Goal: Task Accomplishment & Management: Use online tool/utility

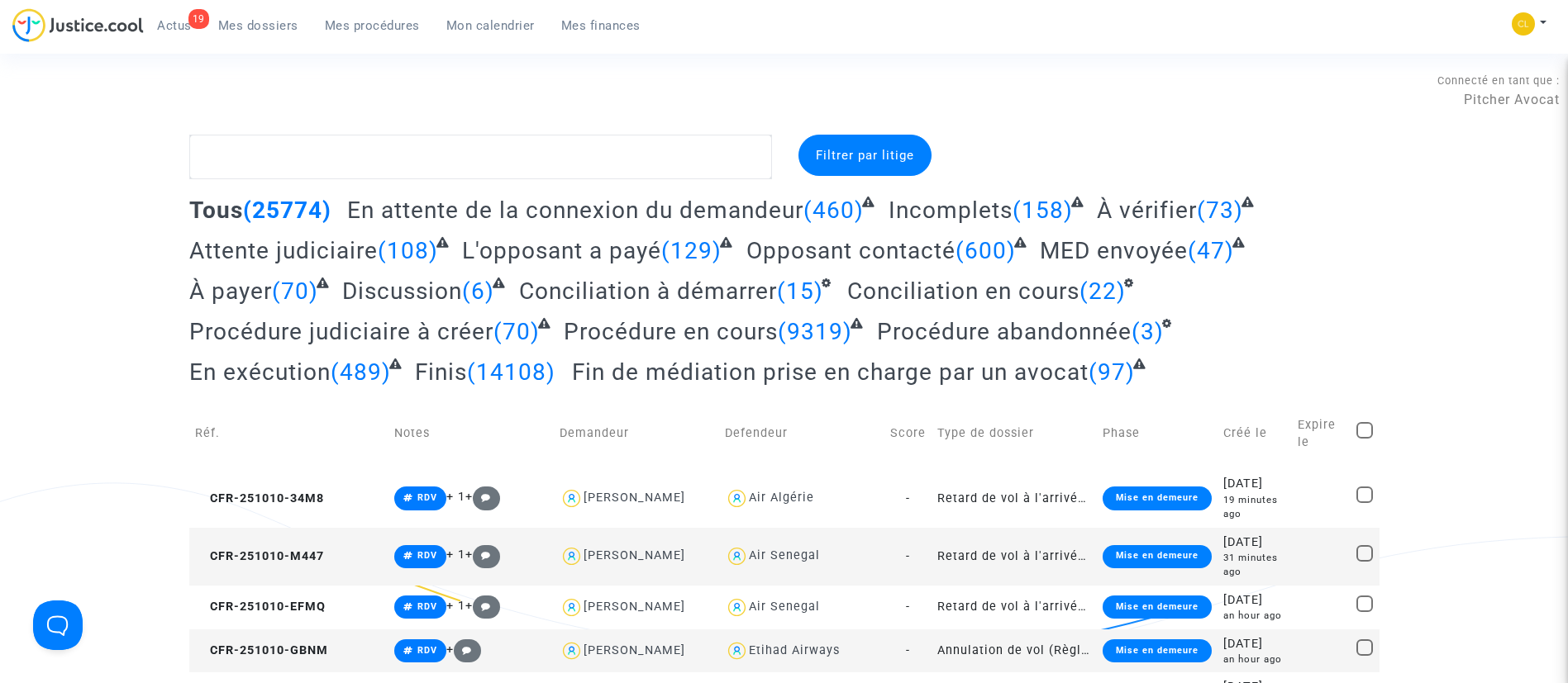
click at [488, 35] on link "Mon calendrier" at bounding box center [490, 25] width 115 height 24
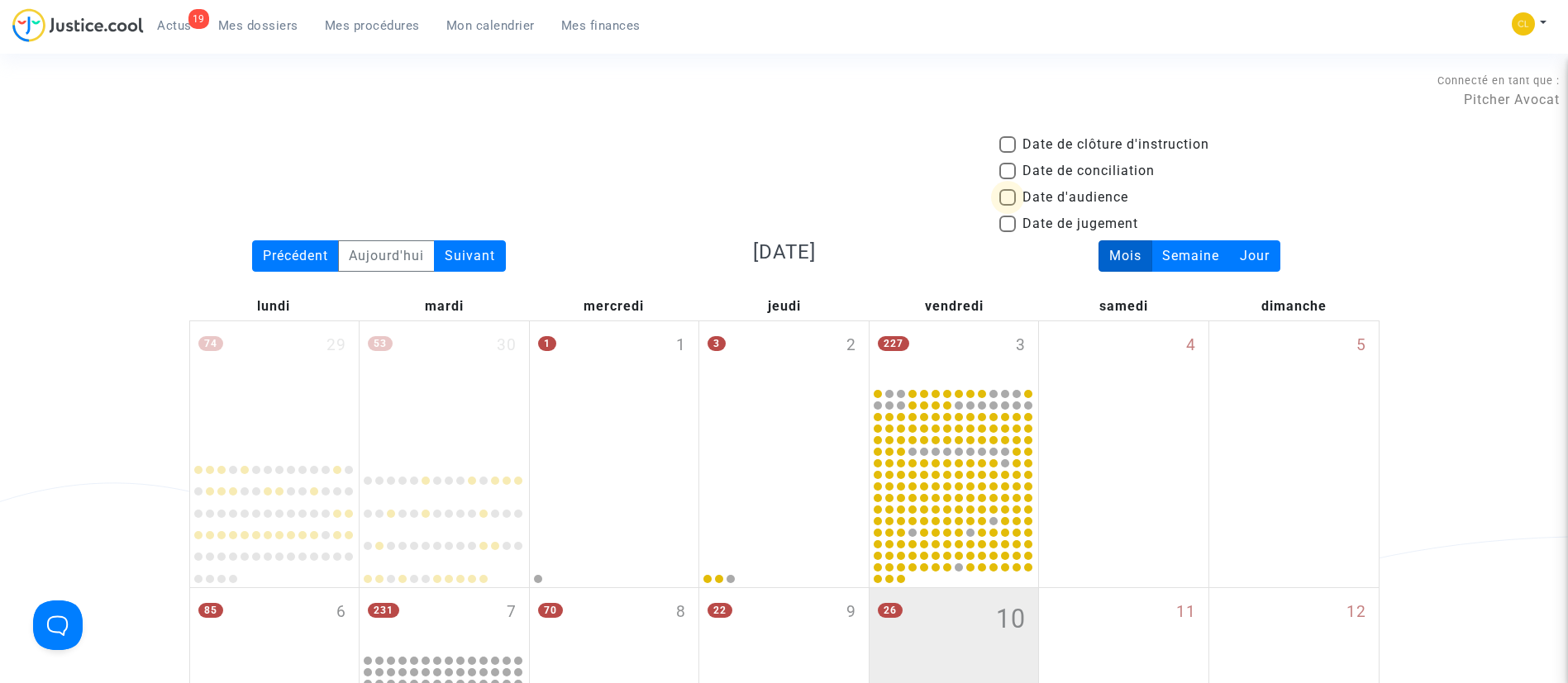
click at [1068, 202] on span "Date d'audience" at bounding box center [1075, 197] width 105 height 20
click at [1007, 206] on input "Date d'audience" at bounding box center [1006, 206] width 1 height 1
checkbox input "true"
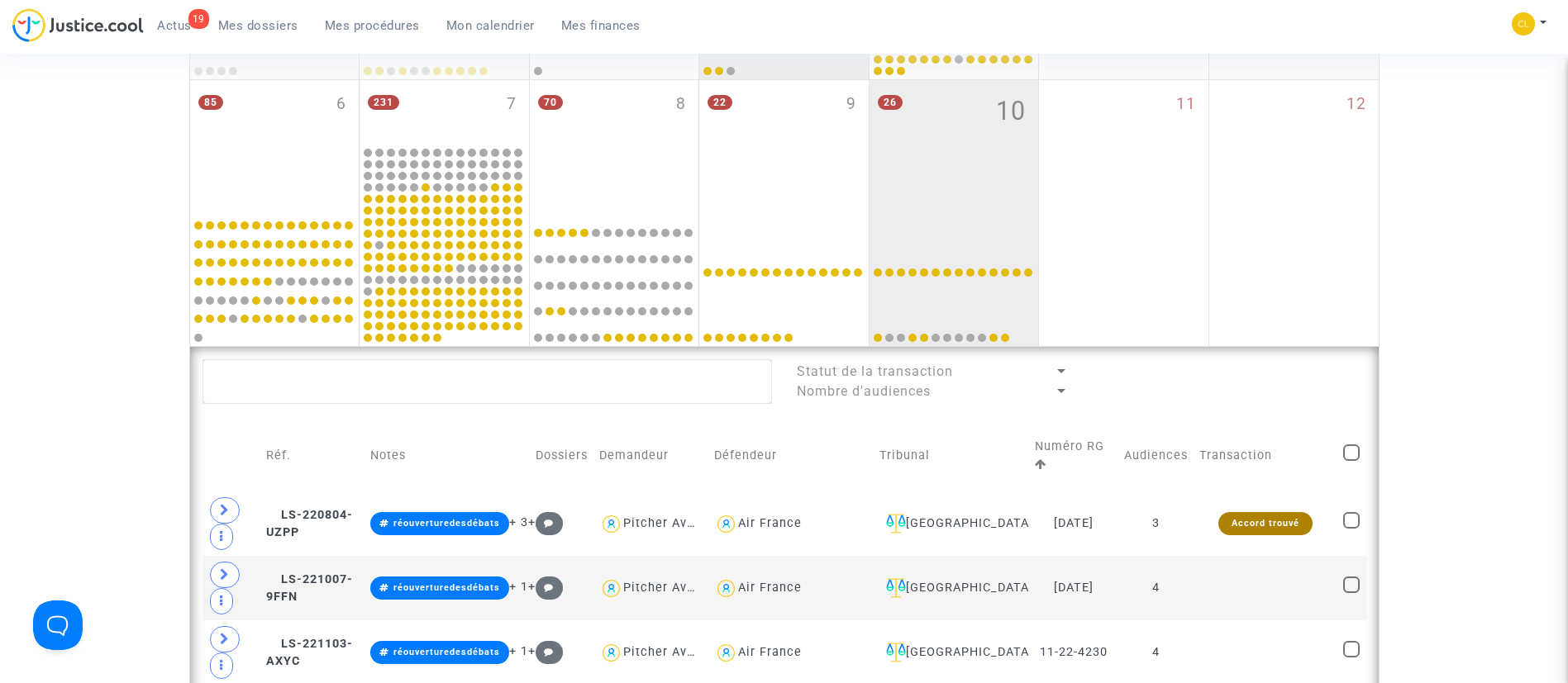
scroll to position [510, 0]
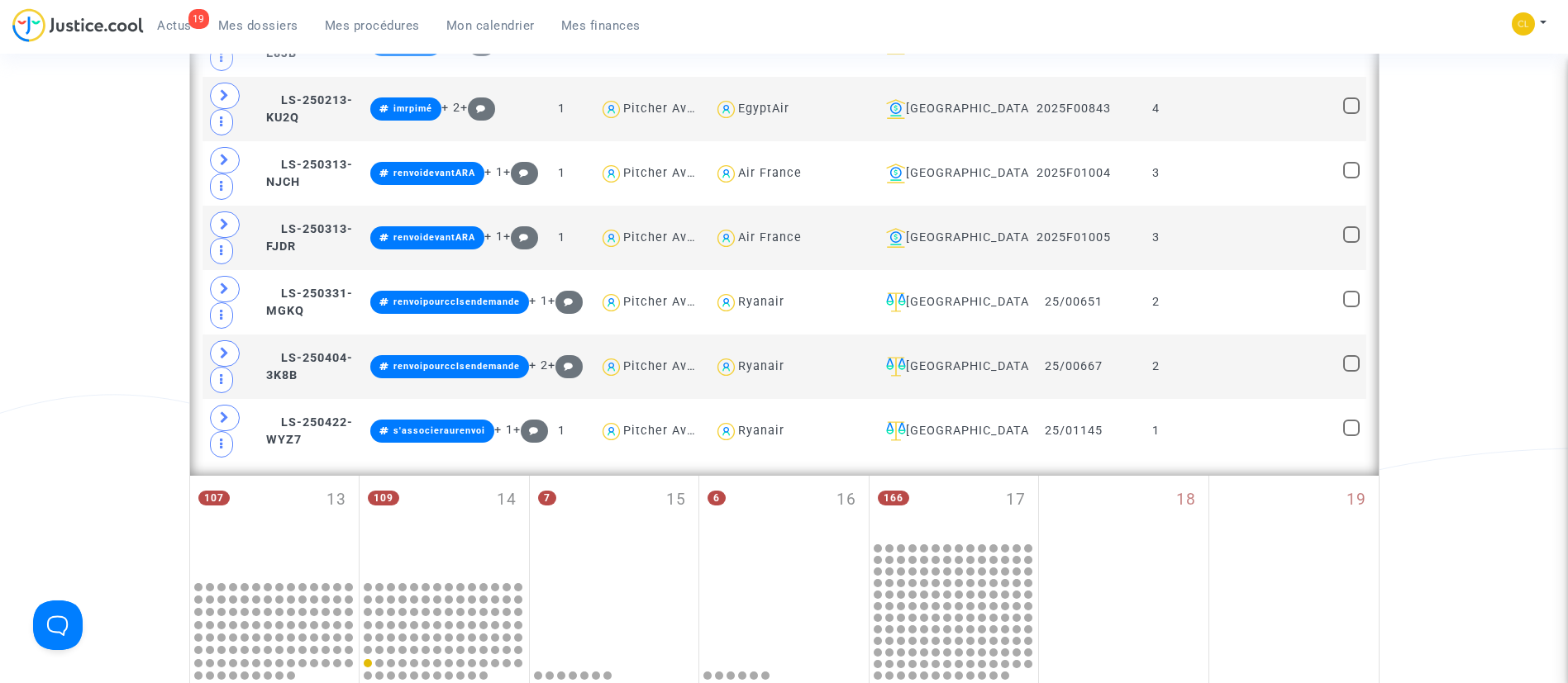
scroll to position [1831, 0]
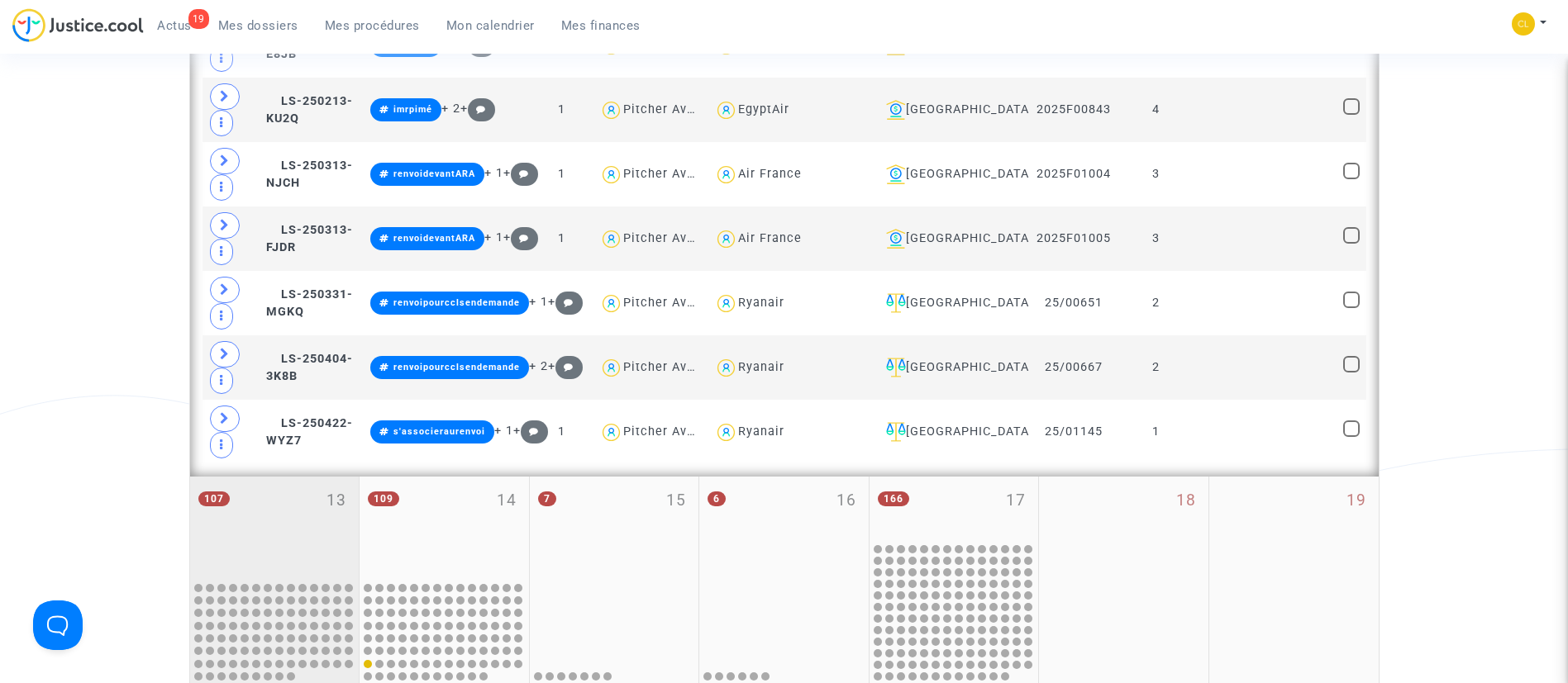
click at [210, 524] on div "107 13" at bounding box center [274, 527] width 170 height 102
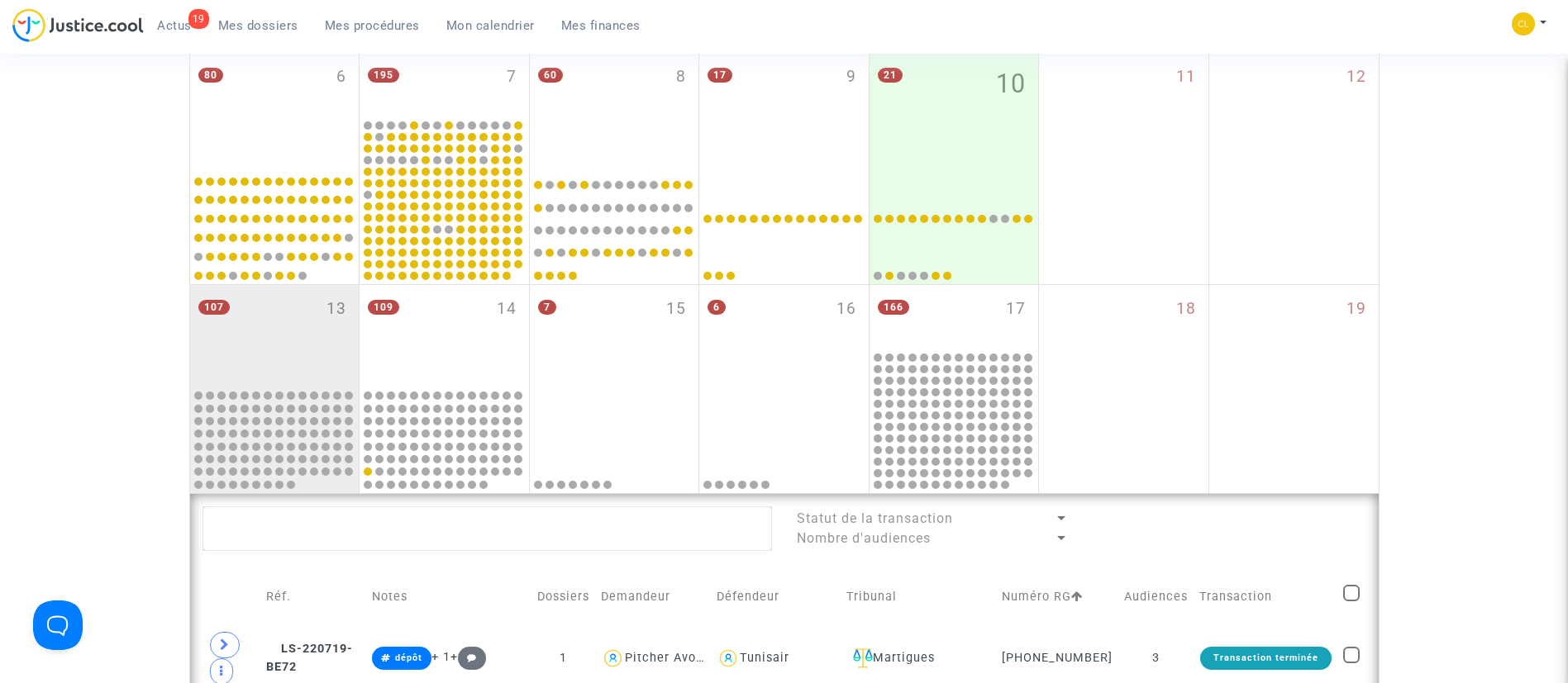
scroll to position [511, 0]
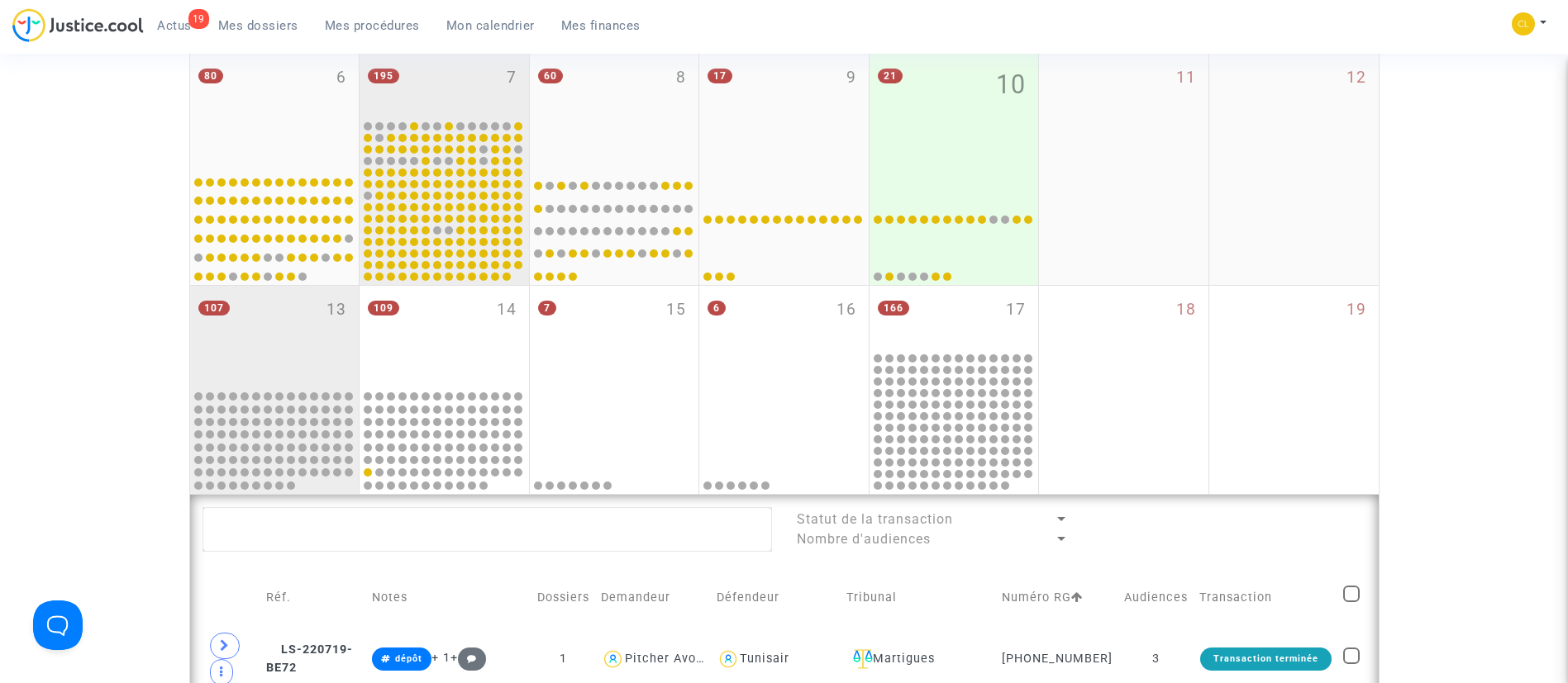
click at [496, 284] on mwl-calendar-month-cell "195 7" at bounding box center [445, 169] width 170 height 231
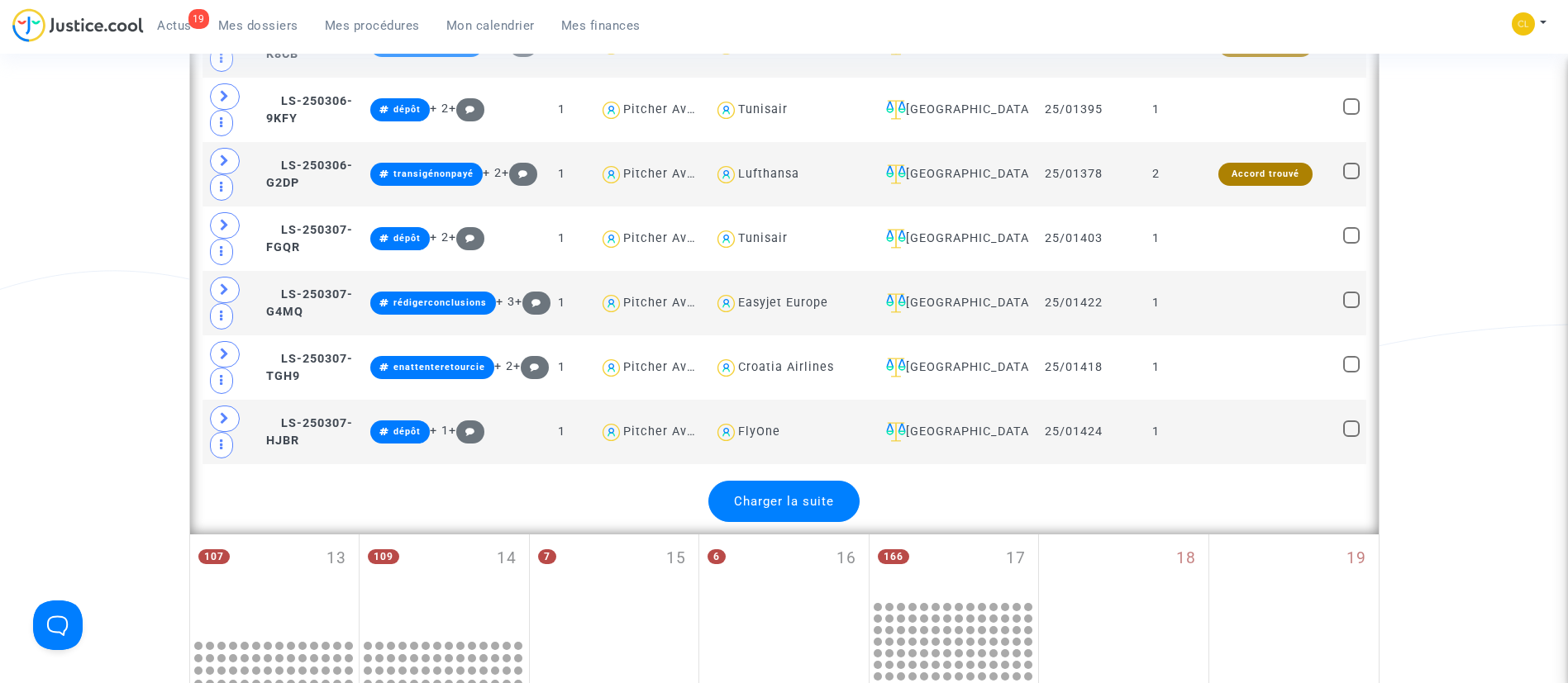
scroll to position [3809, 0]
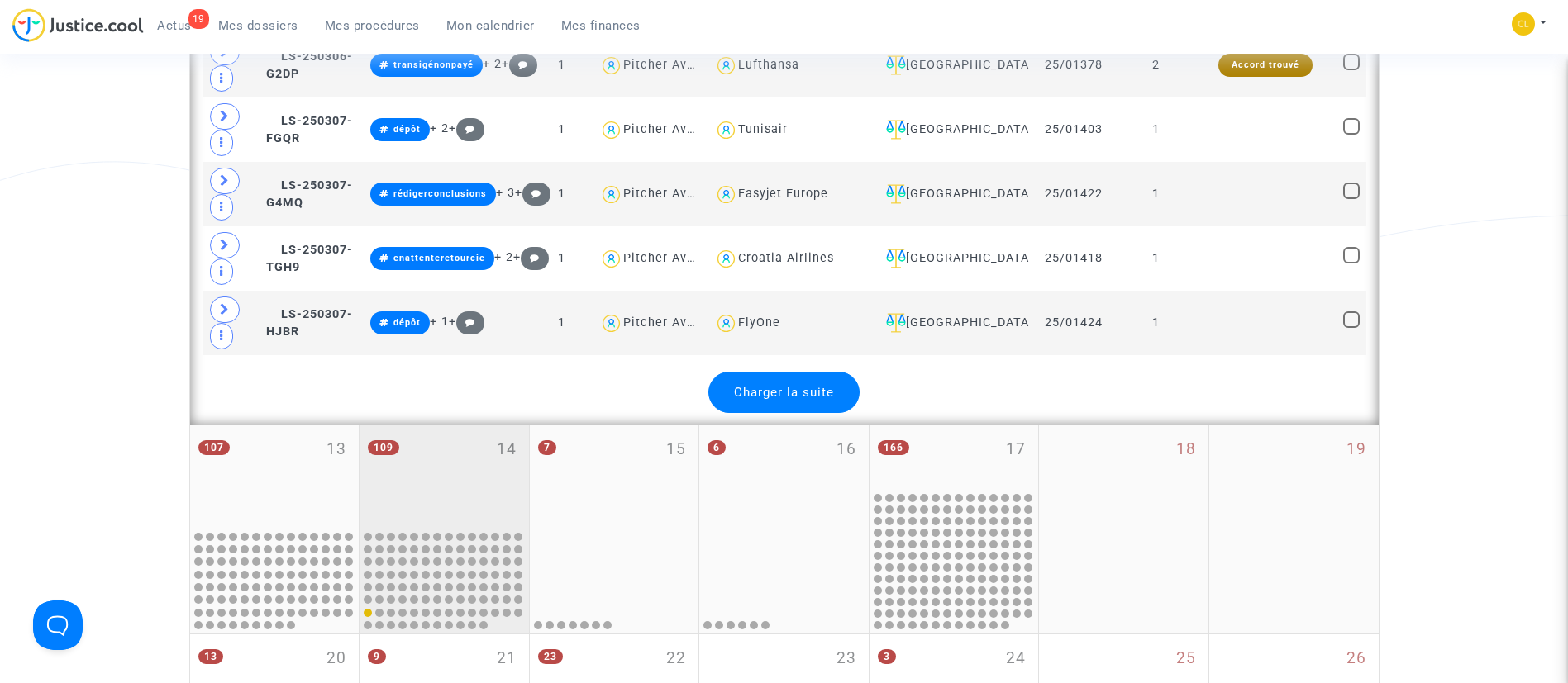
click at [472, 467] on div "109 14" at bounding box center [444, 476] width 170 height 102
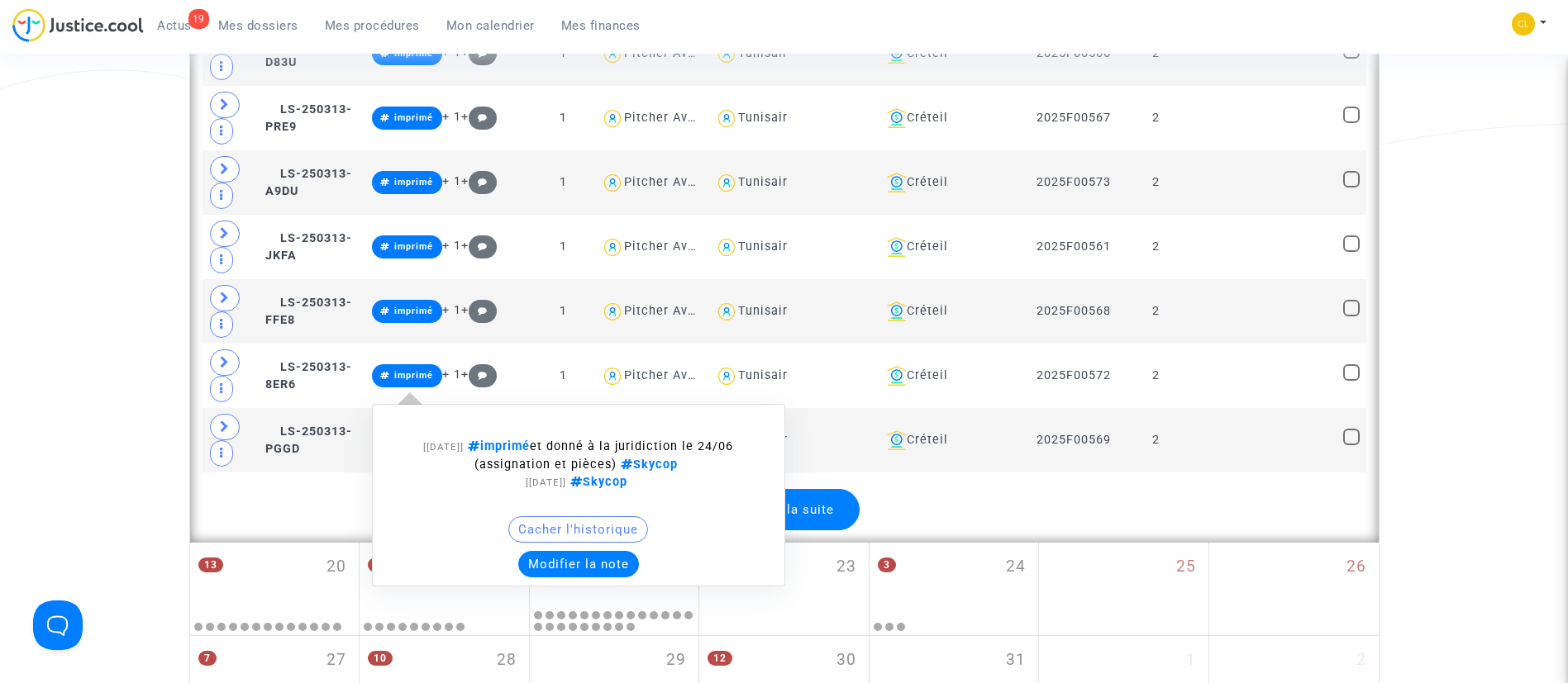
scroll to position [3937, 0]
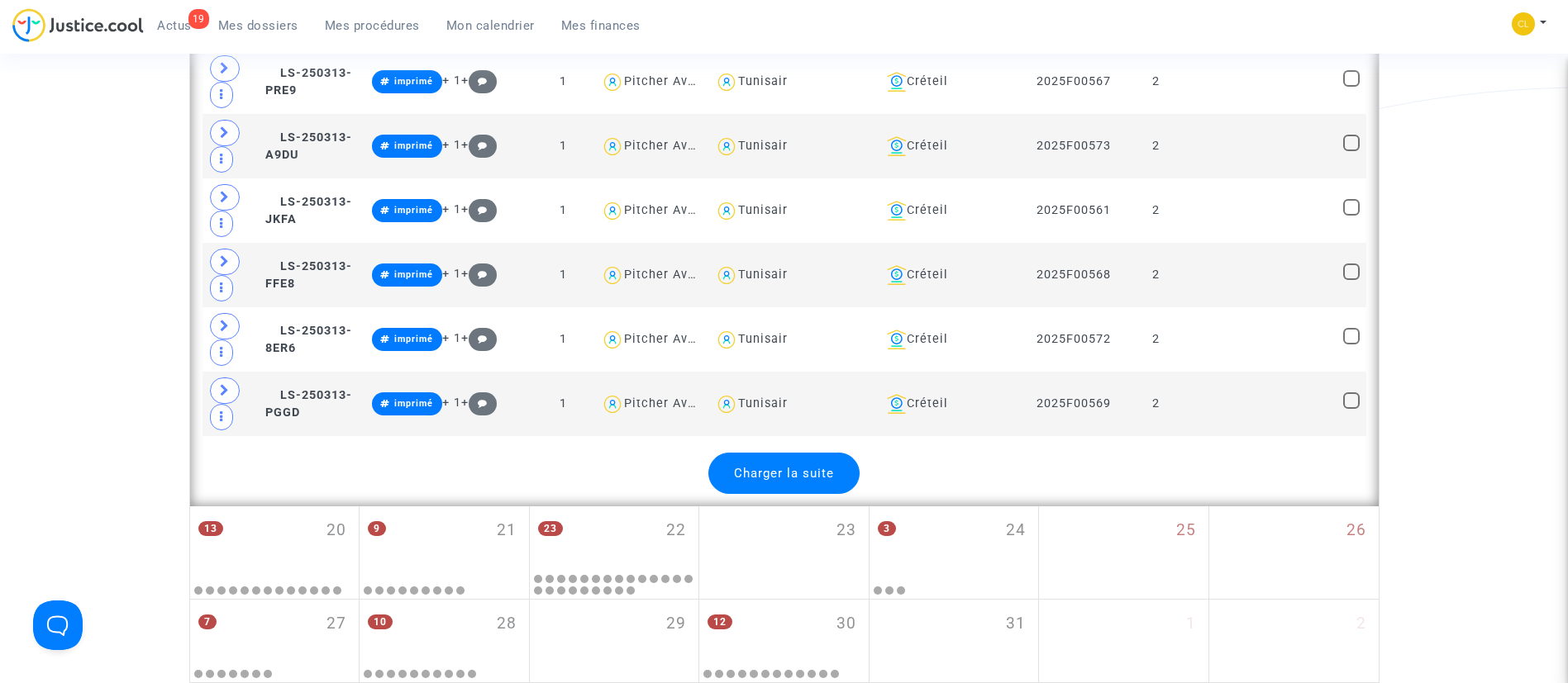
click at [835, 477] on div "Charger la suite" at bounding box center [784, 473] width 151 height 41
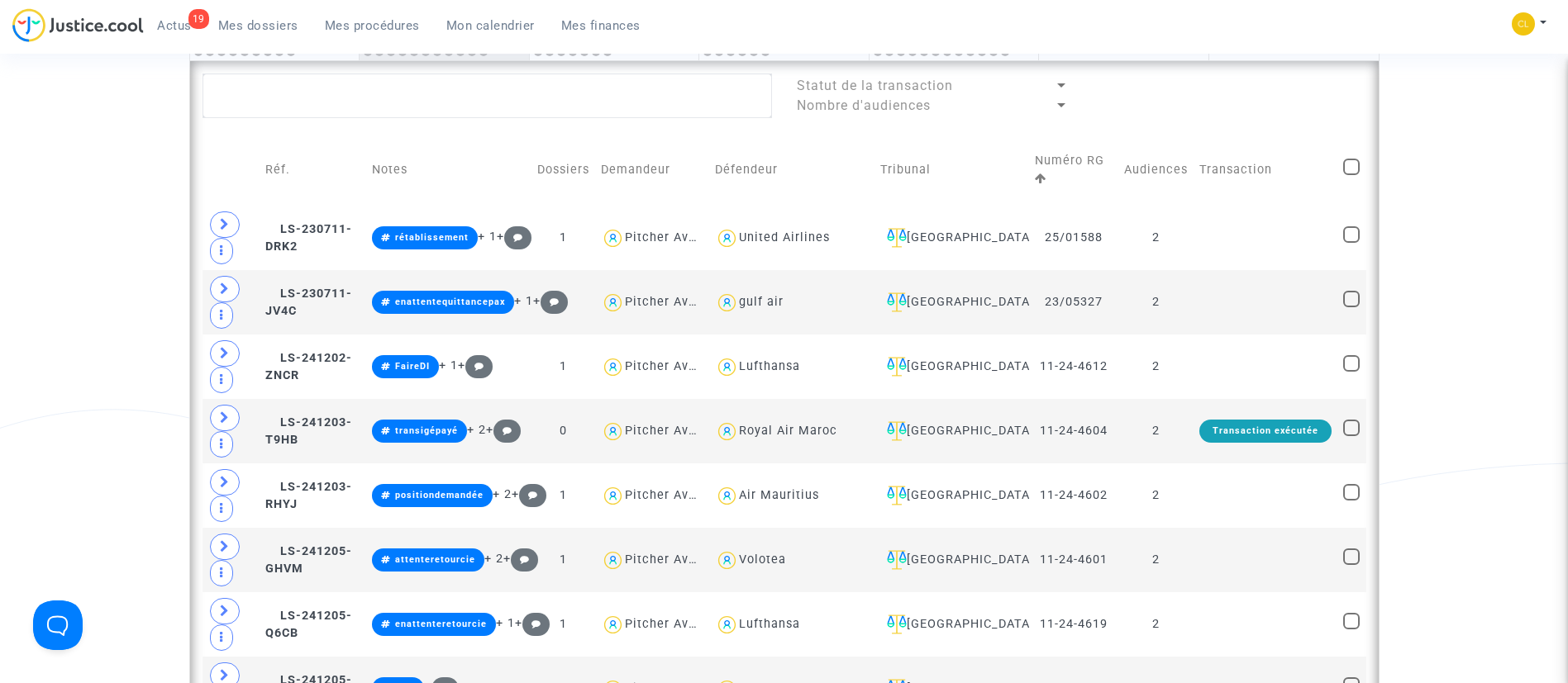
scroll to position [938, 0]
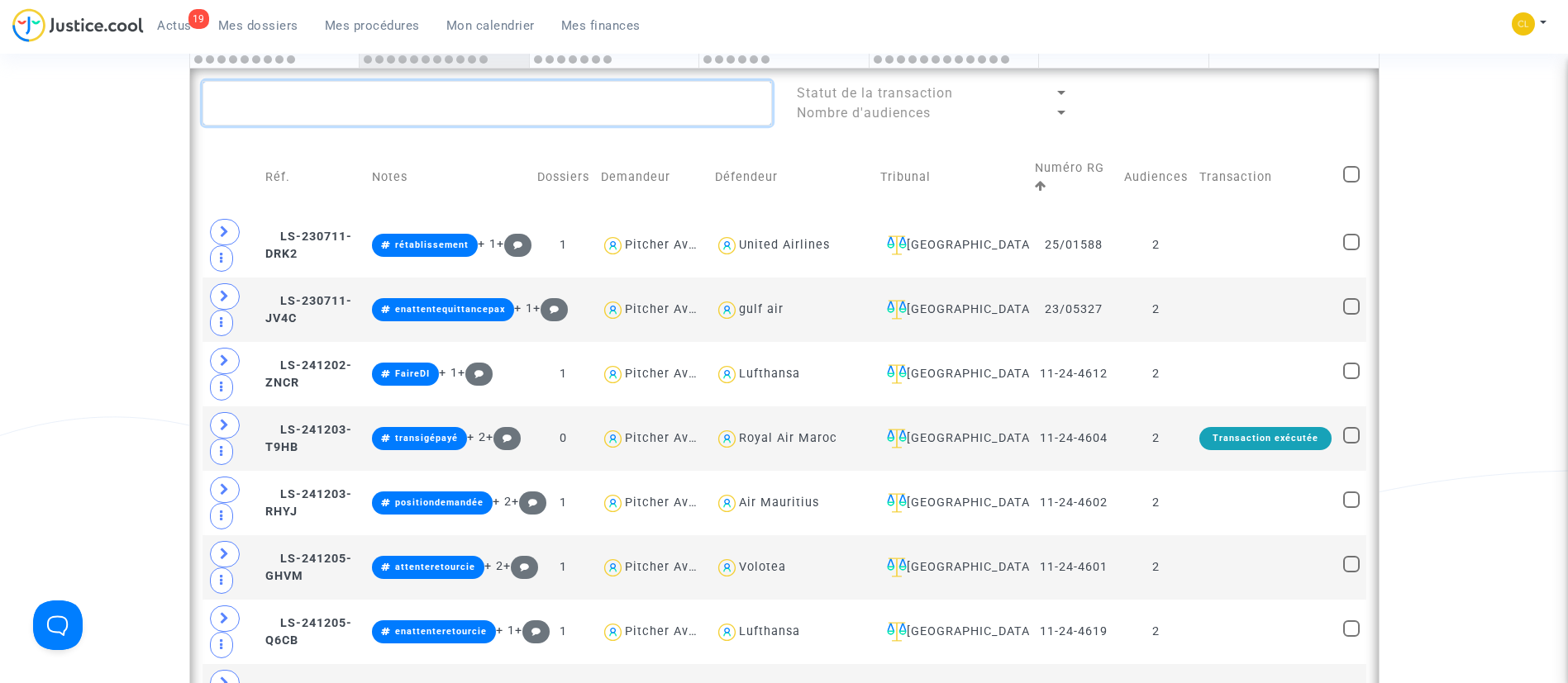
click at [574, 101] on textarea at bounding box center [487, 103] width 569 height 45
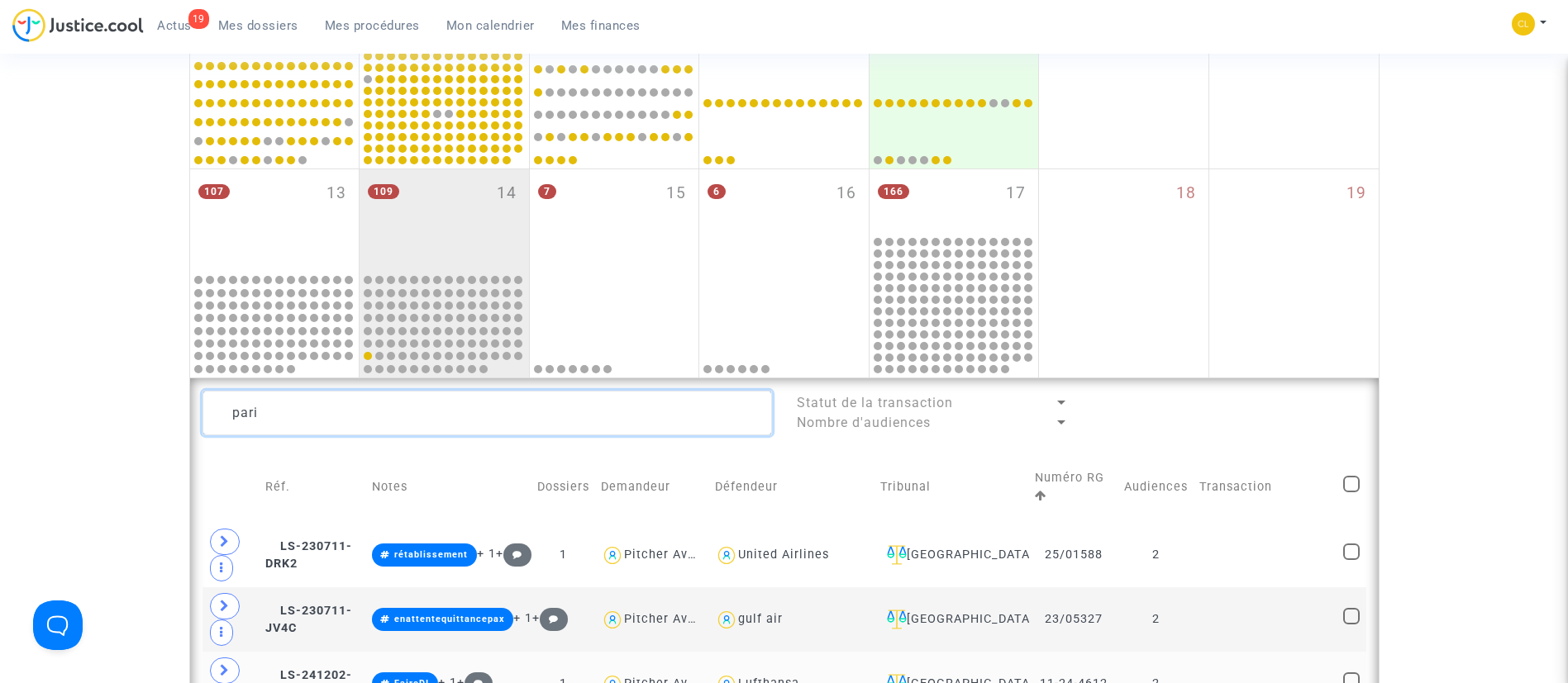
scroll to position [629, 0]
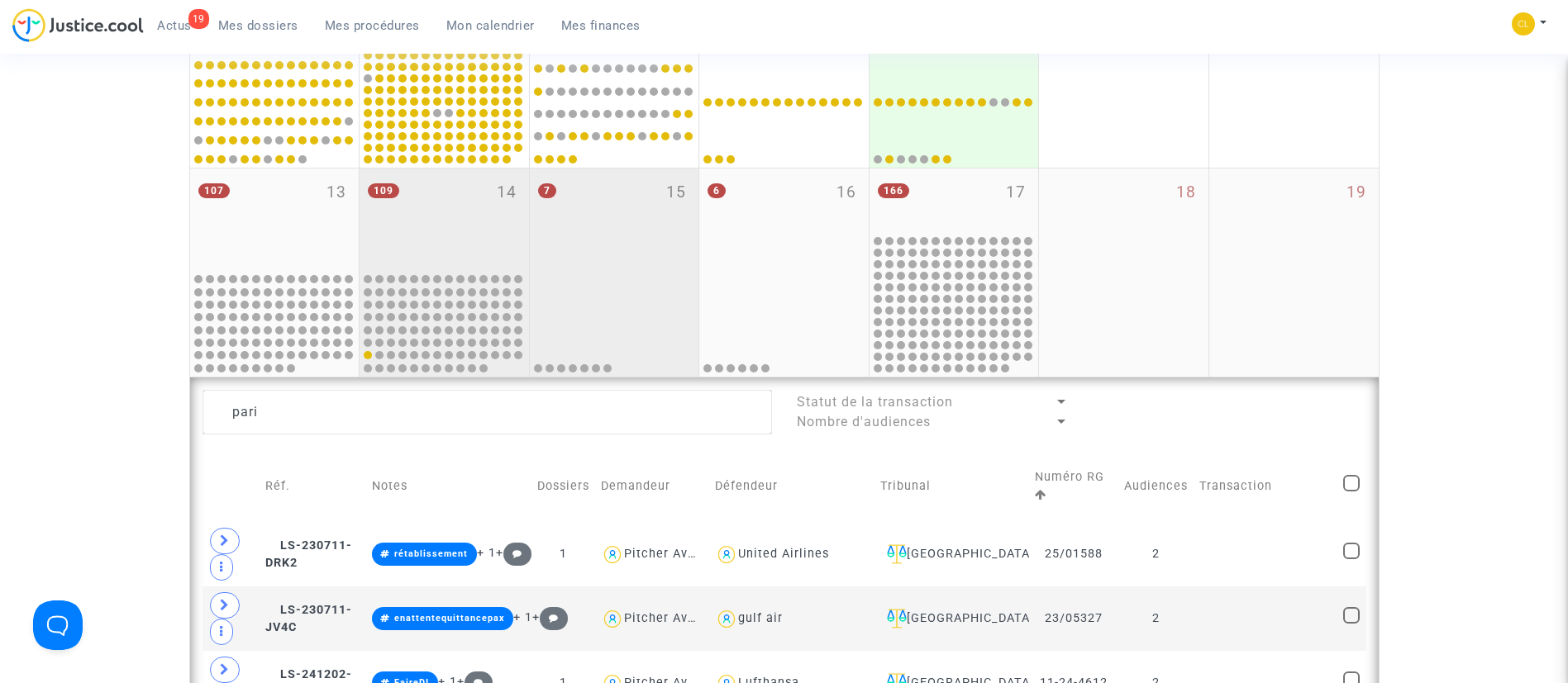
click at [654, 241] on div "7 15" at bounding box center [614, 219] width 170 height 102
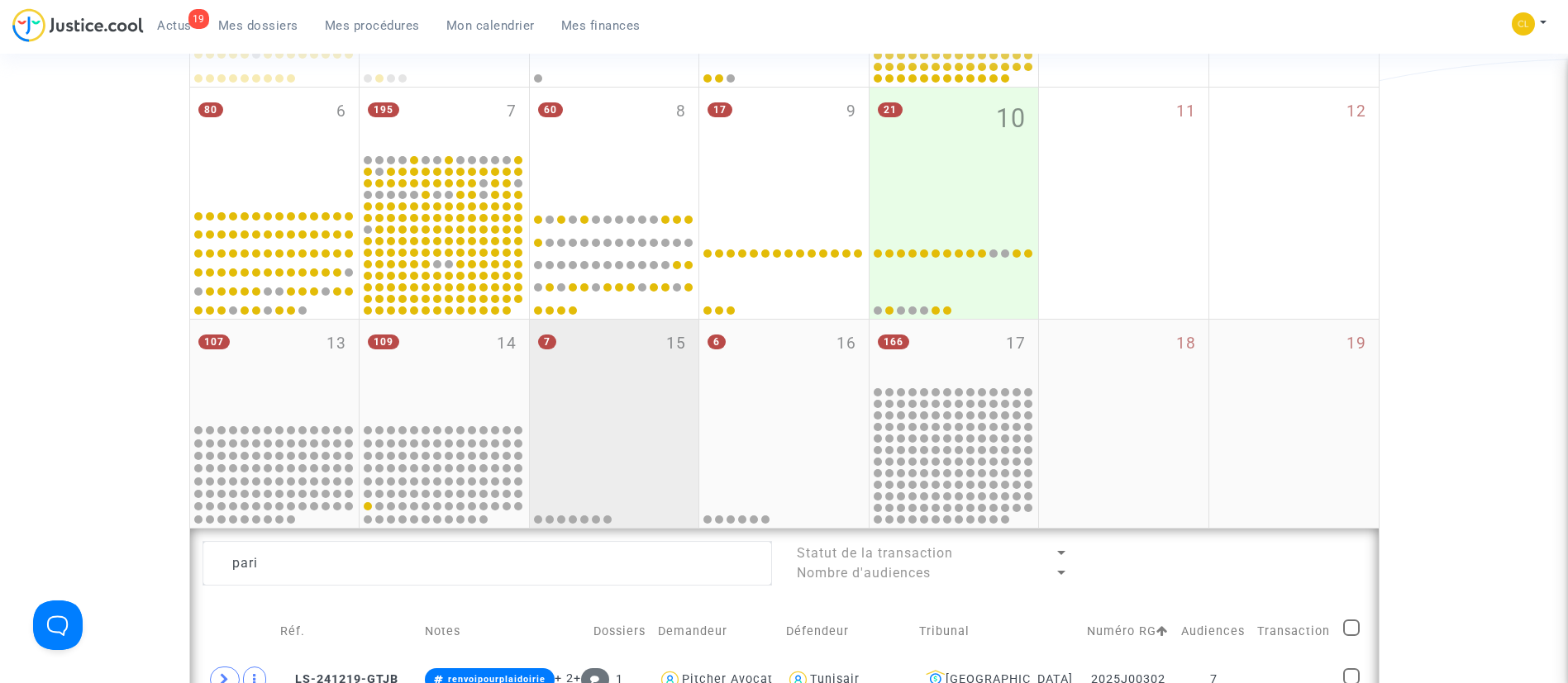
scroll to position [470, 0]
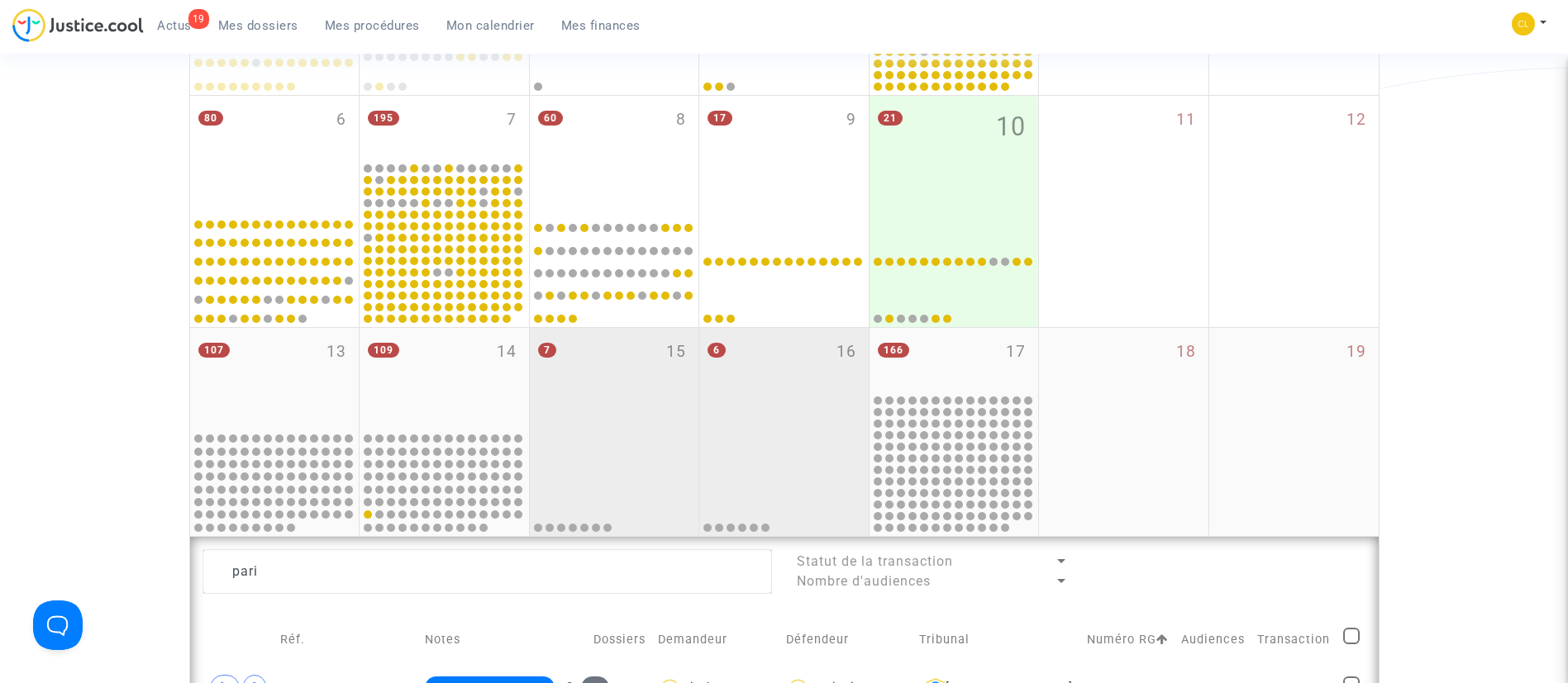
click at [759, 402] on div "6 16" at bounding box center [784, 379] width 170 height 102
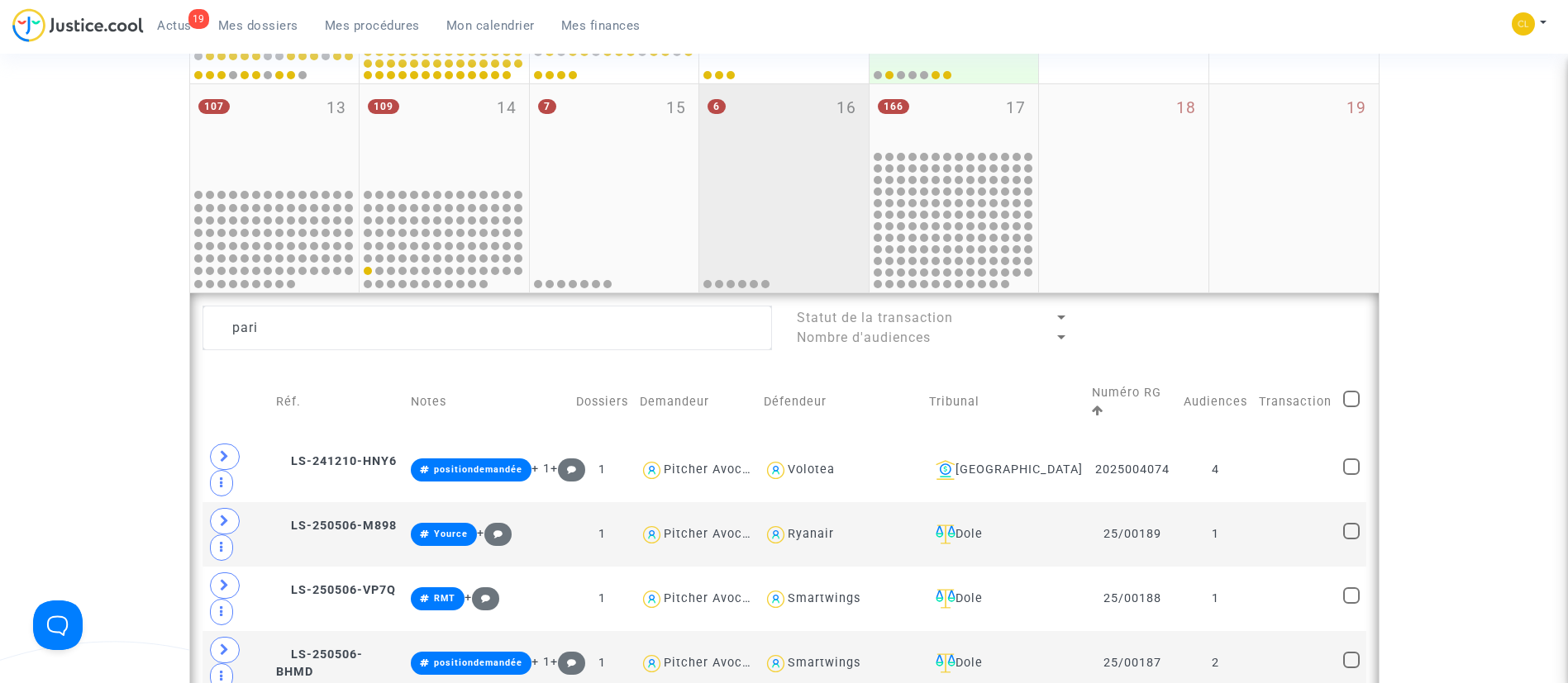
scroll to position [715, 0]
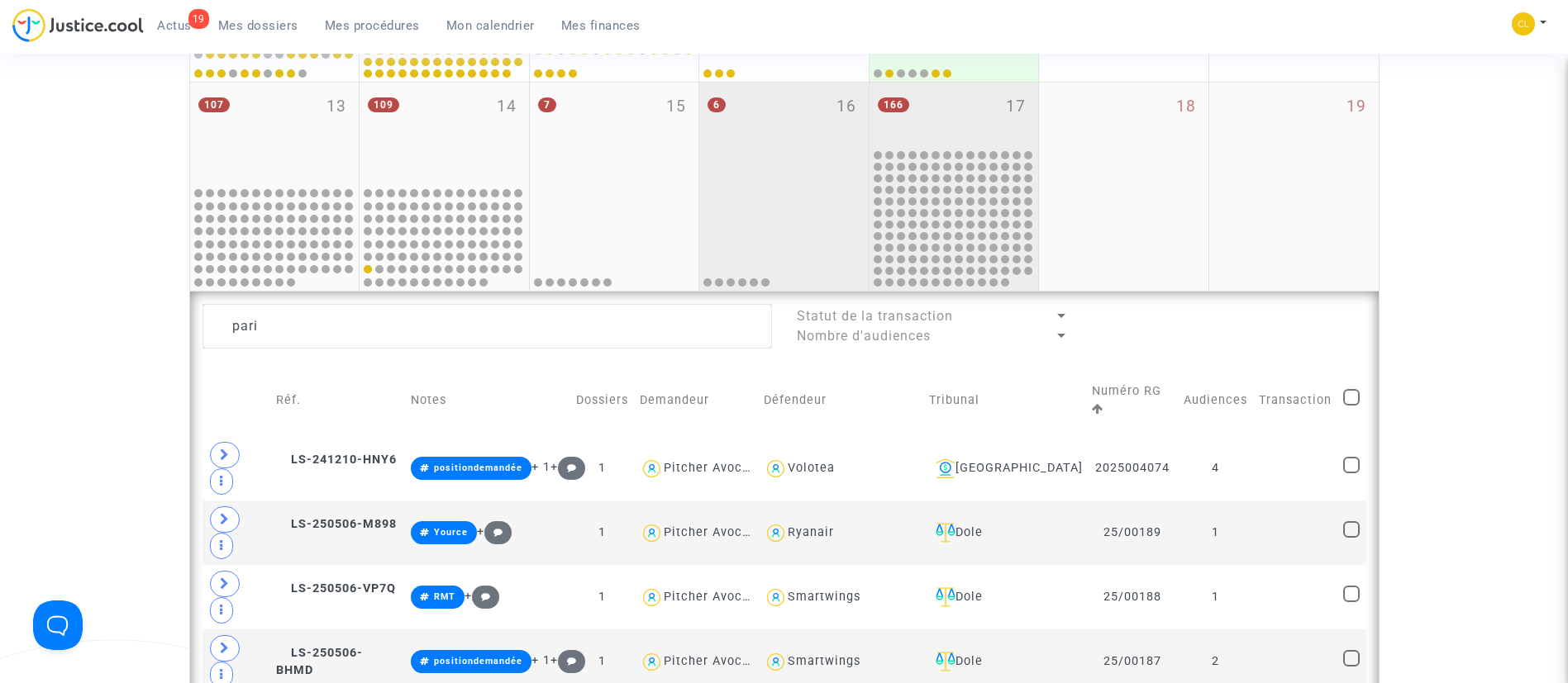
click at [974, 104] on div "166 17" at bounding box center [954, 115] width 170 height 64
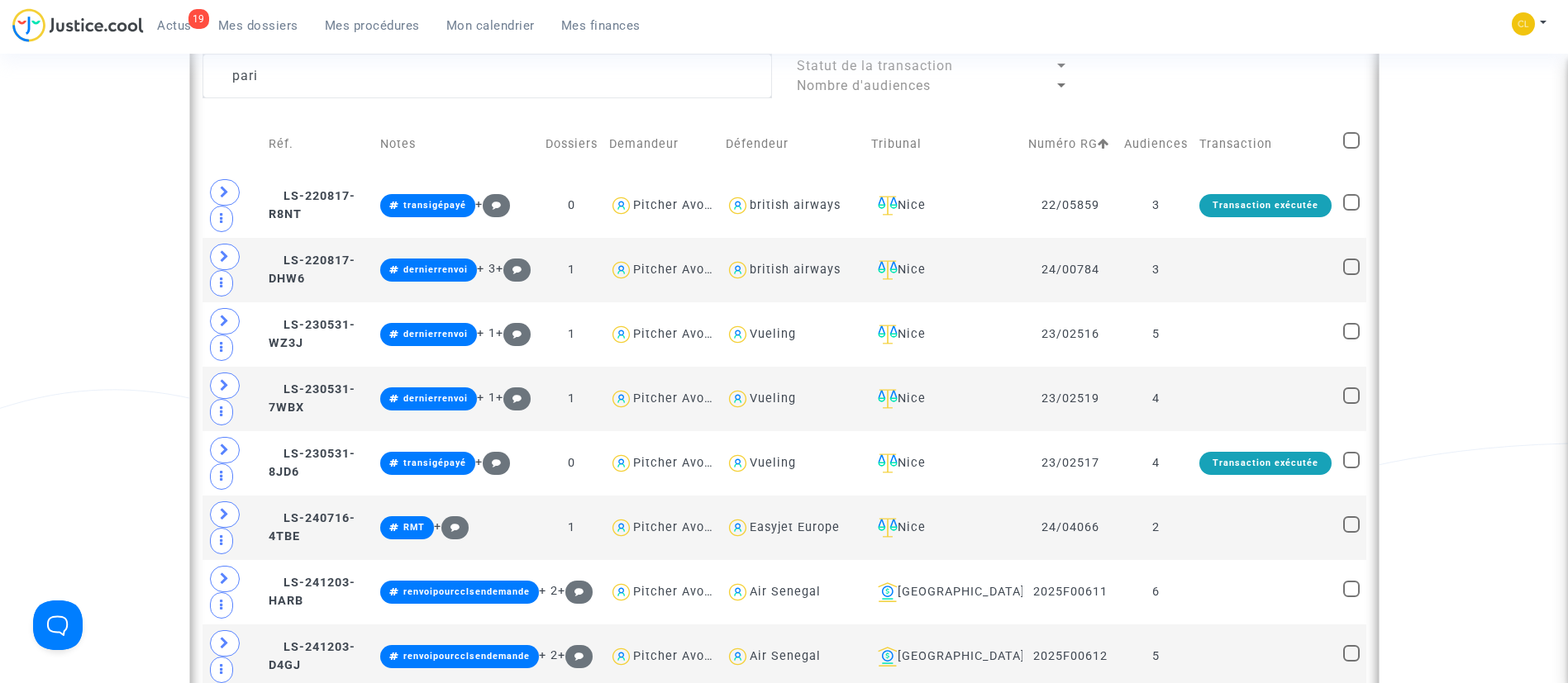
scroll to position [965, 0]
click at [507, 72] on textarea at bounding box center [487, 75] width 569 height 45
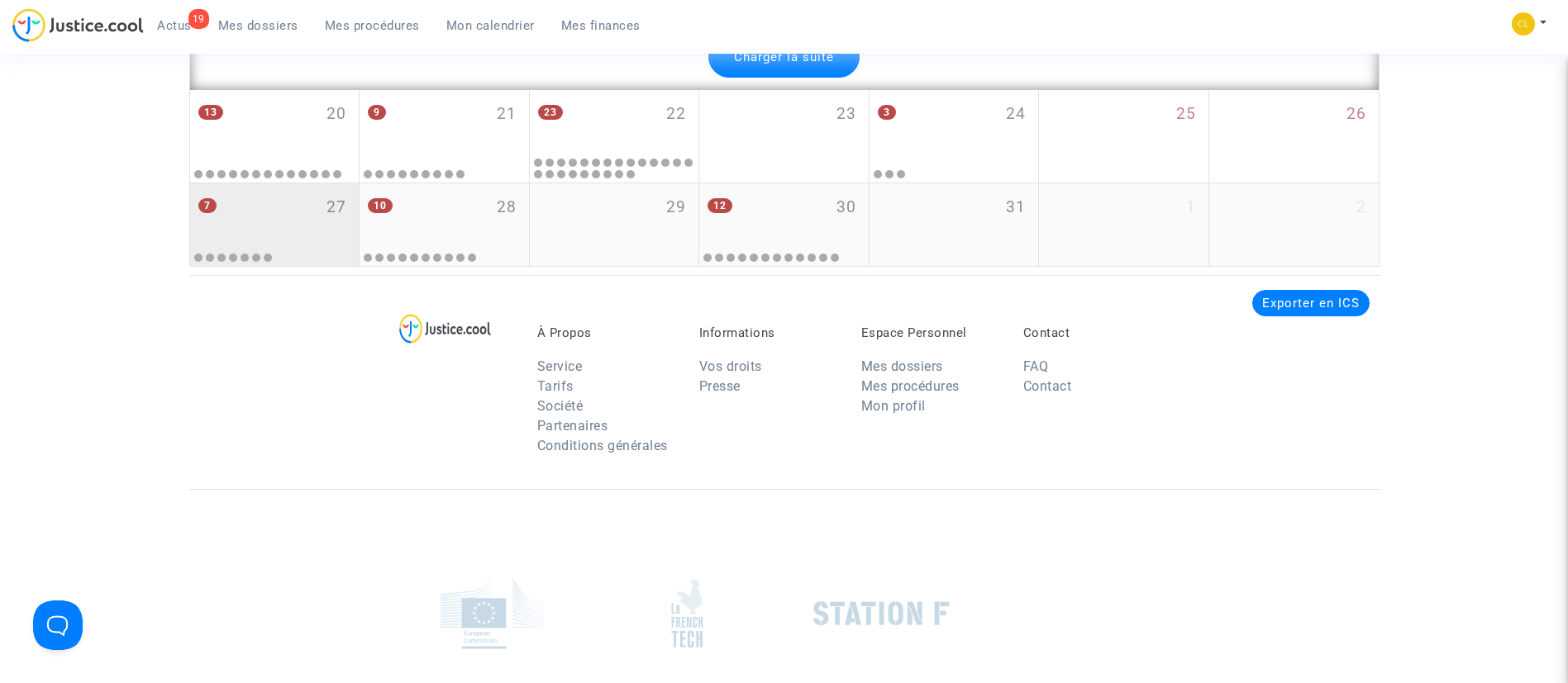
scroll to position [4352, 0]
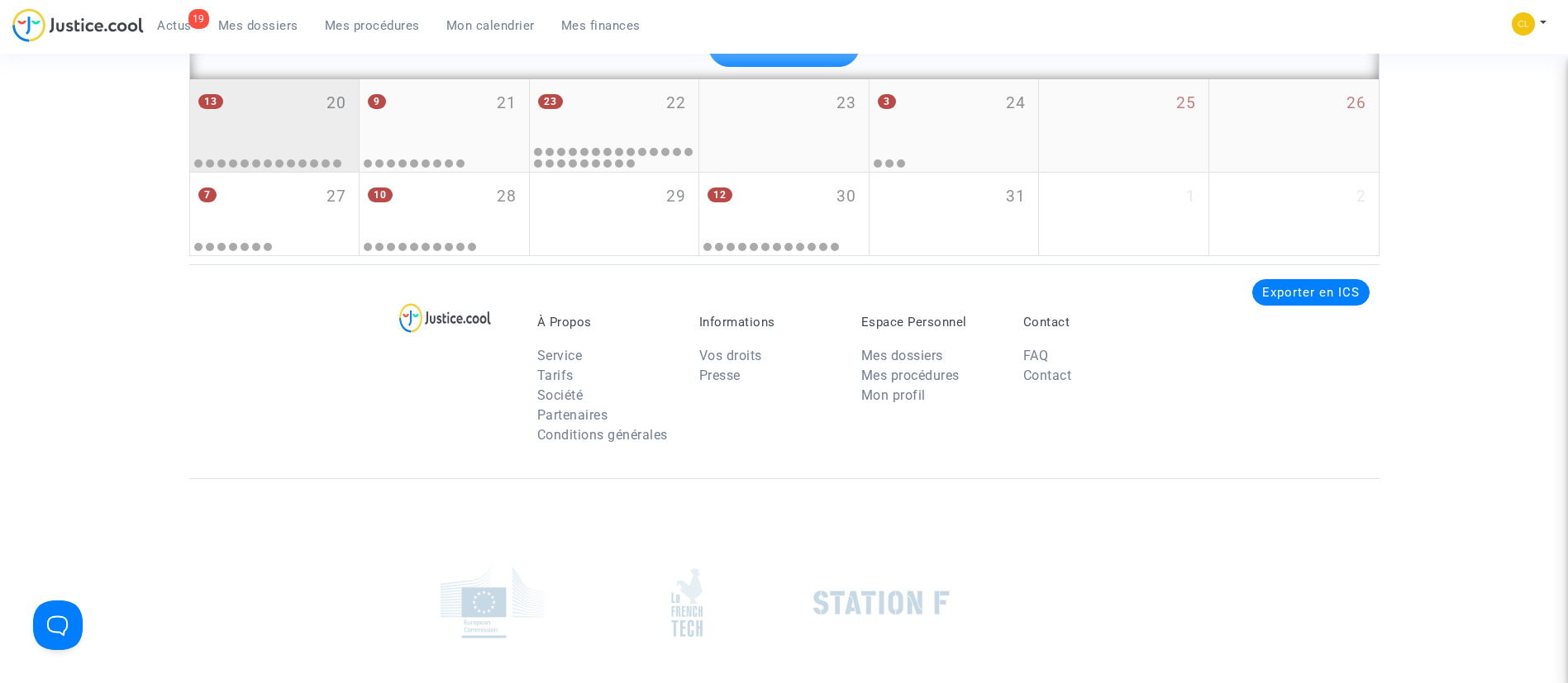
type textarea "paris"
click at [267, 143] on div "13 20" at bounding box center [274, 111] width 170 height 64
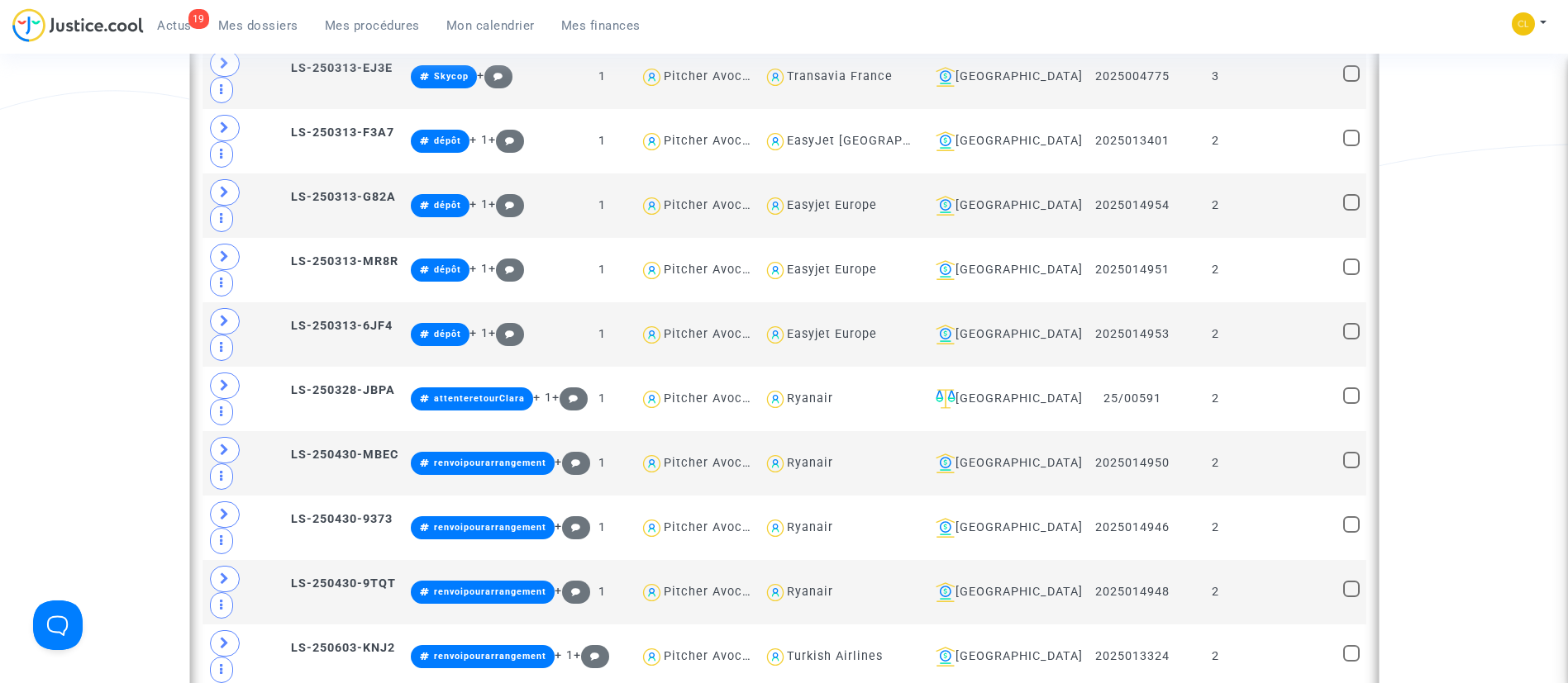
scroll to position [772, 0]
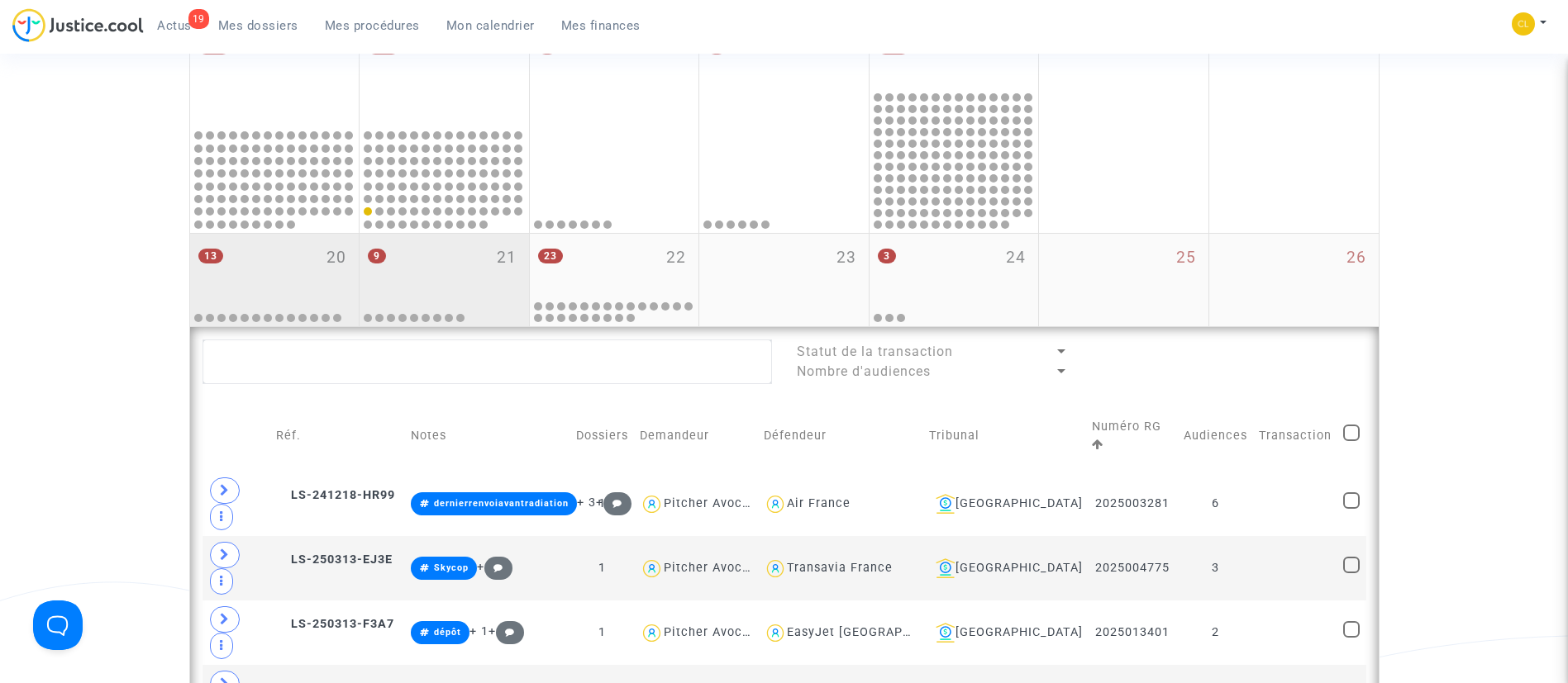
click at [482, 279] on div "9 21" at bounding box center [444, 266] width 170 height 64
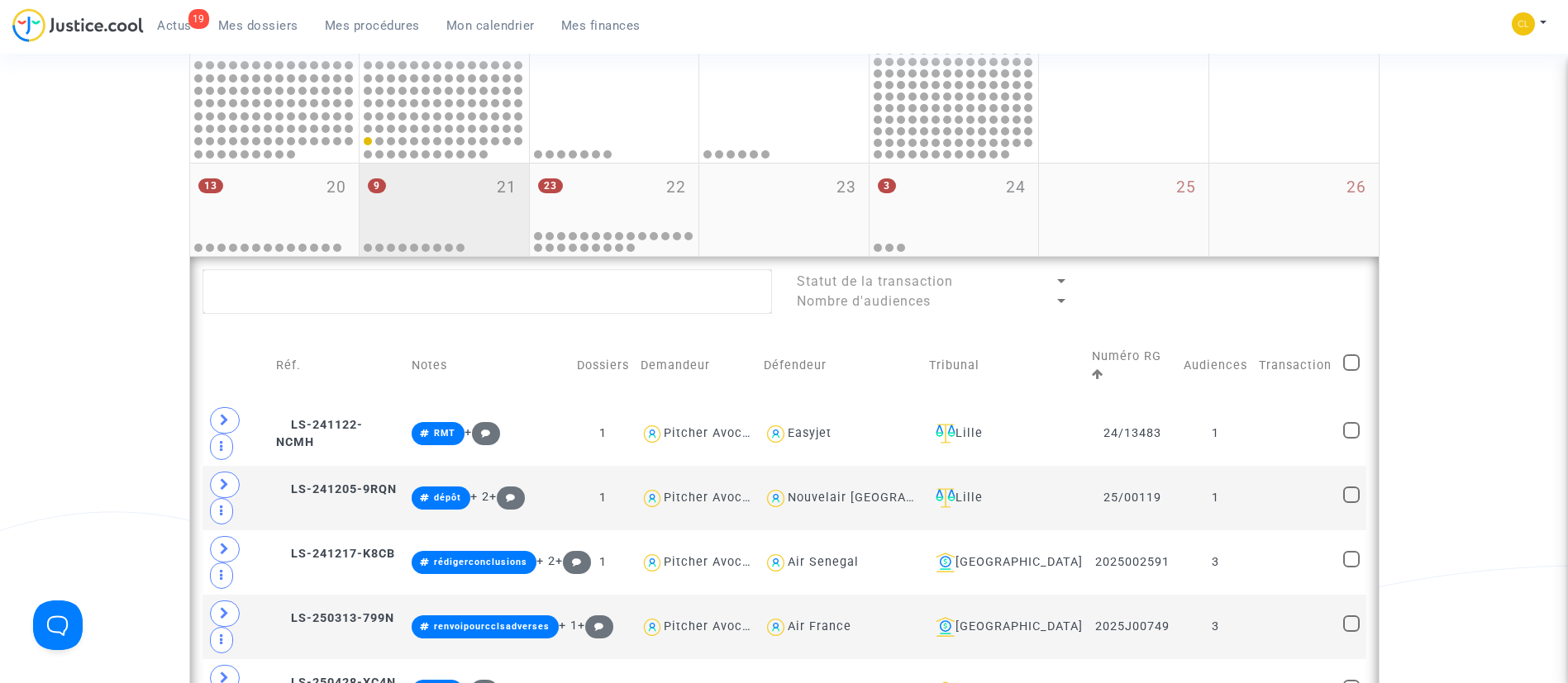
scroll to position [844, 0]
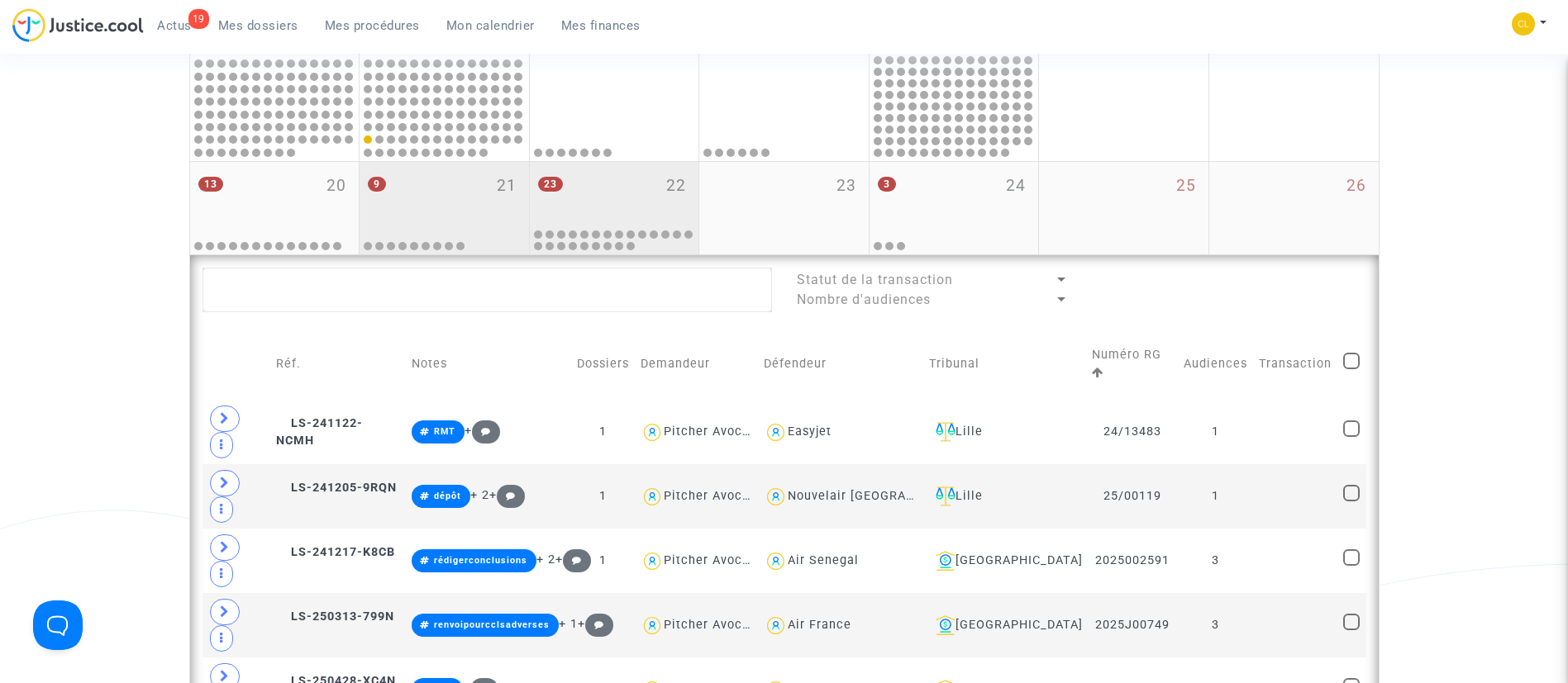
click at [638, 202] on div "23 22" at bounding box center [614, 194] width 170 height 64
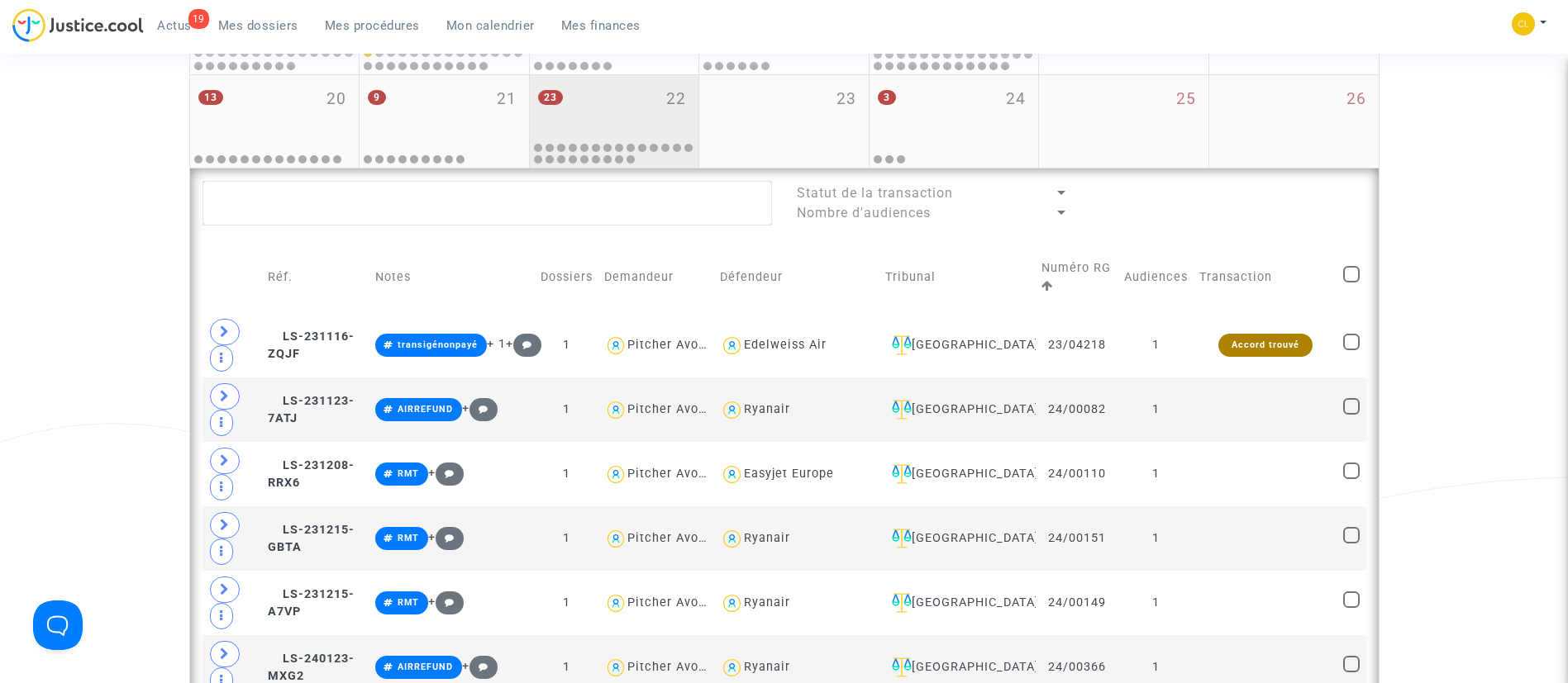
scroll to position [809, 0]
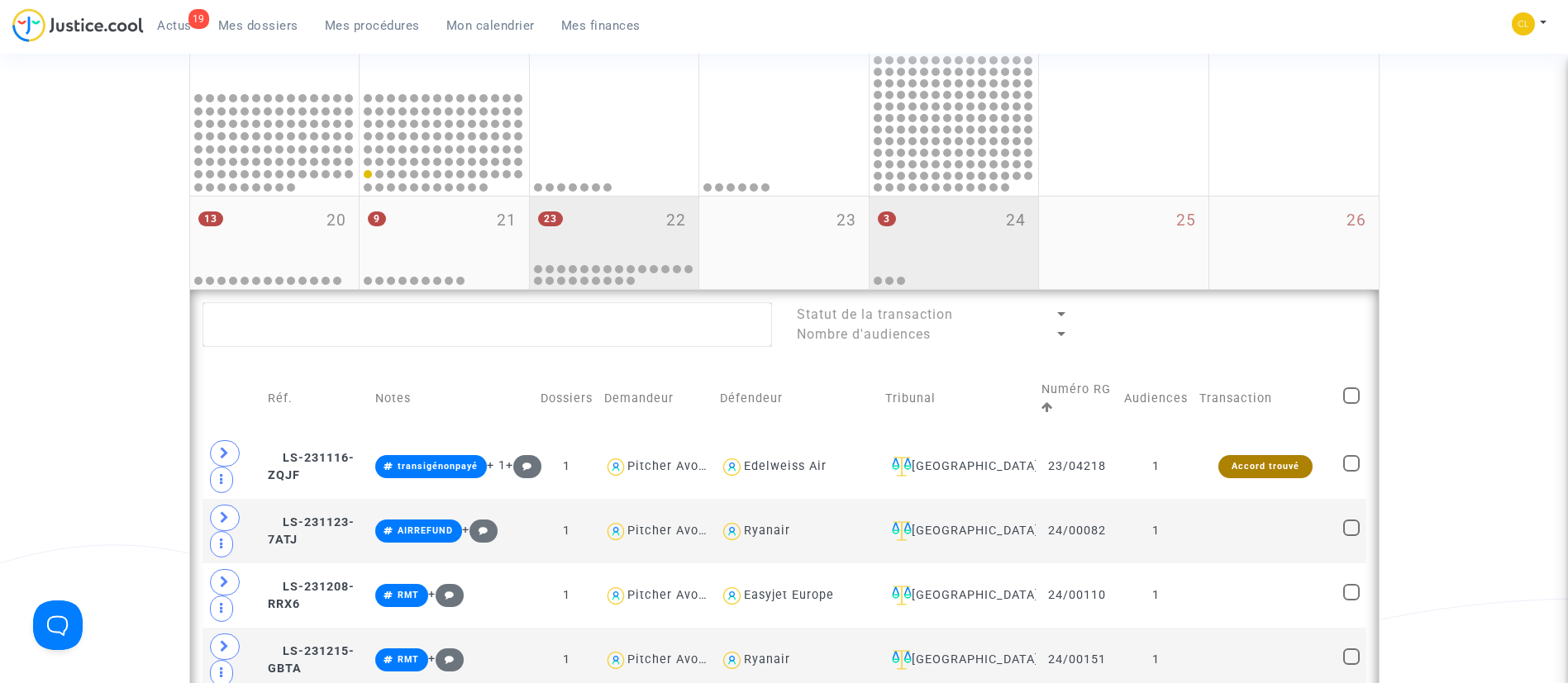
click at [961, 201] on div "3 24" at bounding box center [954, 229] width 170 height 64
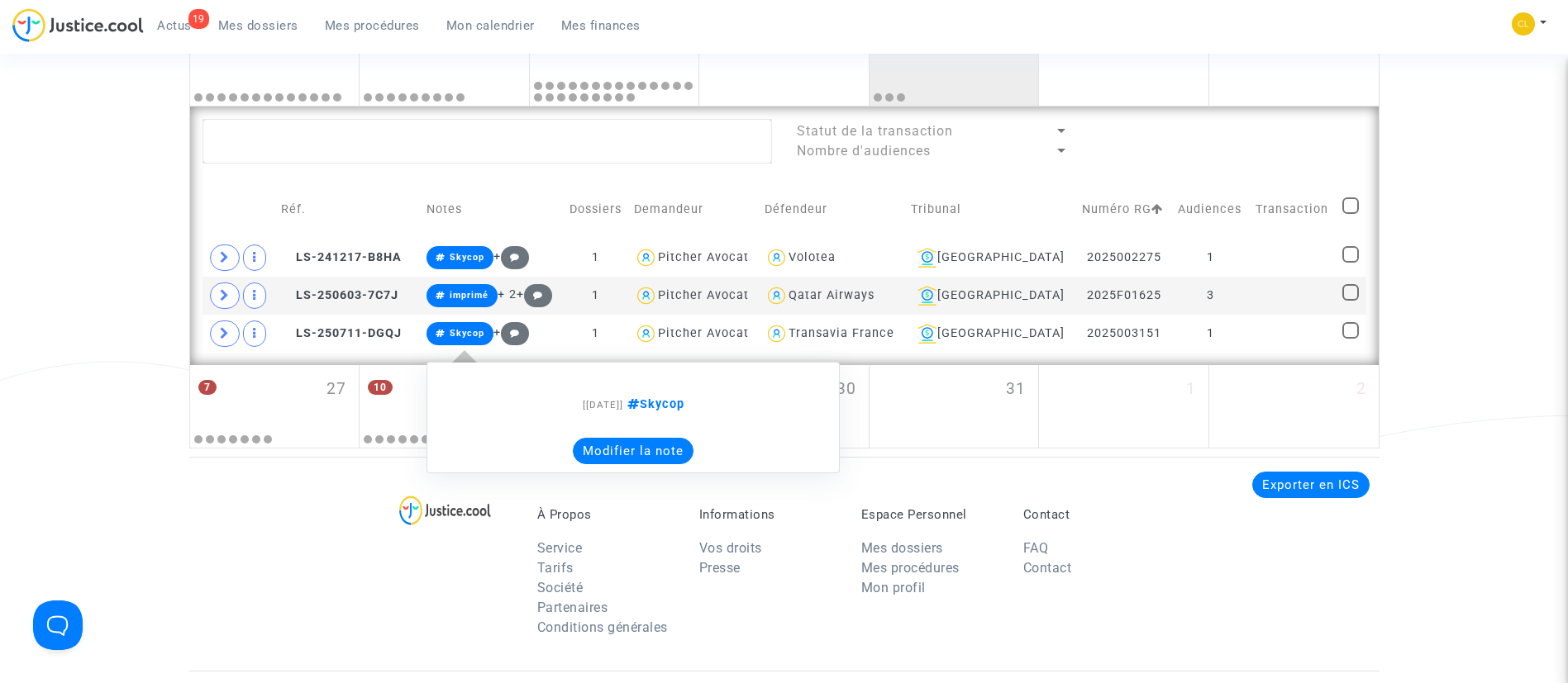
scroll to position [1218, 0]
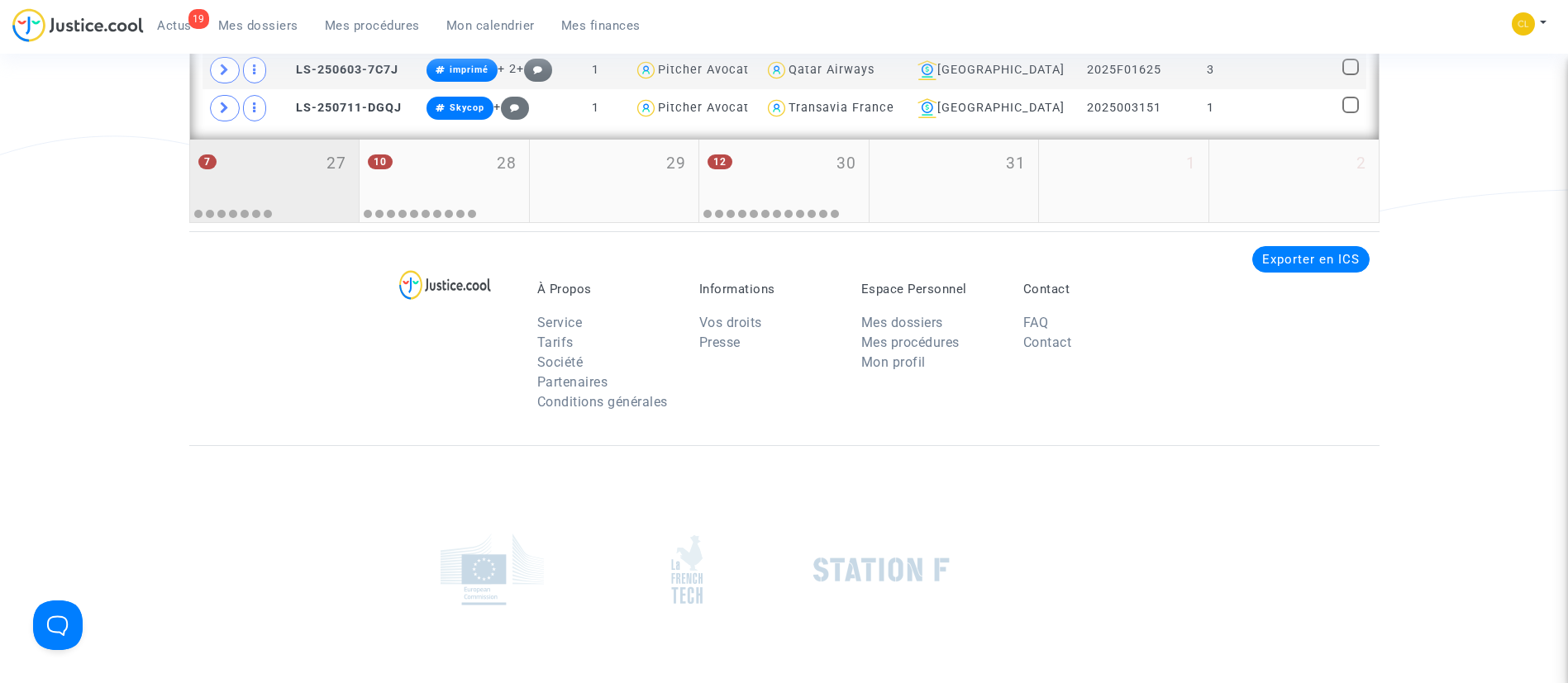
click at [256, 159] on div "7 27" at bounding box center [274, 172] width 170 height 64
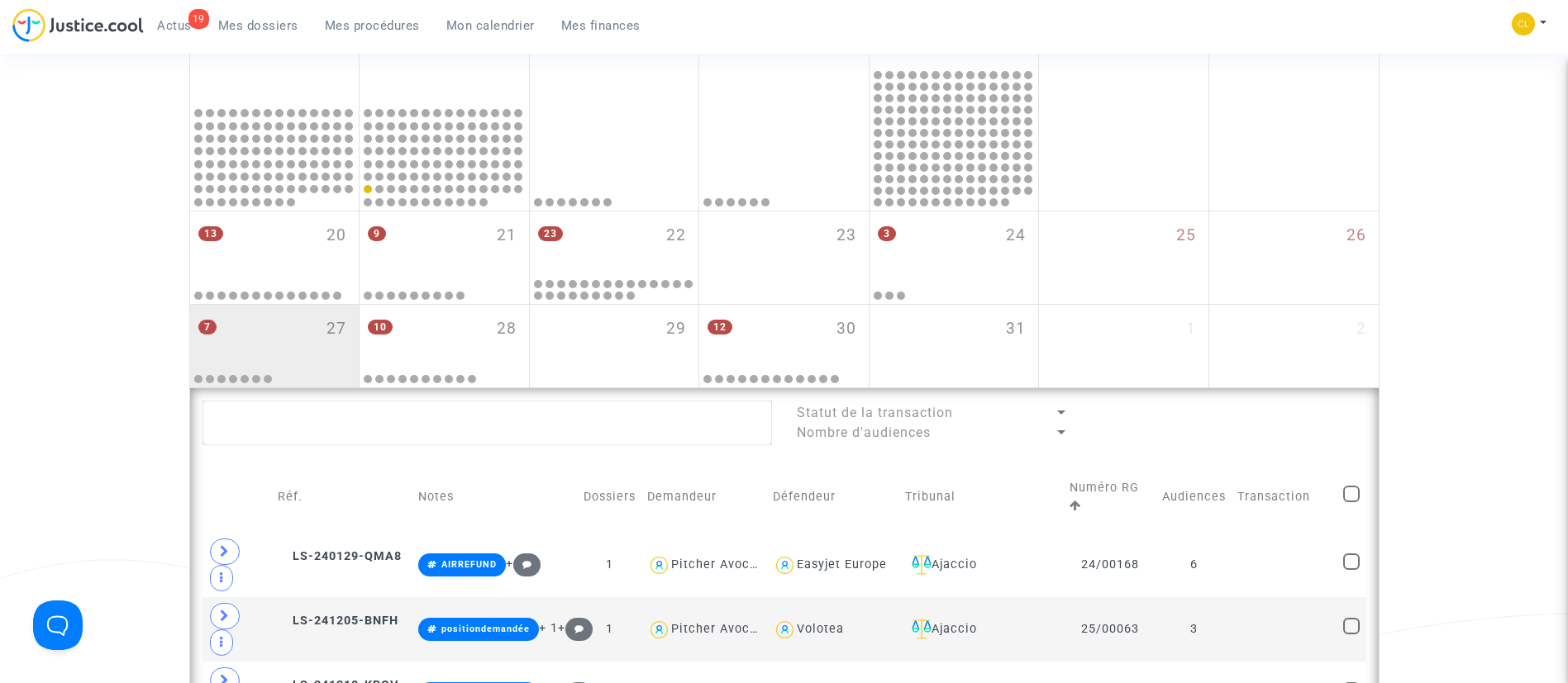
scroll to position [796, 0]
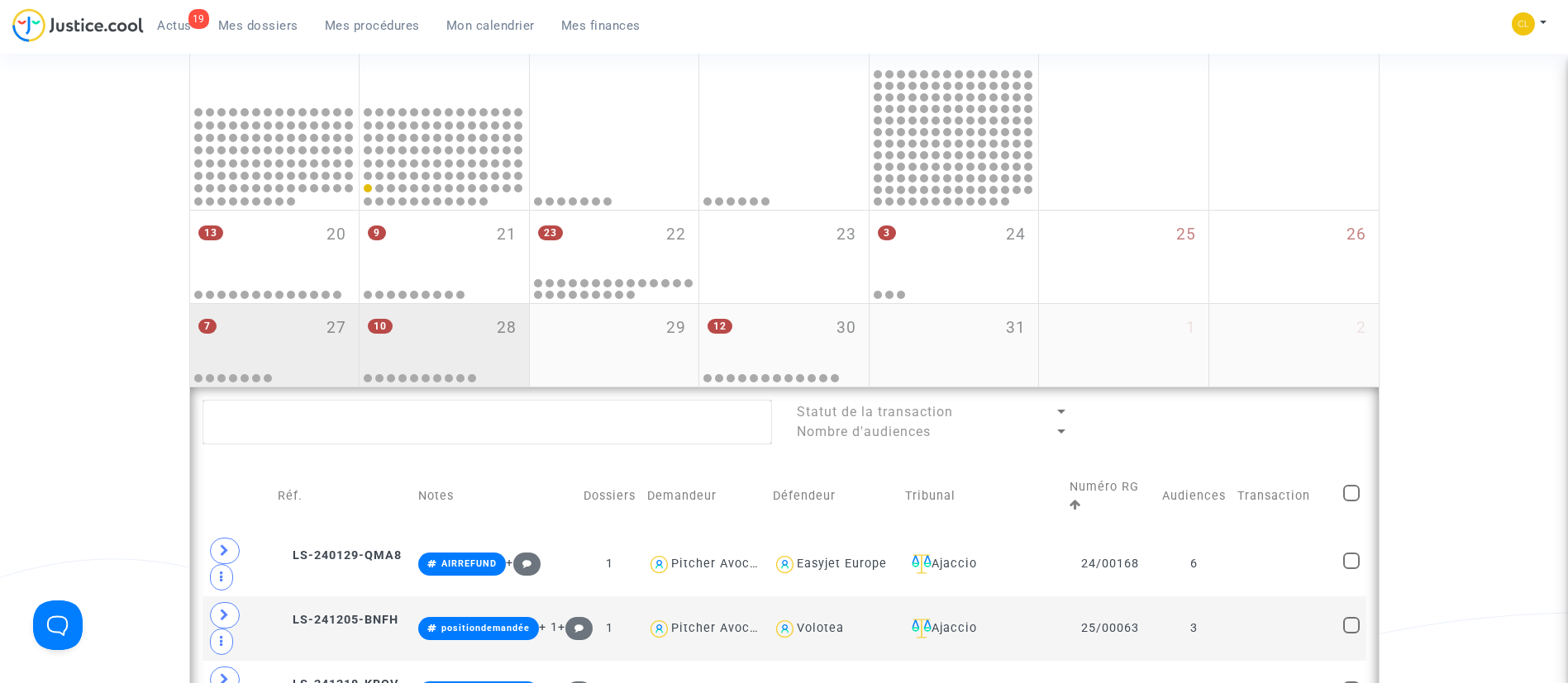
click at [460, 330] on div "10 28" at bounding box center [444, 336] width 170 height 64
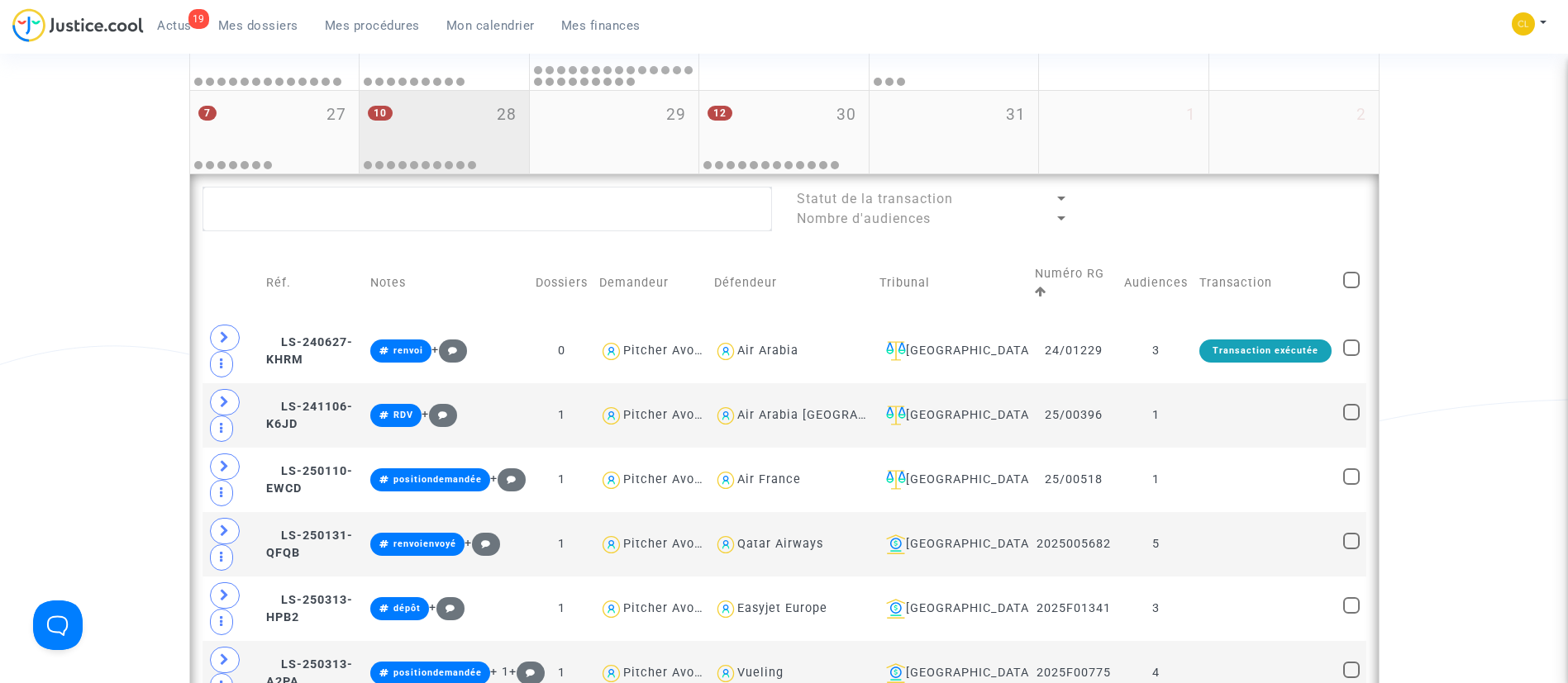
scroll to position [862, 0]
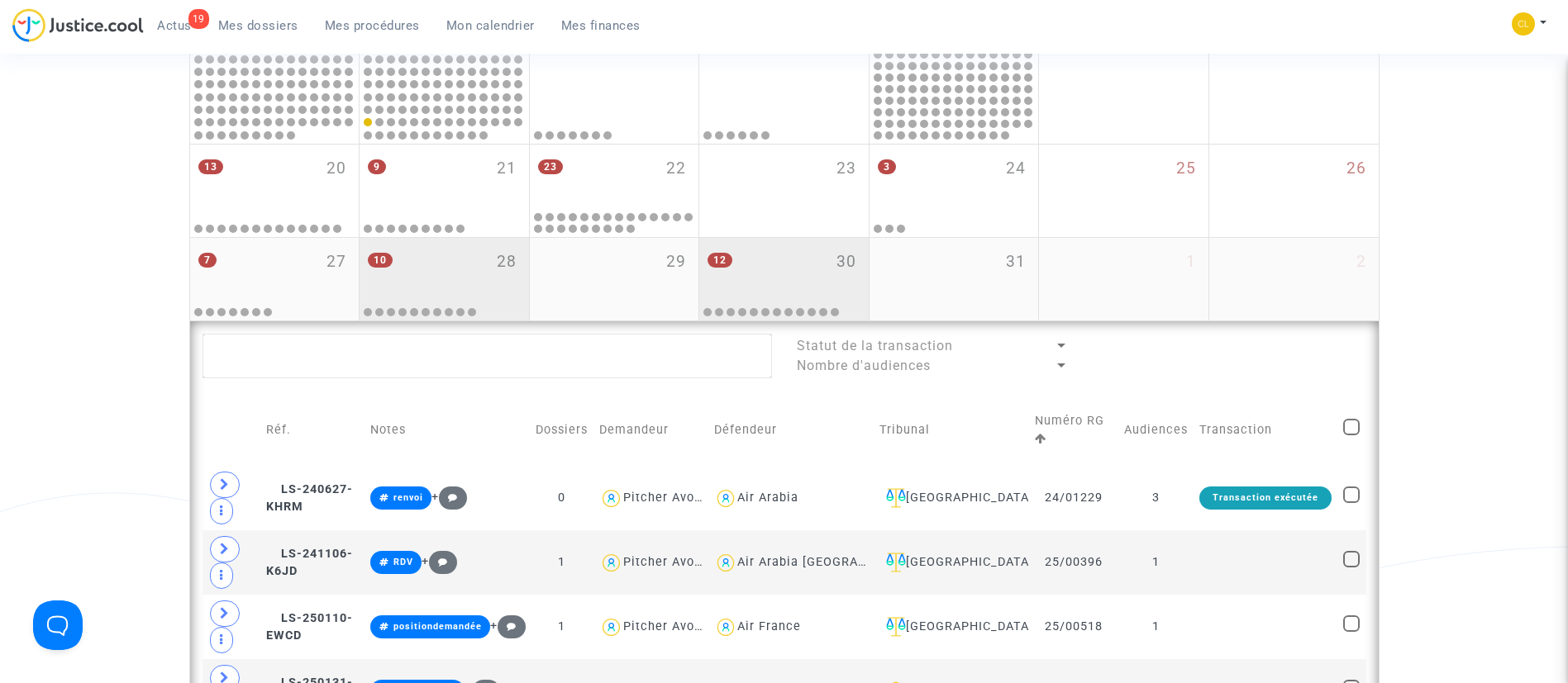
click at [793, 266] on div "12 30" at bounding box center [784, 270] width 170 height 64
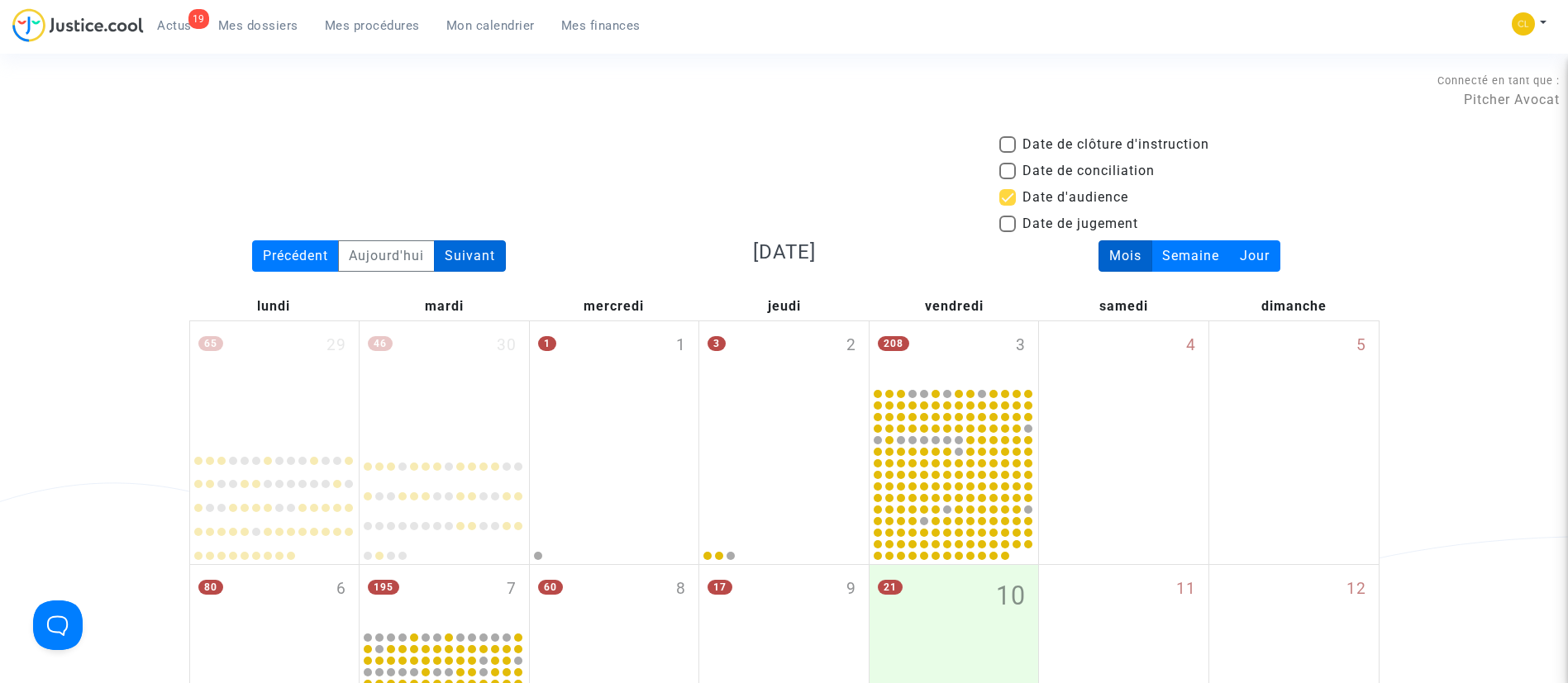
click at [471, 246] on div "Suivant" at bounding box center [469, 255] width 72 height 31
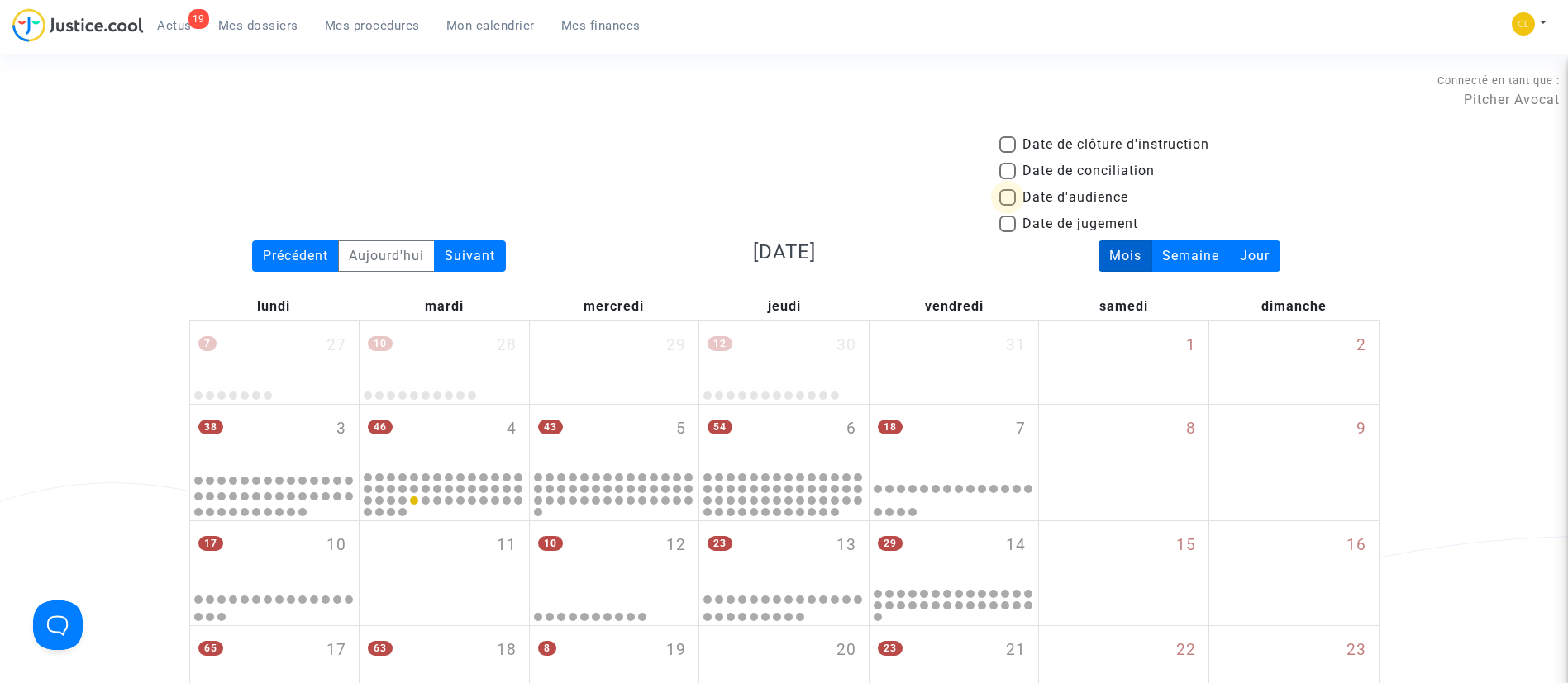
click at [1059, 199] on span "Date d'audience" at bounding box center [1075, 197] width 105 height 20
click at [1007, 206] on input "Date d'audience" at bounding box center [1006, 206] width 1 height 1
checkbox input "true"
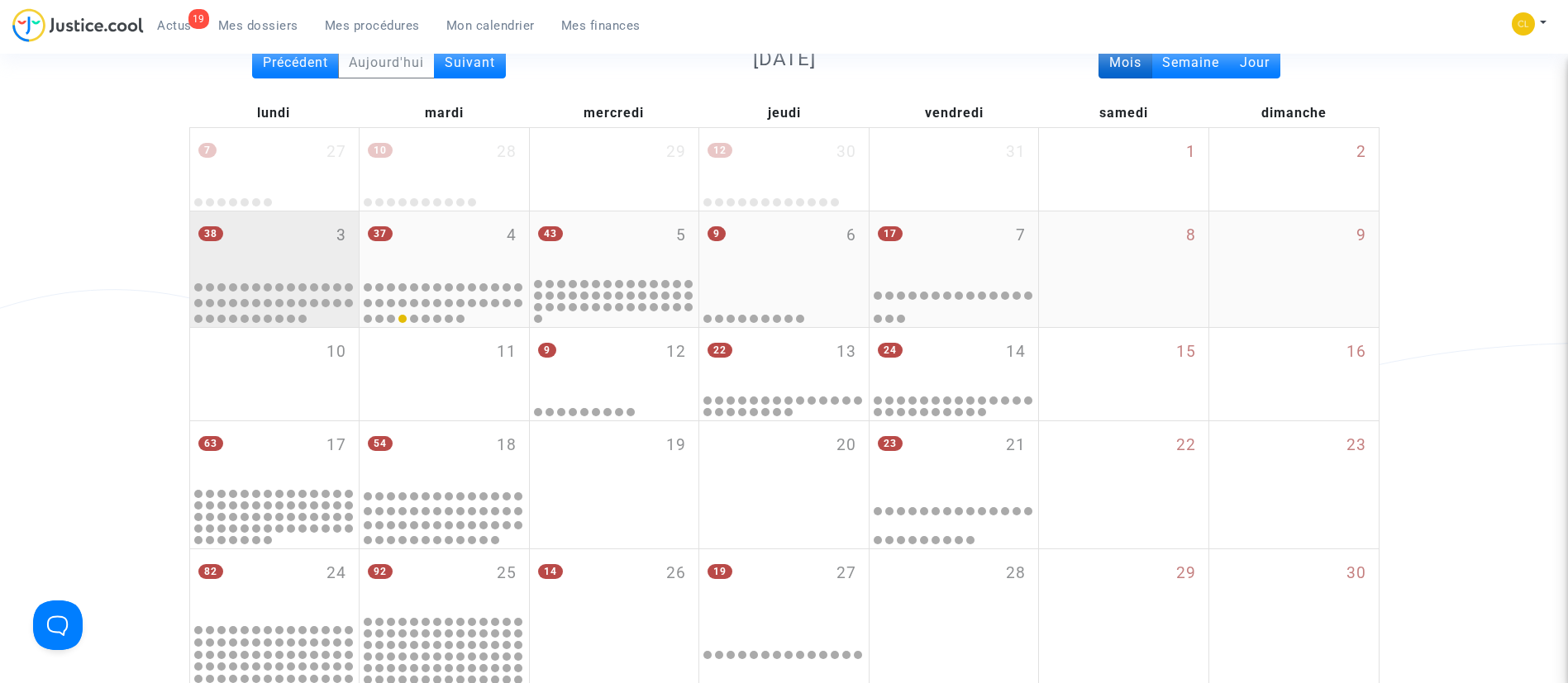
scroll to position [195, 0]
click at [305, 245] on div "38 3" at bounding box center [274, 242] width 170 height 64
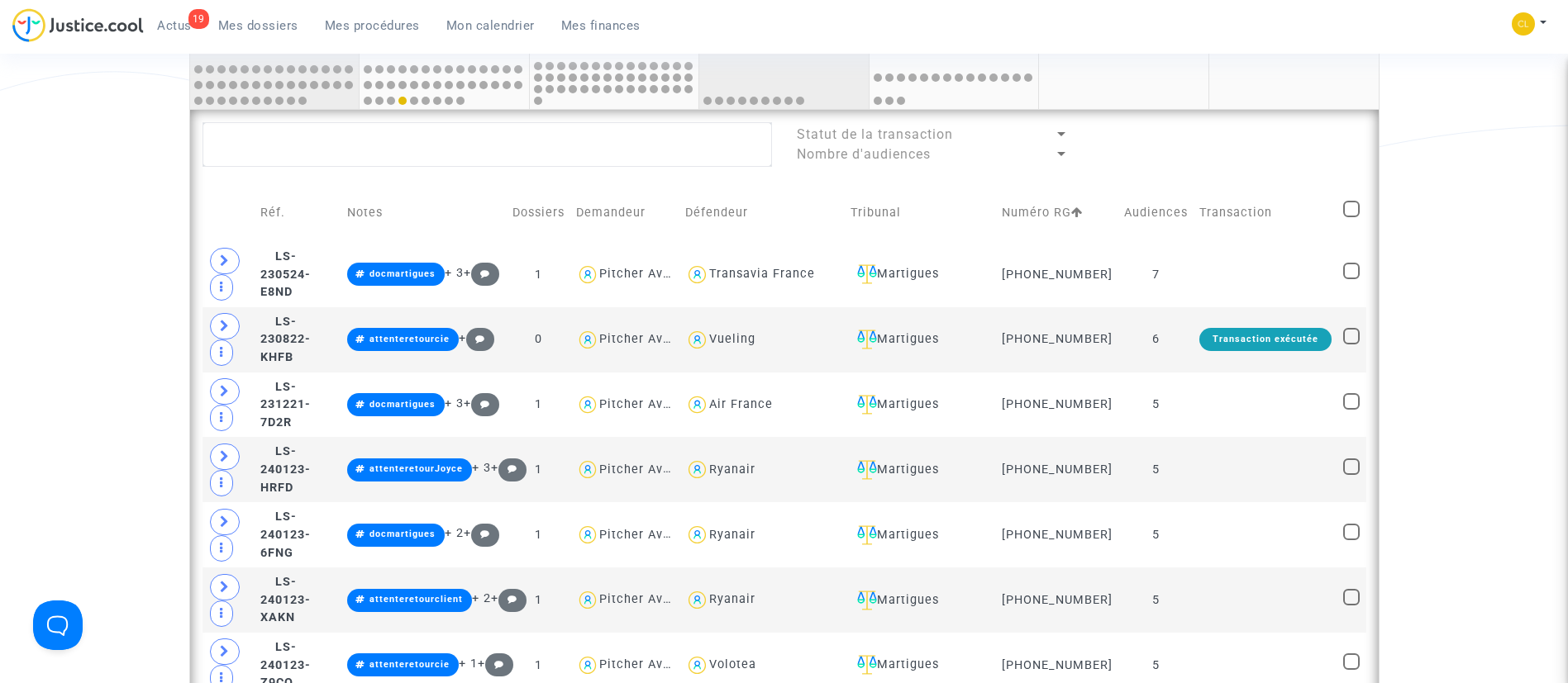
scroll to position [134, 0]
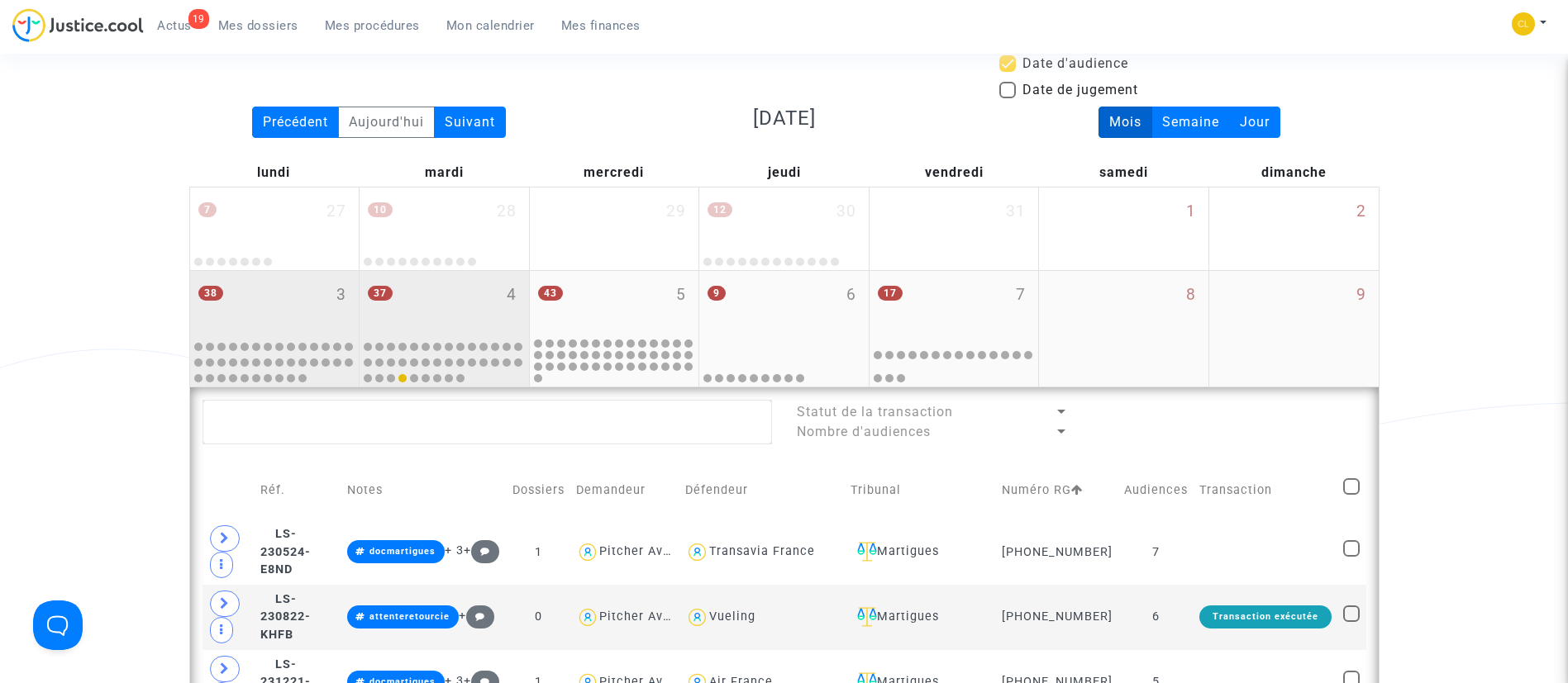
click at [441, 293] on div "37 4" at bounding box center [444, 303] width 170 height 64
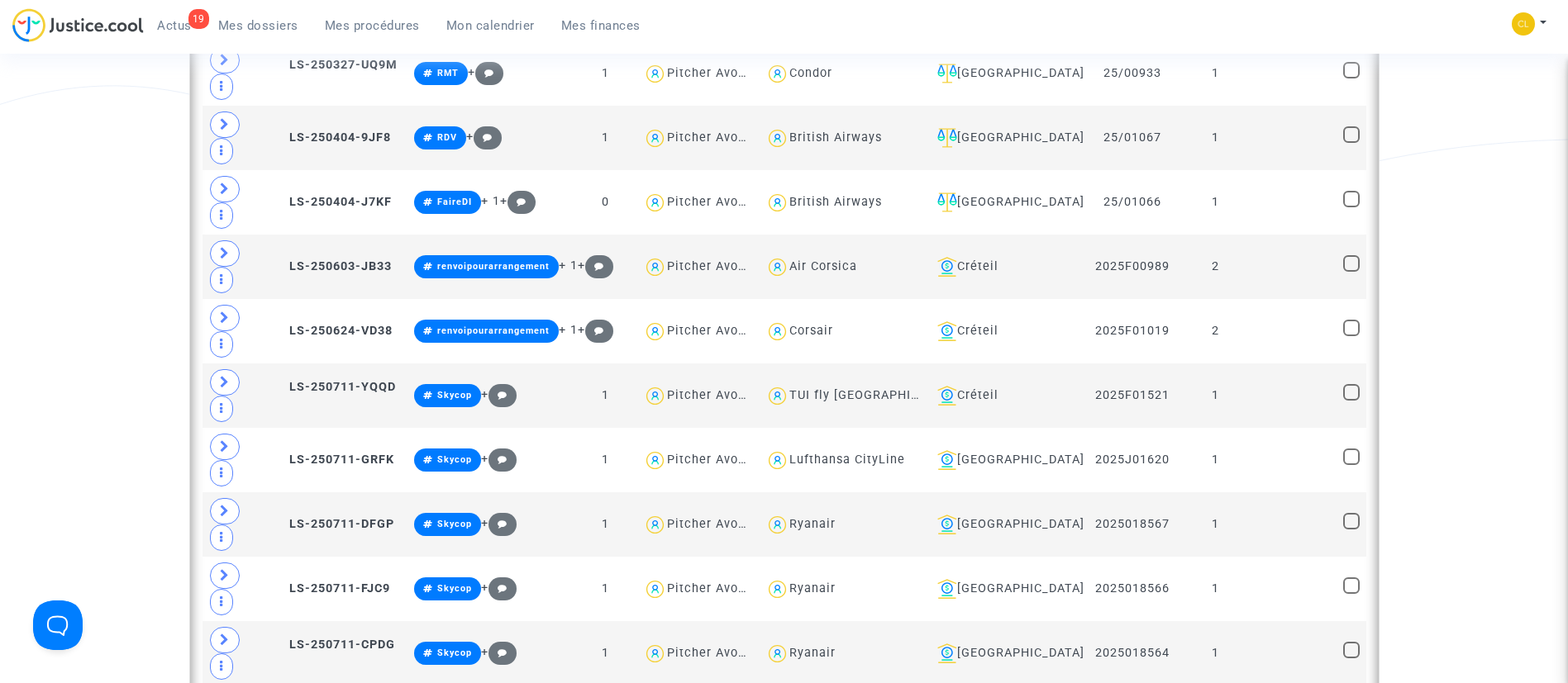
scroll to position [1272, 0]
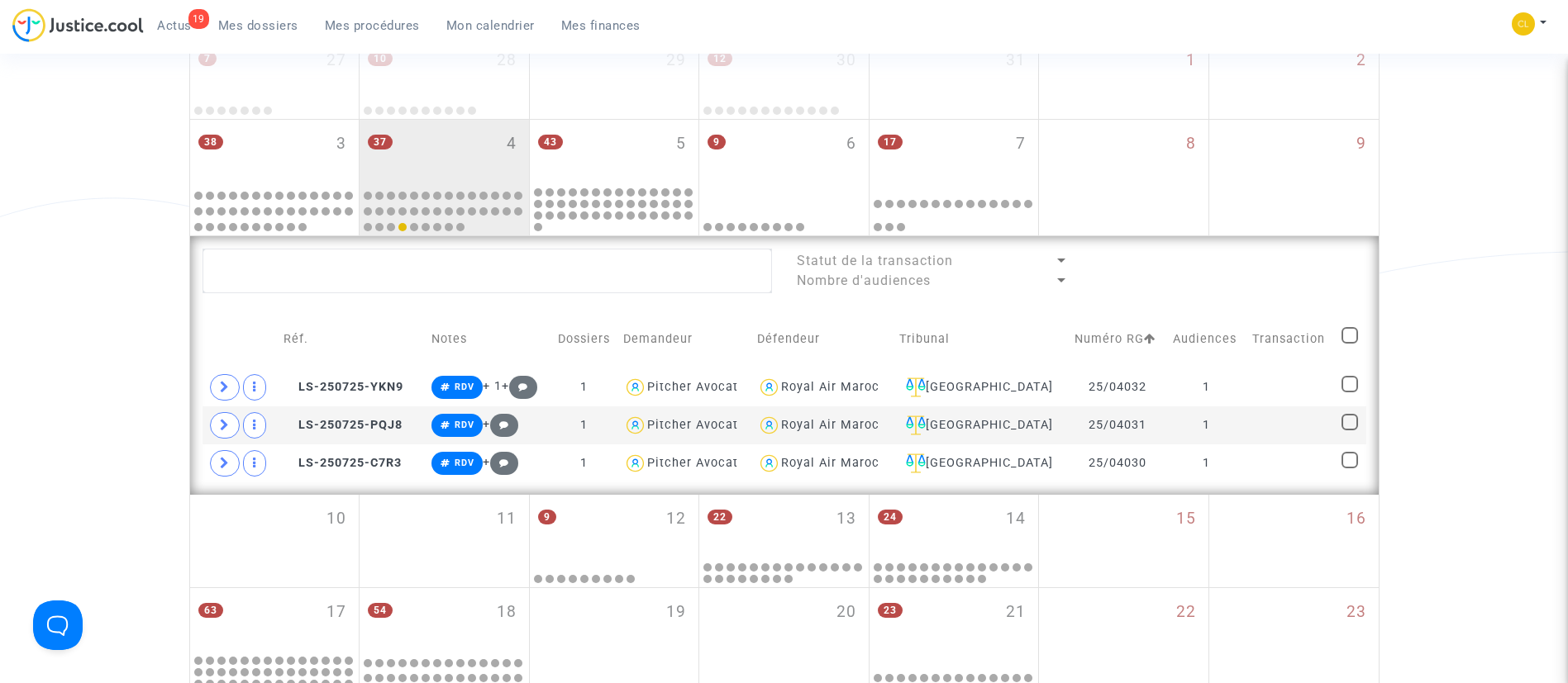
scroll to position [284, 0]
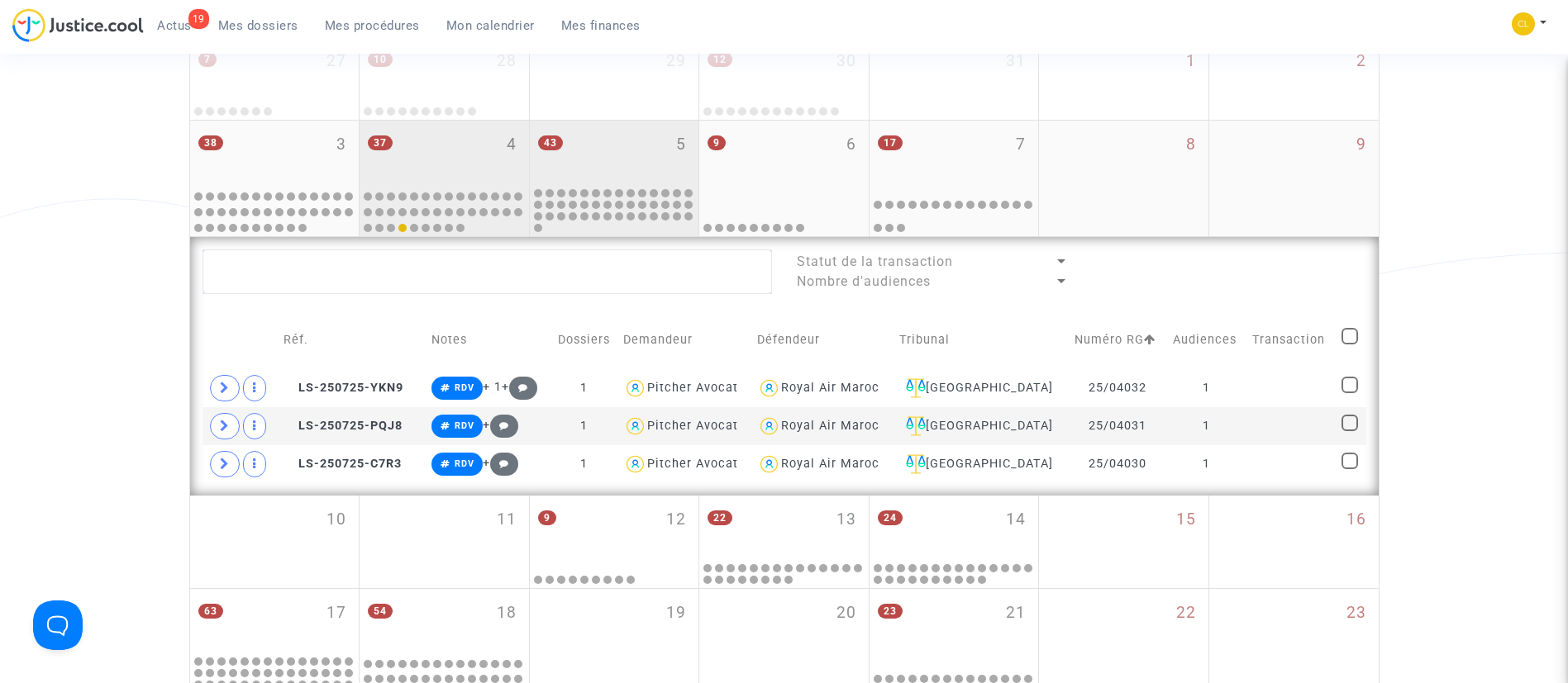
click at [625, 157] on div "43 5" at bounding box center [614, 153] width 170 height 64
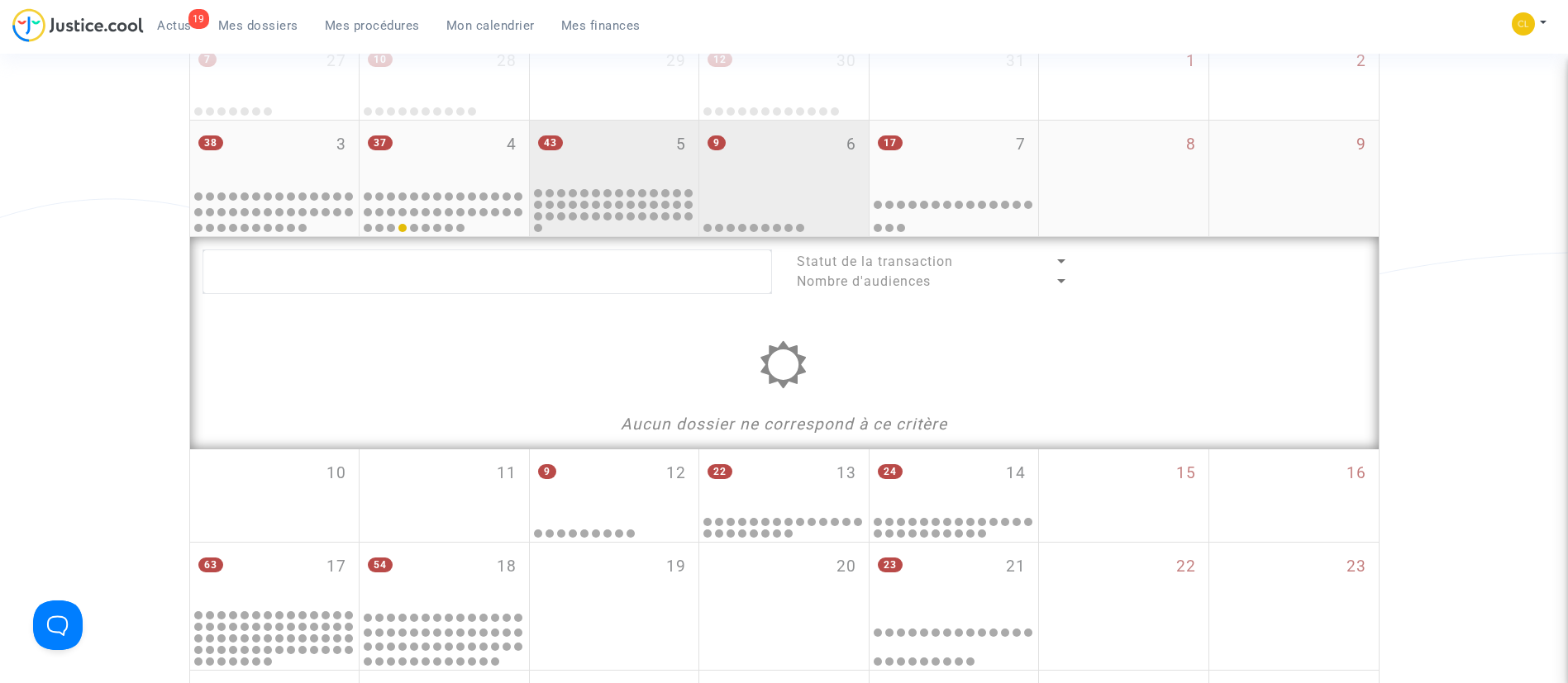
click at [827, 177] on div "9 6" at bounding box center [784, 153] width 170 height 64
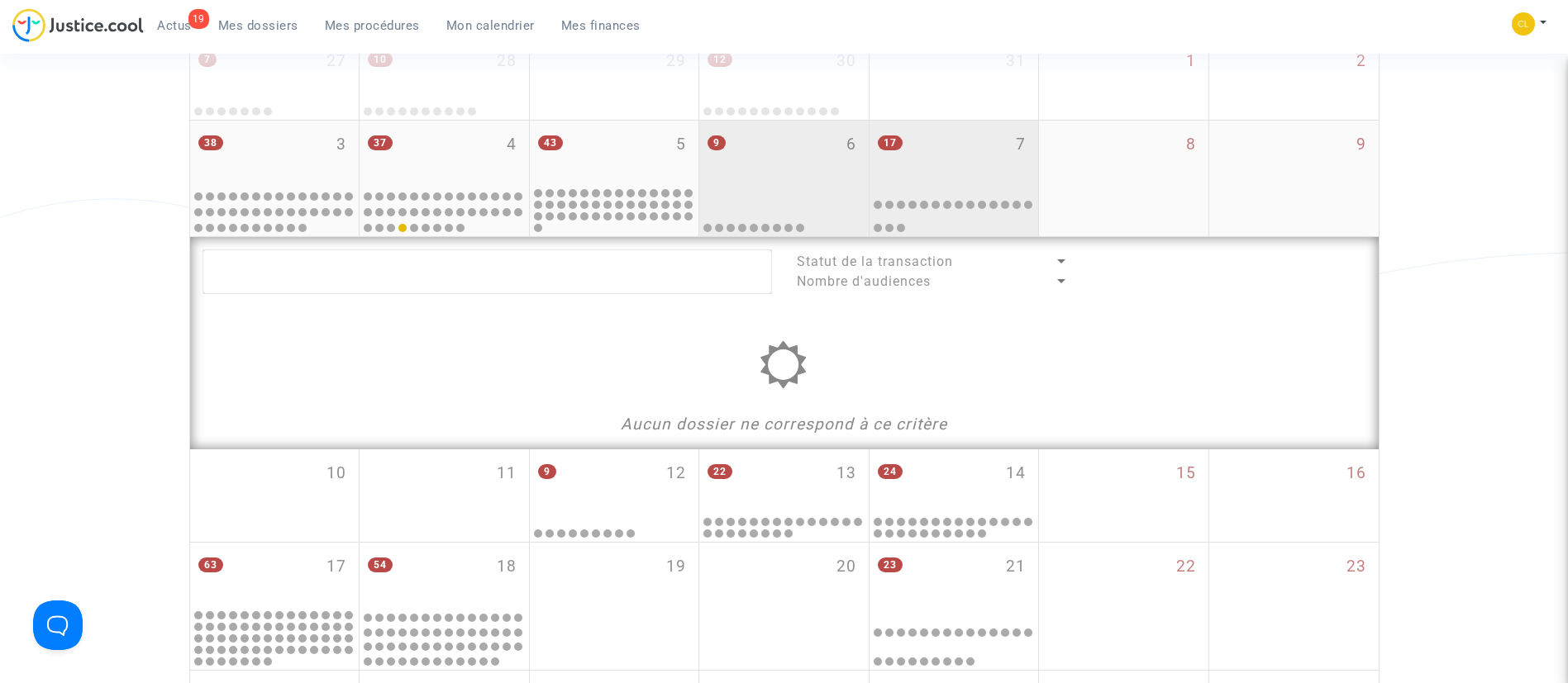
click at [981, 148] on div "17 7" at bounding box center [954, 153] width 170 height 64
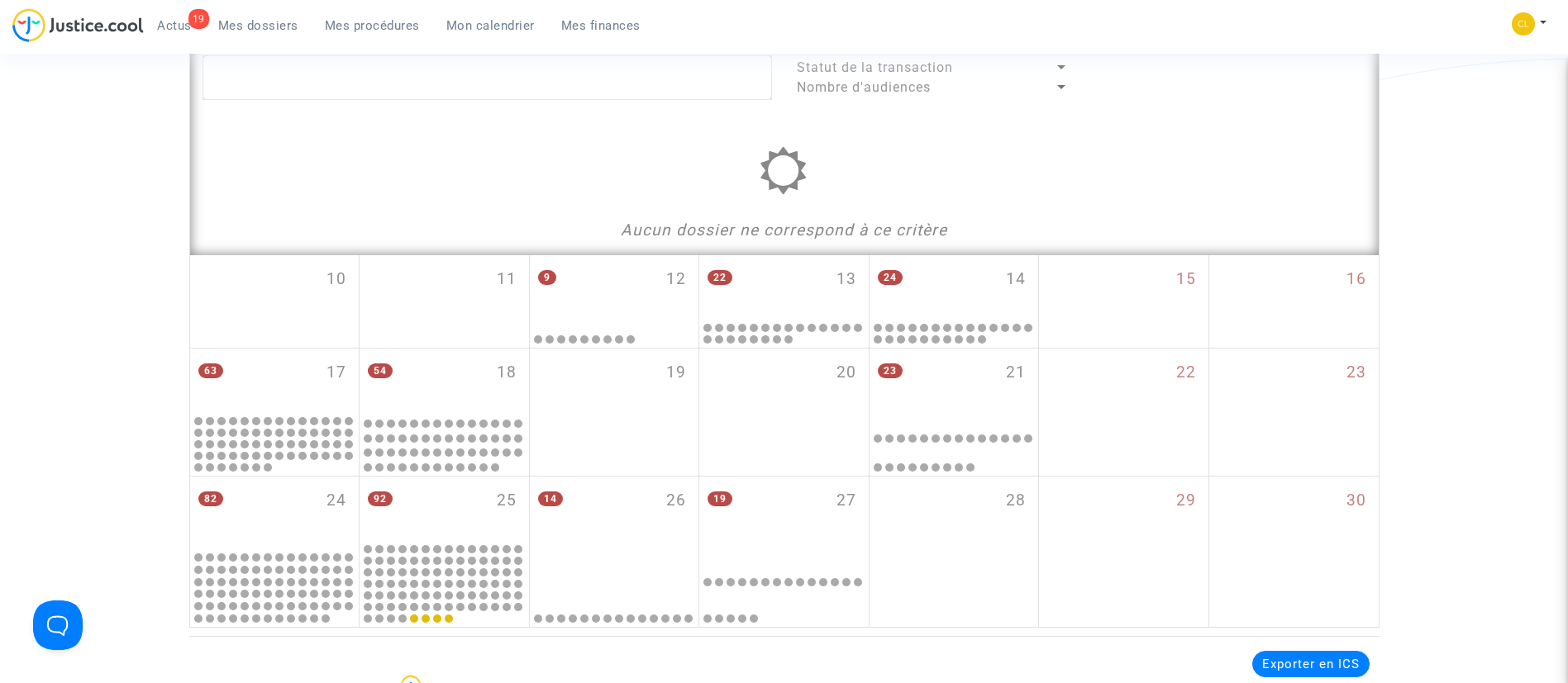
scroll to position [480, 0]
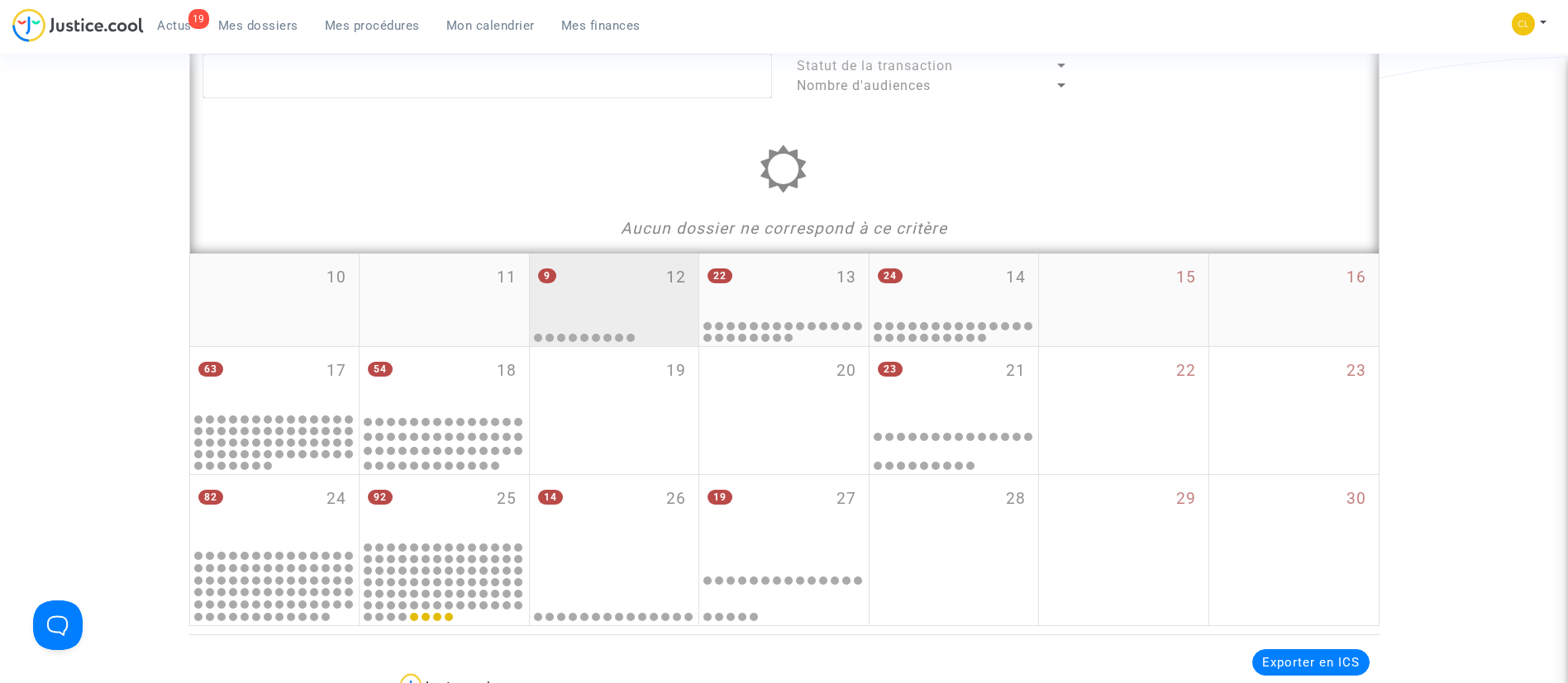
click at [627, 282] on div "9 12" at bounding box center [614, 286] width 170 height 64
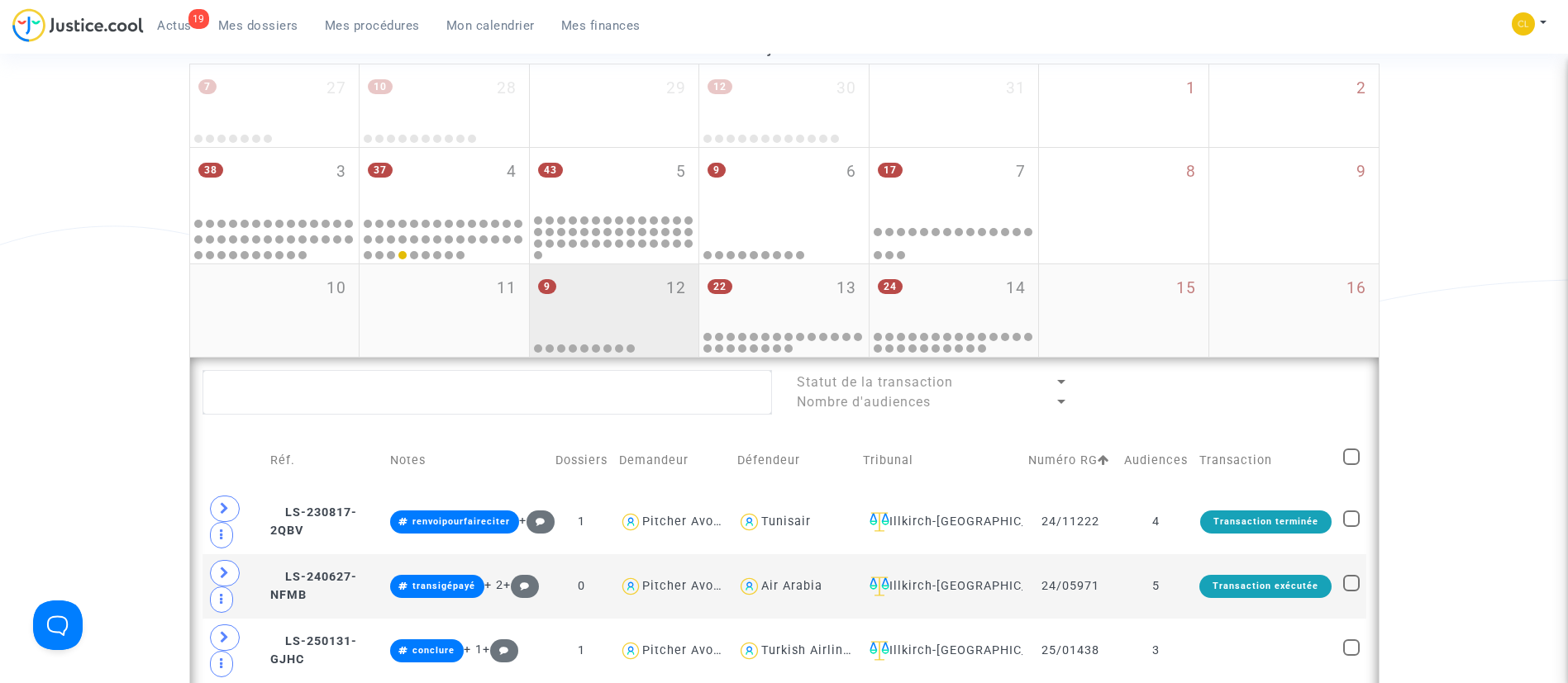
scroll to position [267, 0]
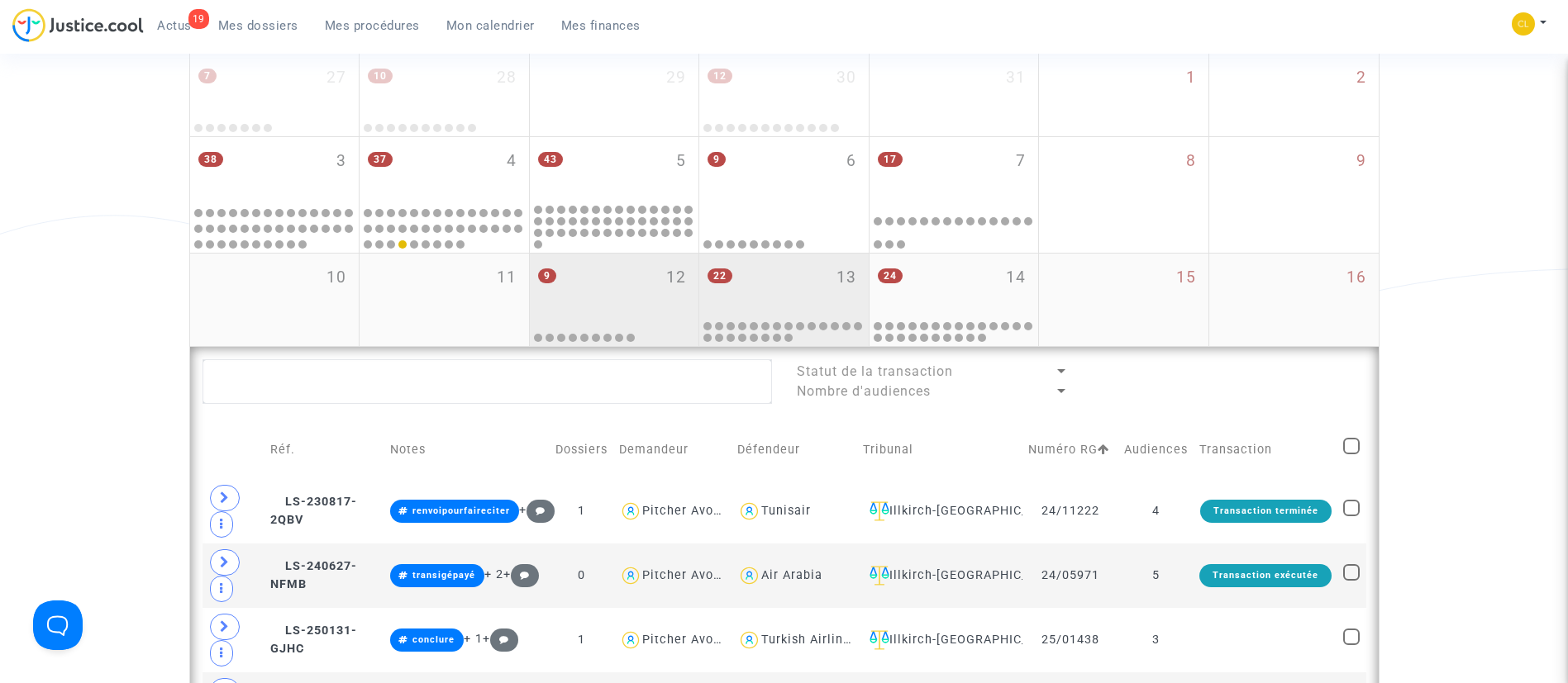
click at [784, 260] on div "22 13" at bounding box center [784, 286] width 170 height 64
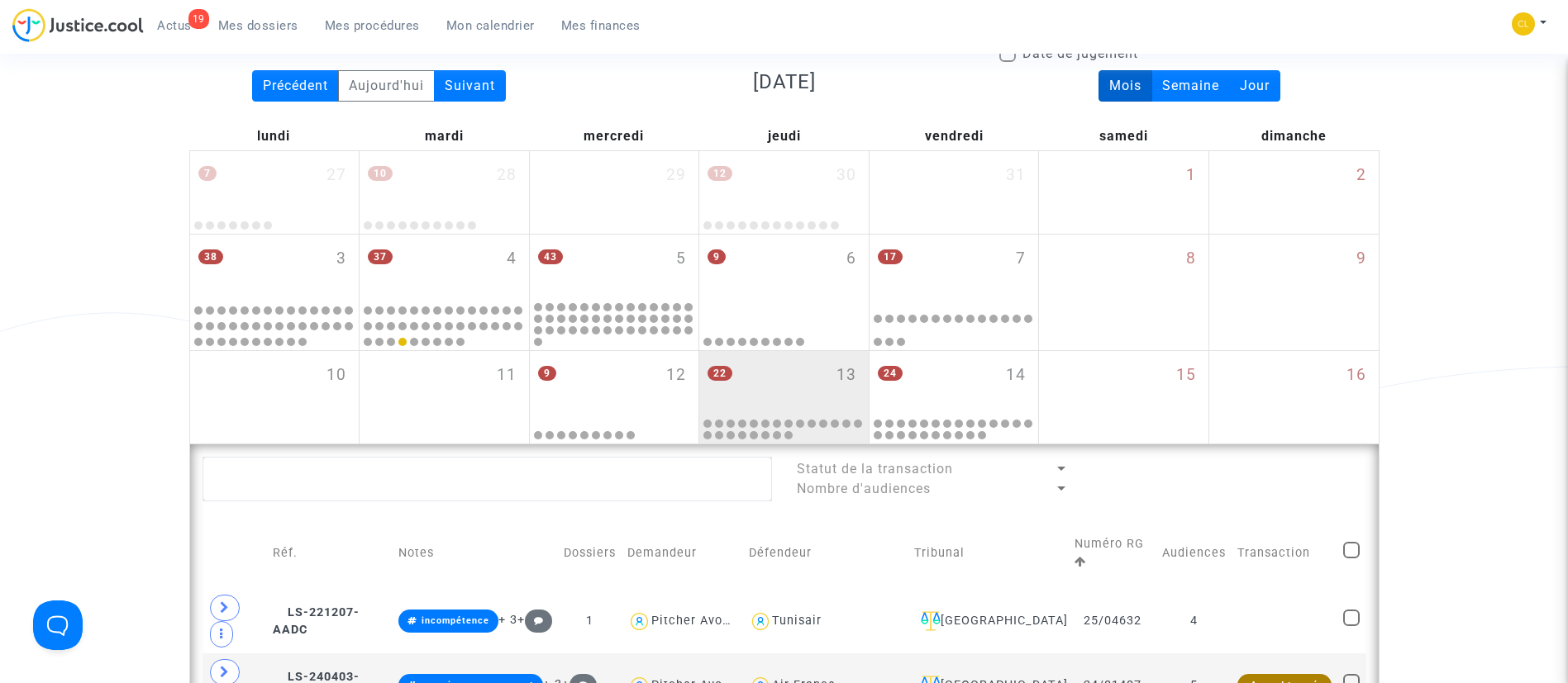
scroll to position [169, 0]
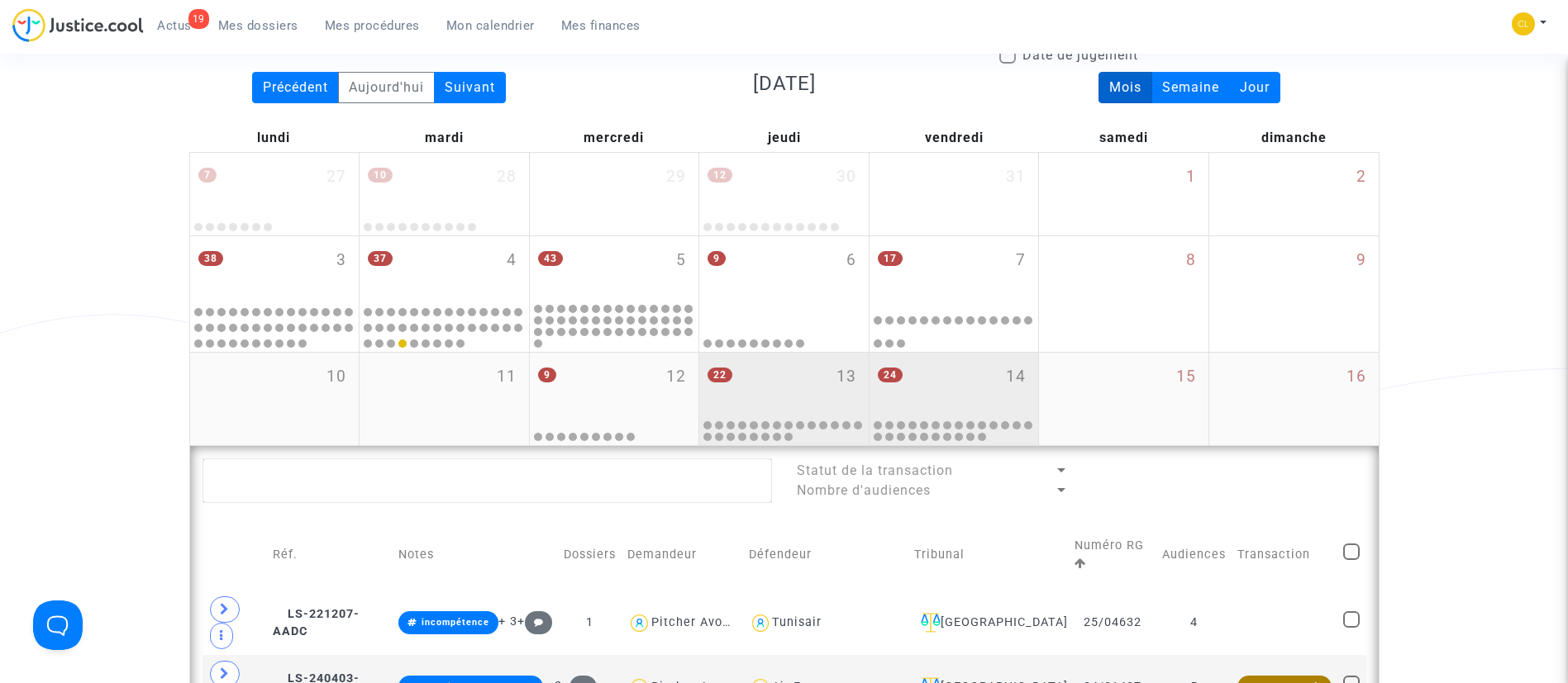
click at [976, 375] on div "24 14" at bounding box center [954, 385] width 170 height 64
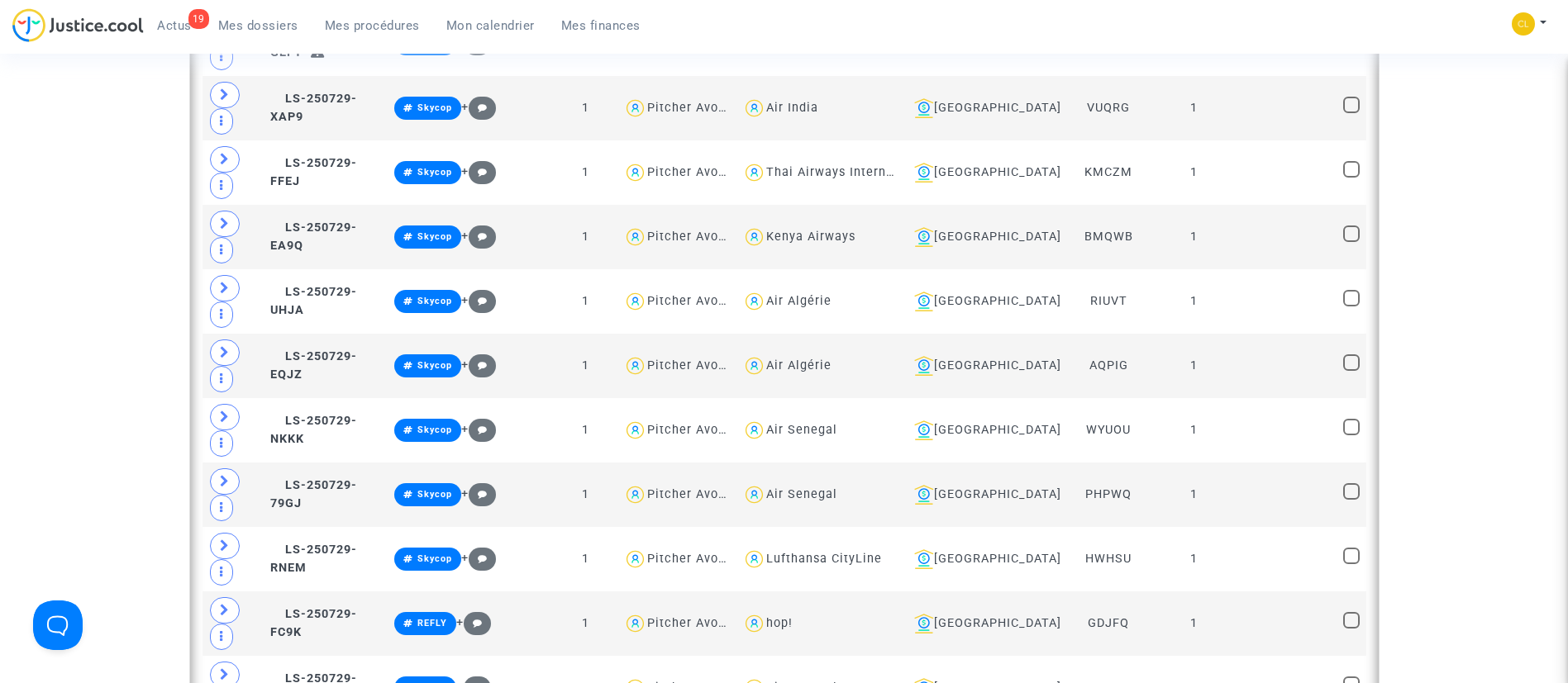
scroll to position [1383, 0]
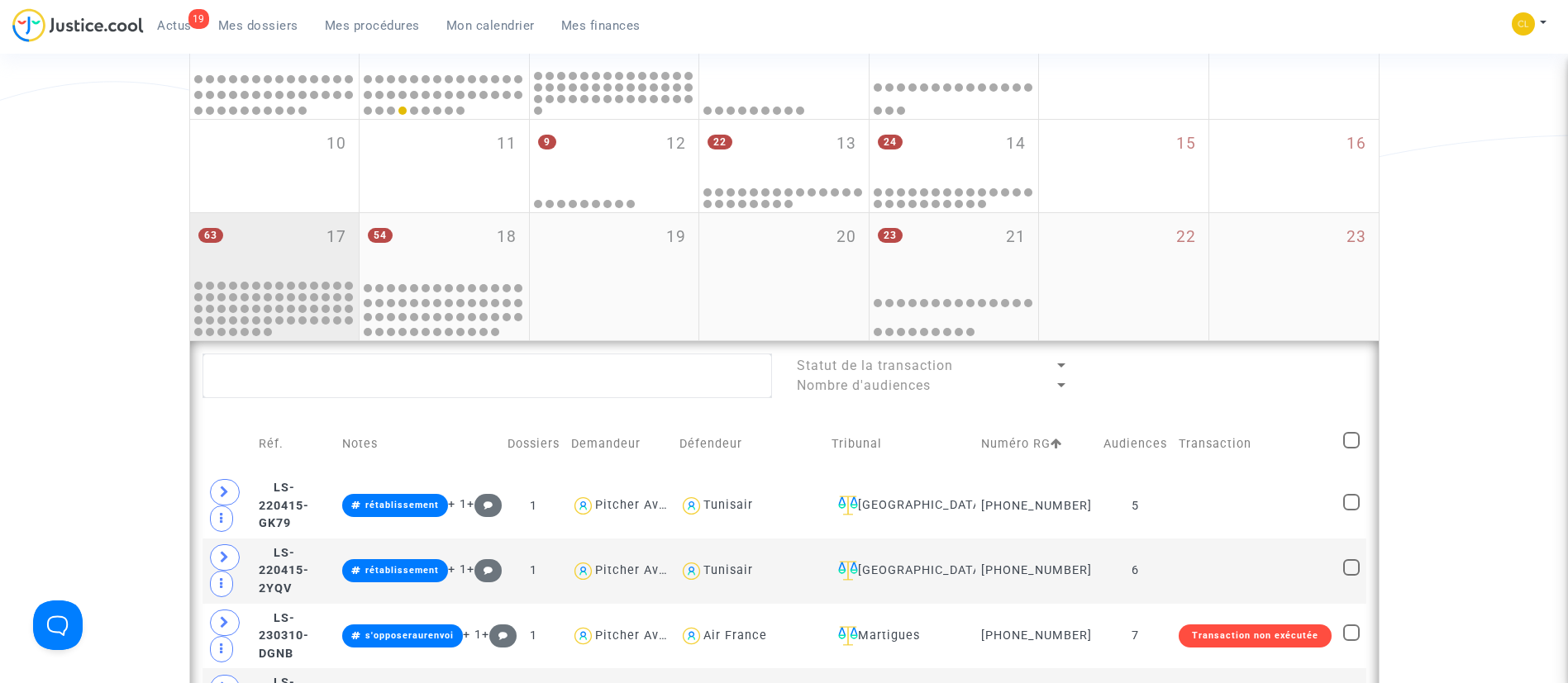
scroll to position [396, 0]
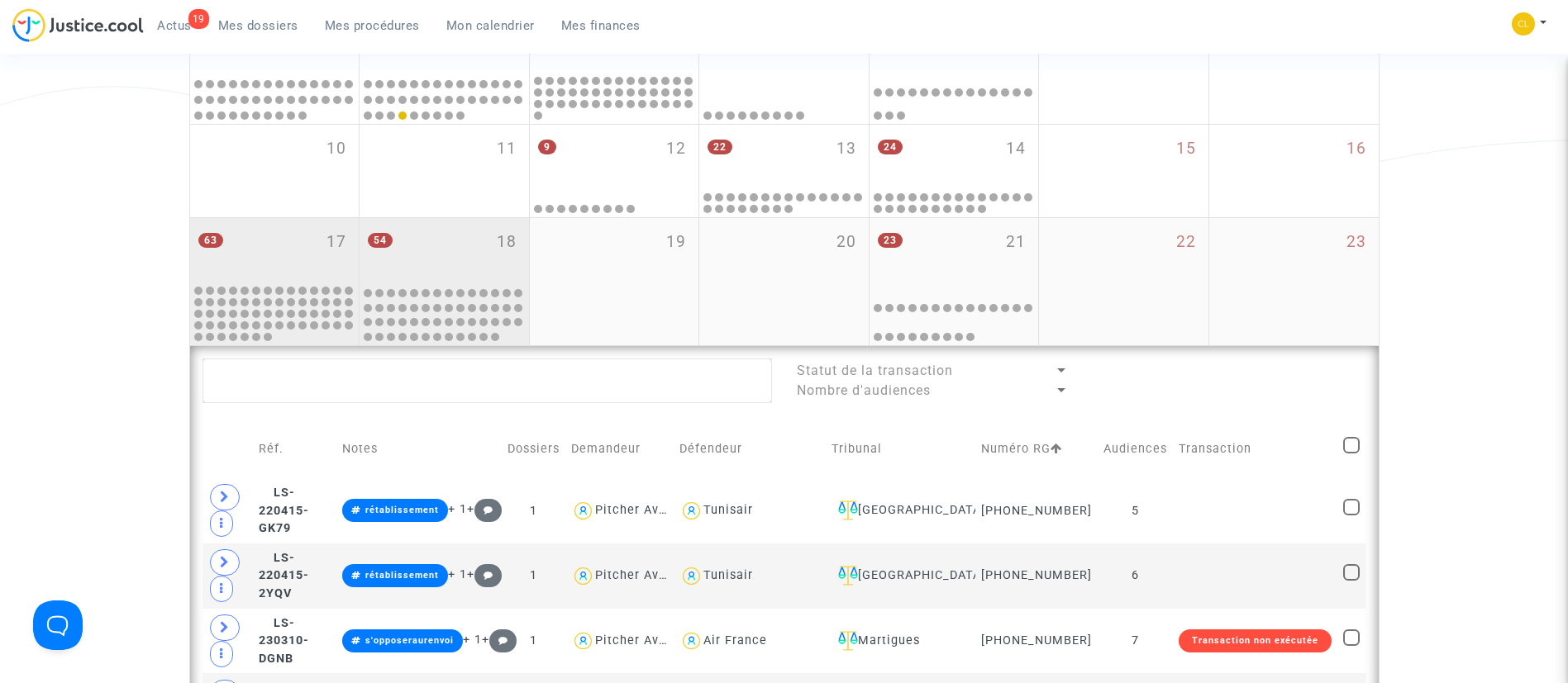
click at [450, 236] on div "54 18" at bounding box center [444, 250] width 170 height 64
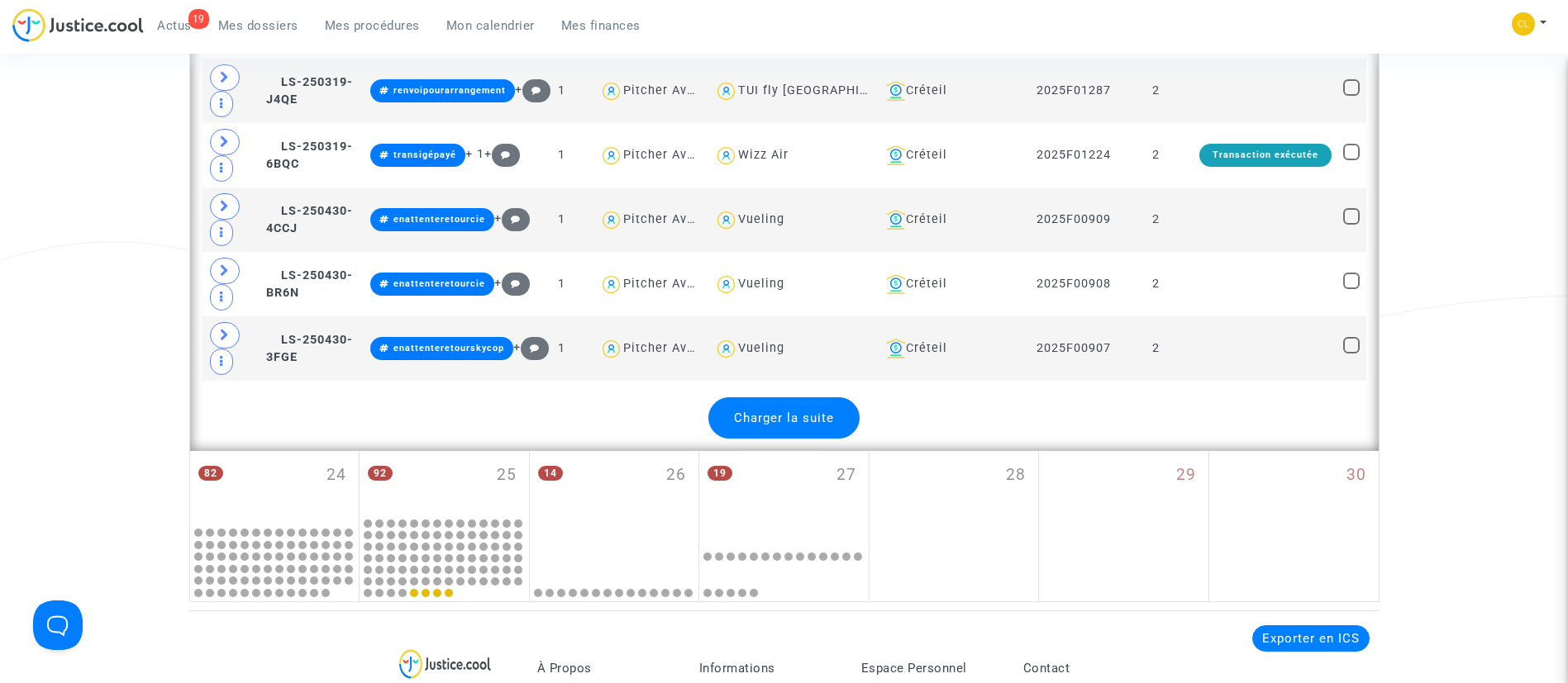
scroll to position [3730, 0]
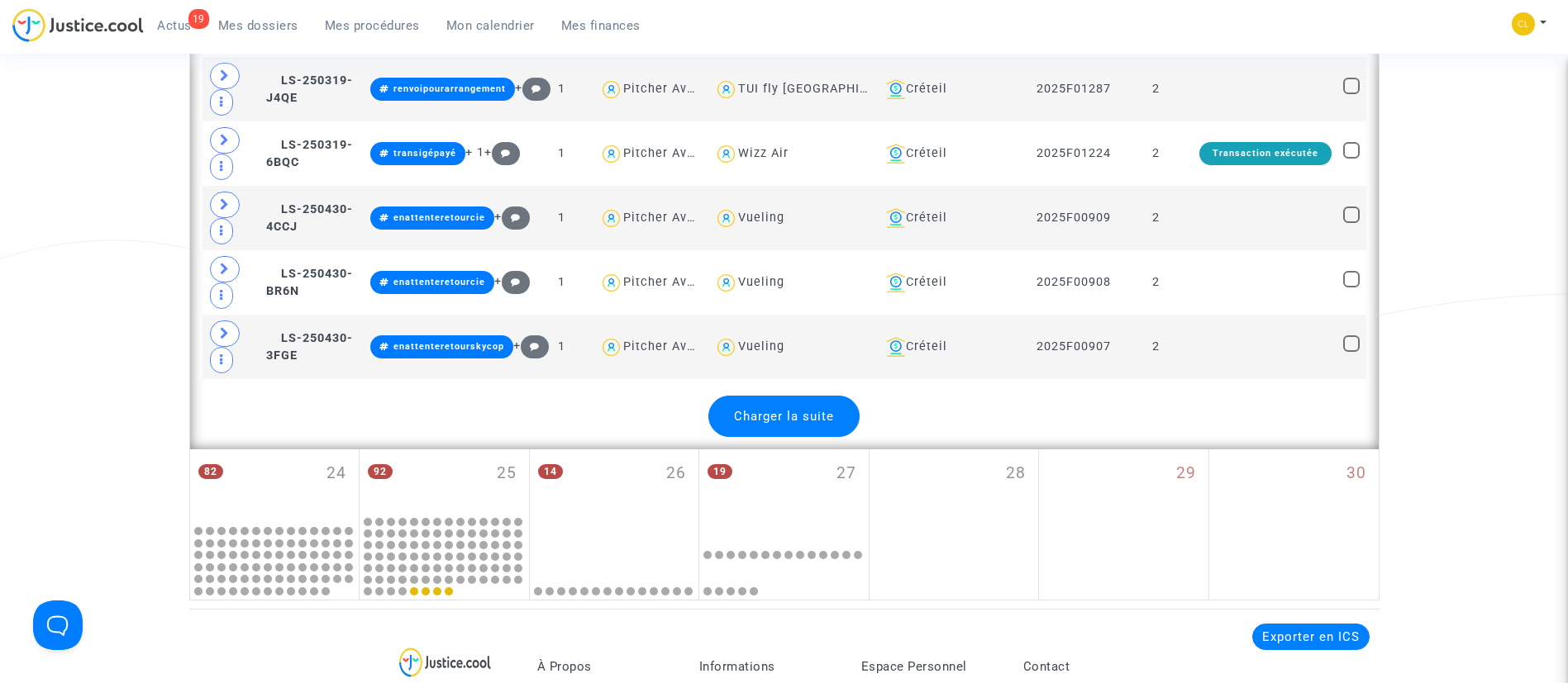
click at [774, 420] on span "Charger la suite" at bounding box center [784, 417] width 100 height 15
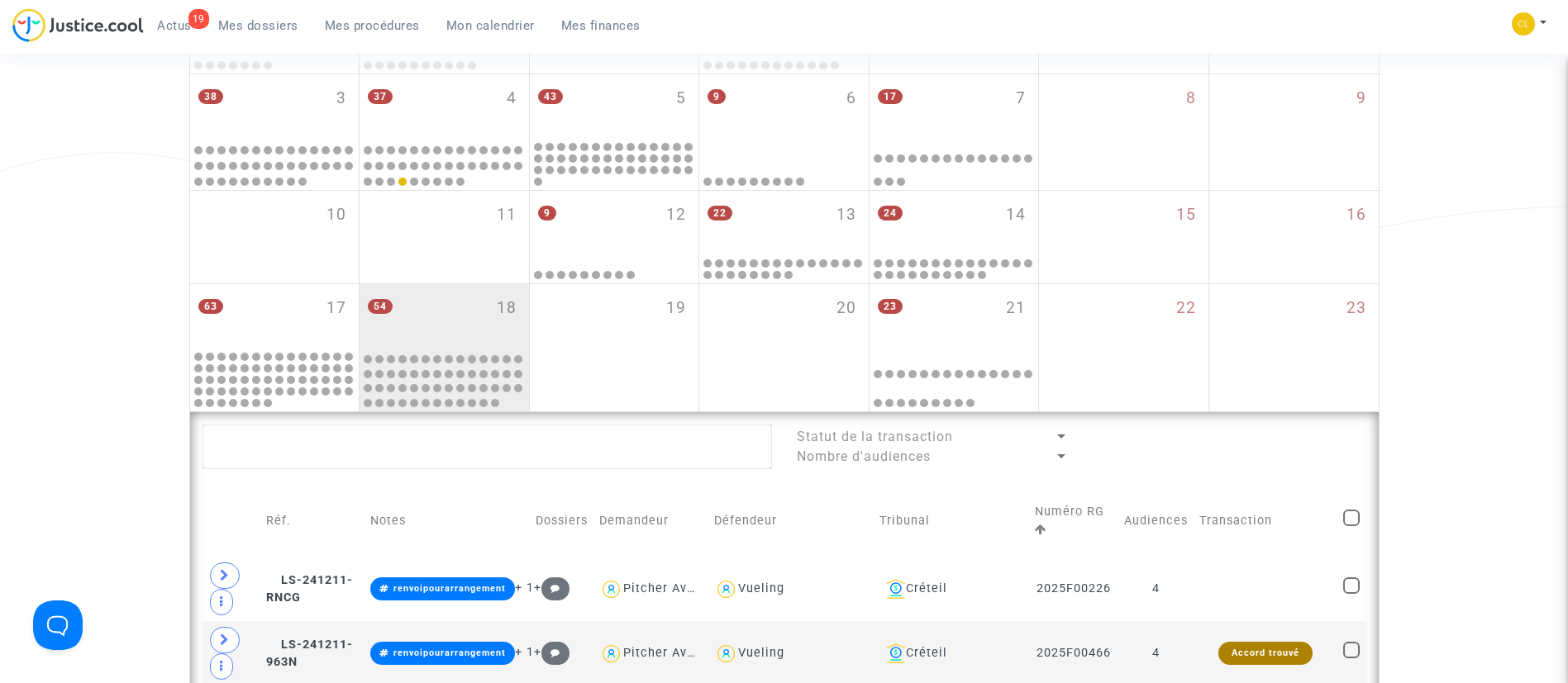
scroll to position [325, 0]
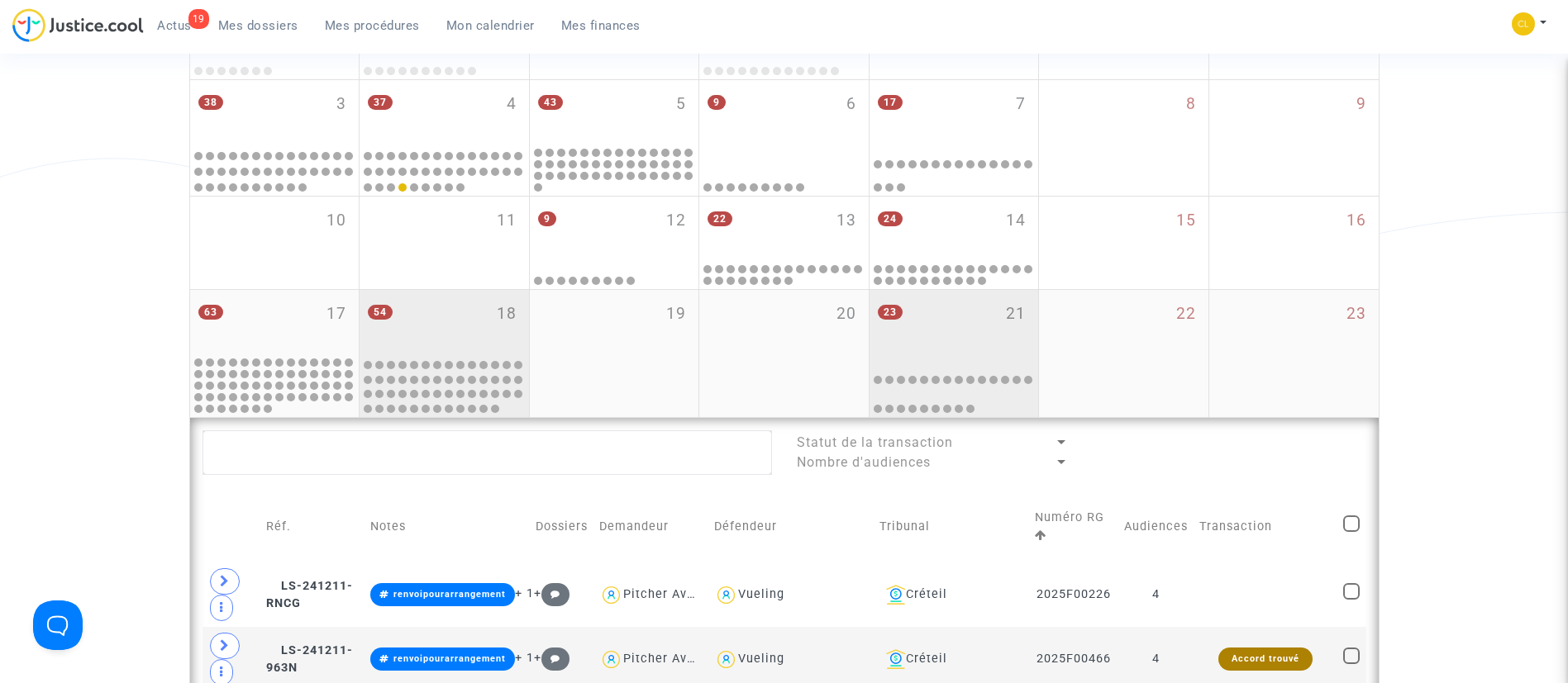
click at [1015, 353] on div "23 21" at bounding box center [954, 322] width 170 height 64
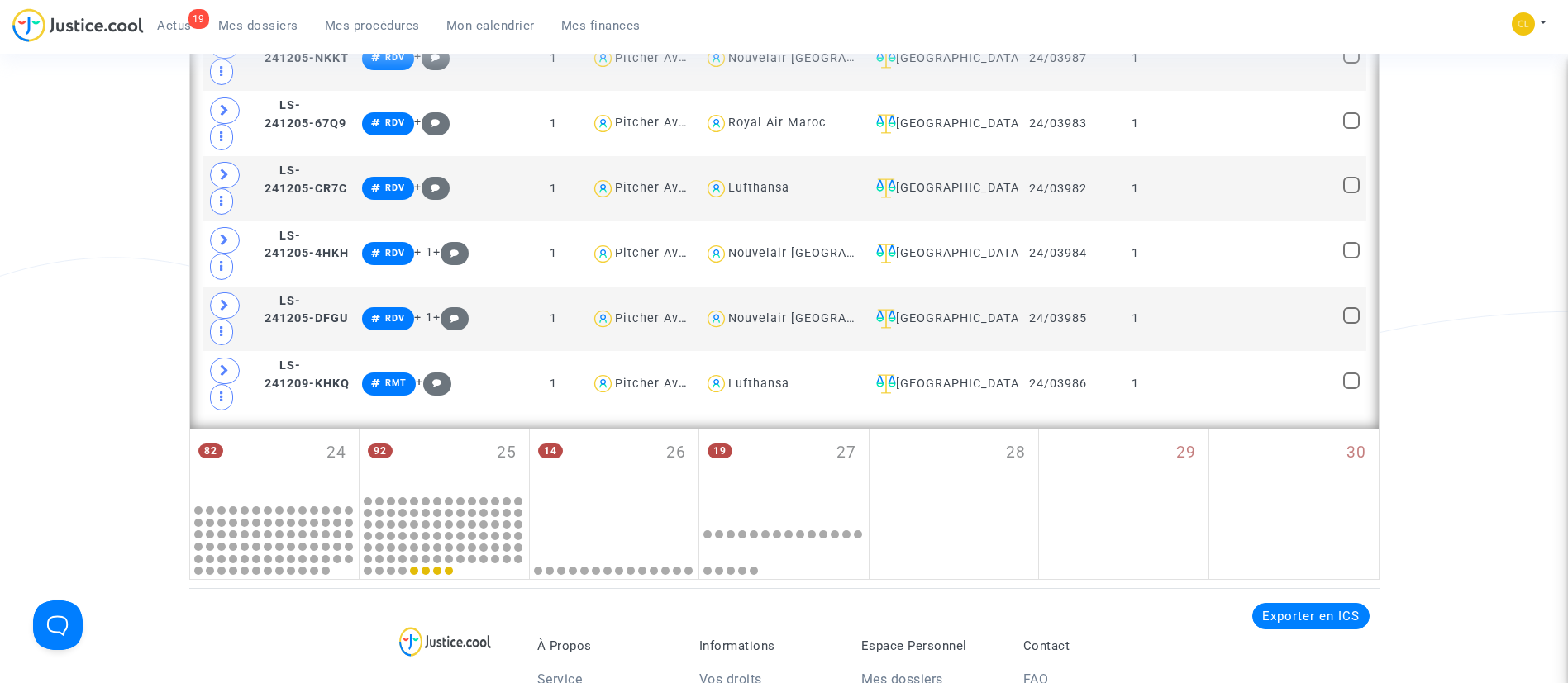
scroll to position [2127, 0]
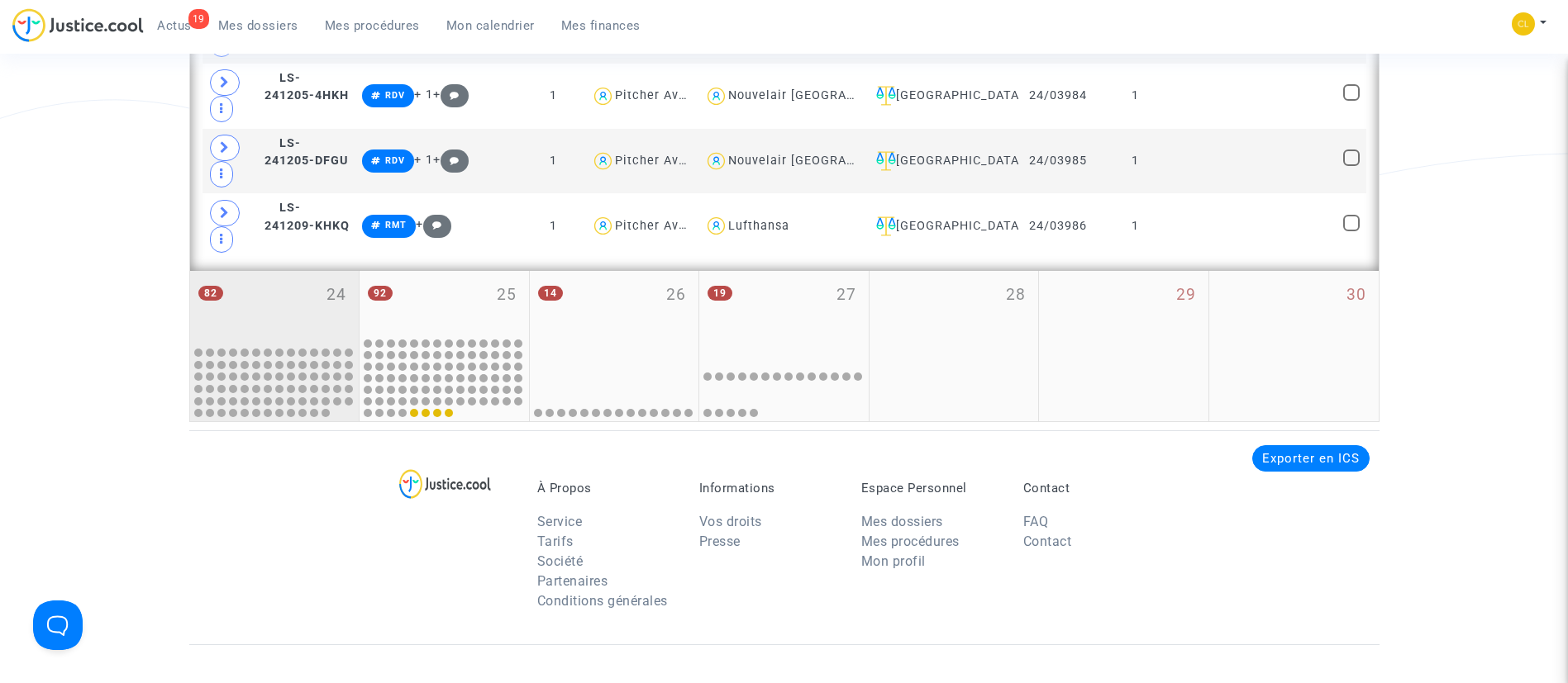
click at [289, 291] on div "82 24" at bounding box center [274, 307] width 170 height 73
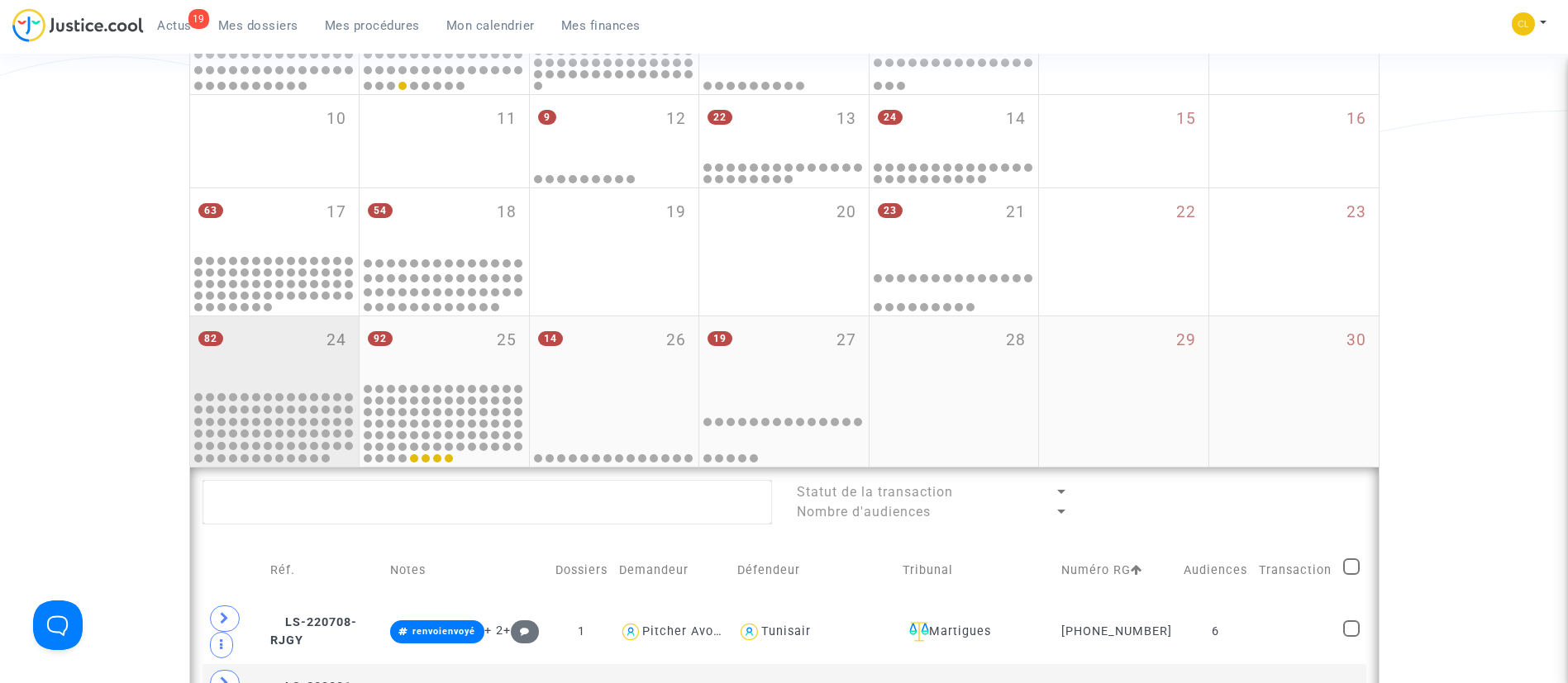
scroll to position [425, 0]
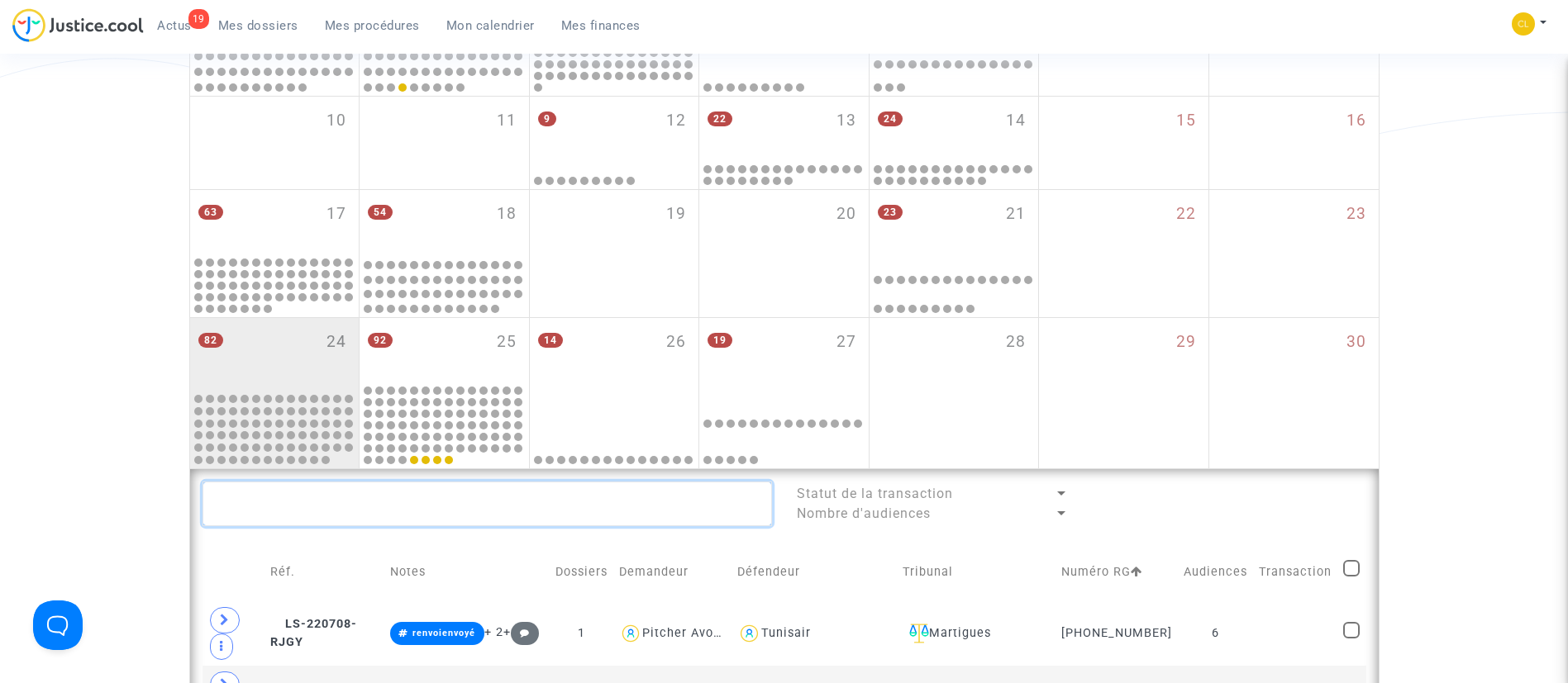
click at [515, 516] on textarea at bounding box center [487, 503] width 569 height 45
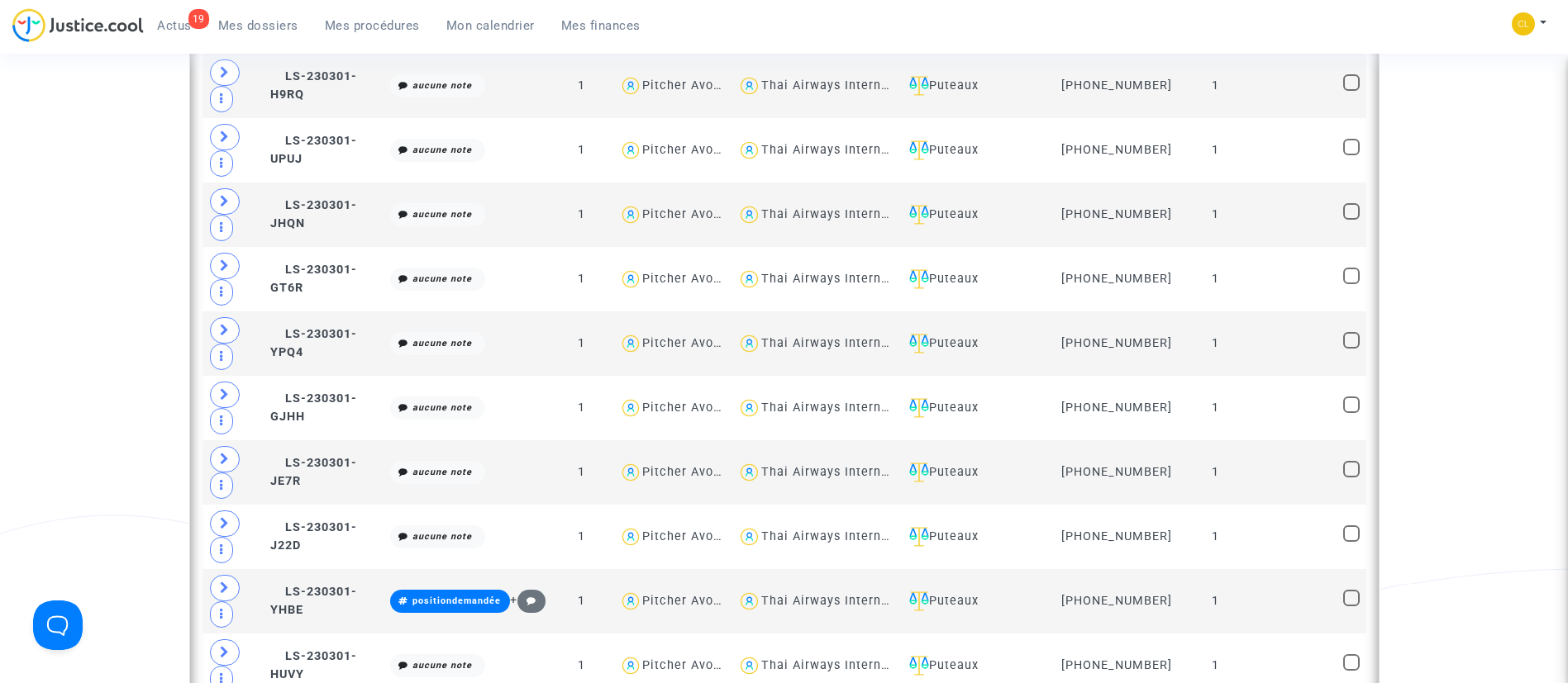
scroll to position [2597, 0]
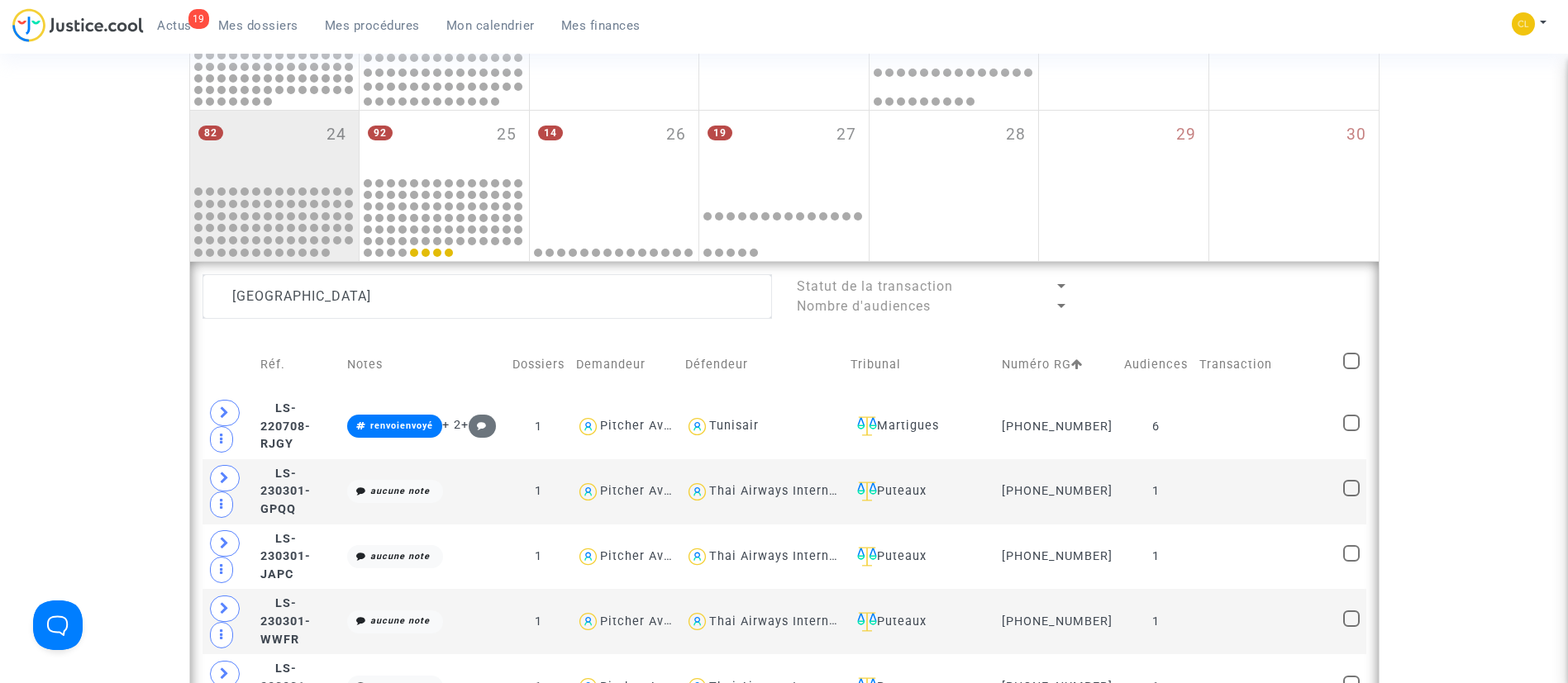
scroll to position [636, 0]
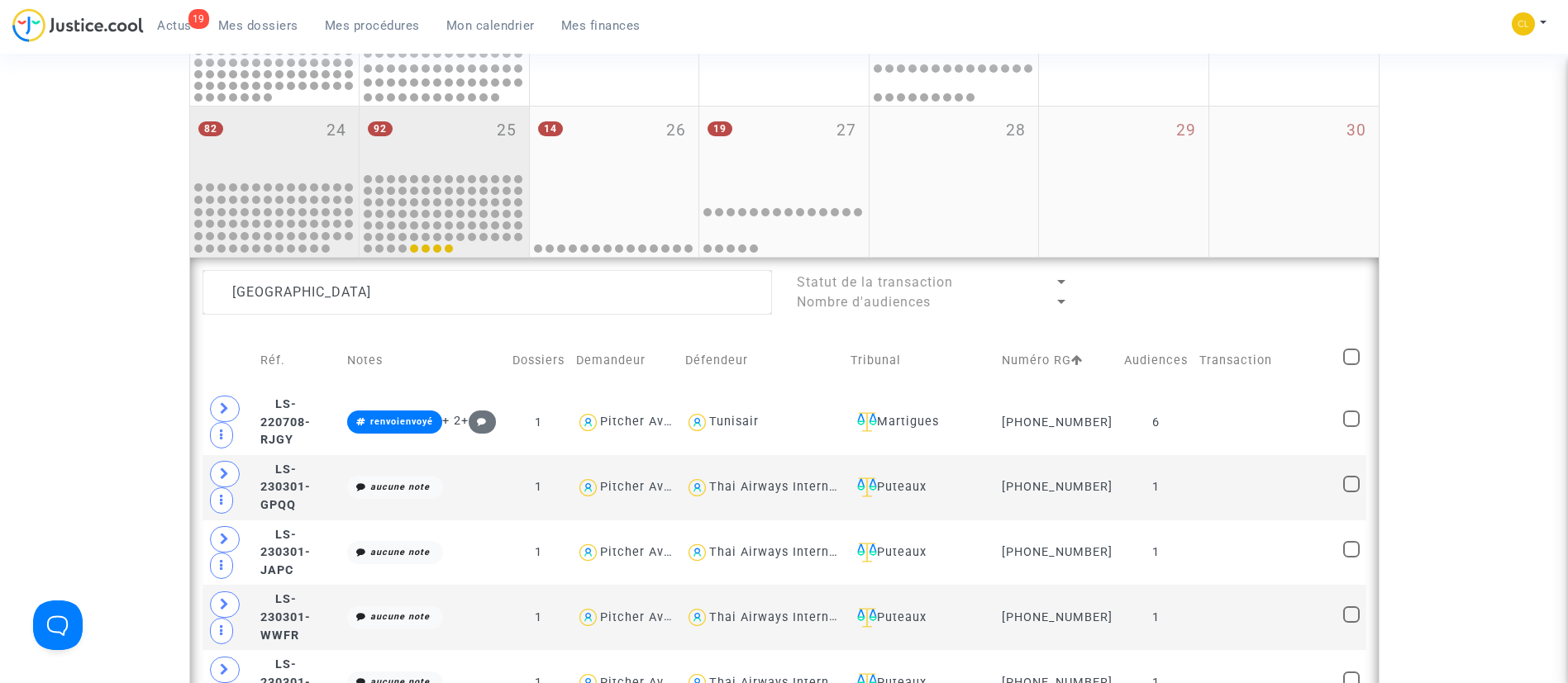
click at [449, 127] on div "92 25" at bounding box center [444, 138] width 170 height 64
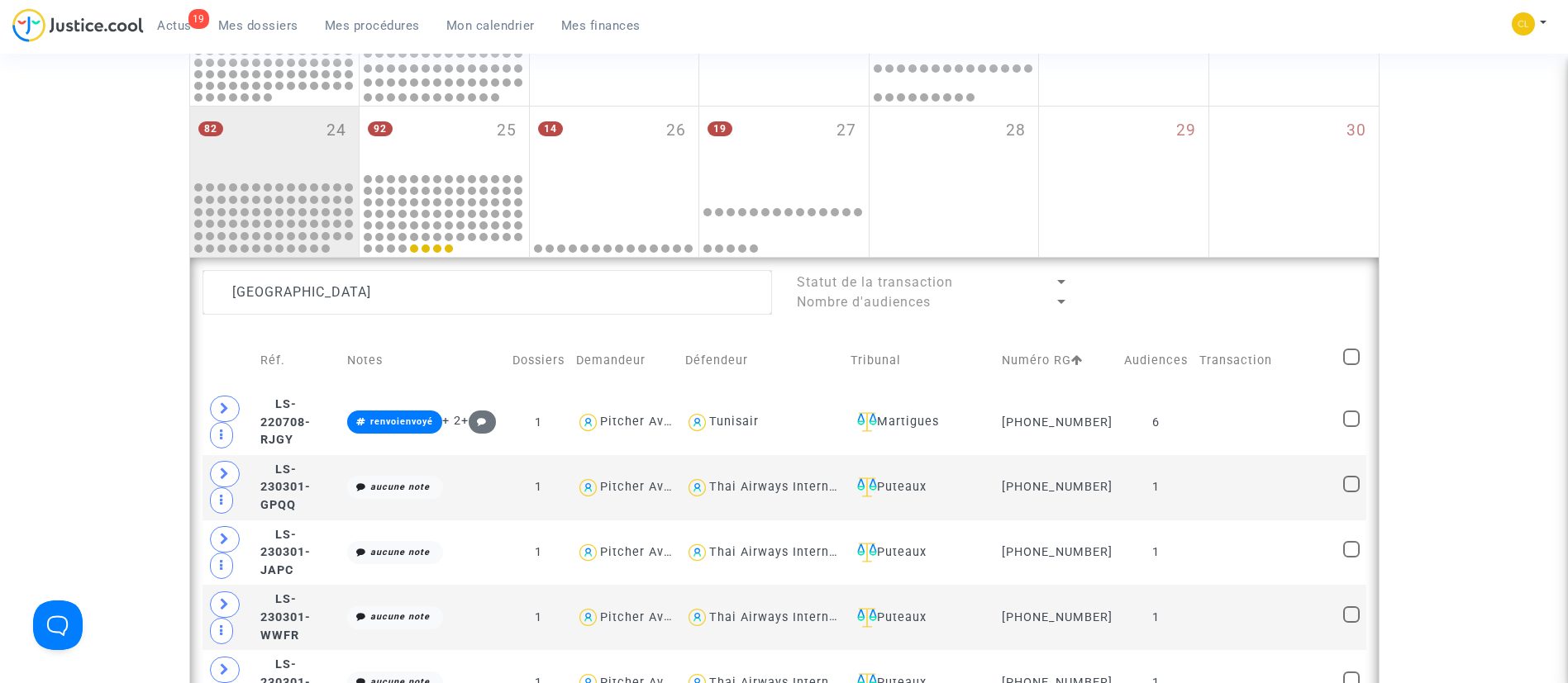
type textarea "paris"
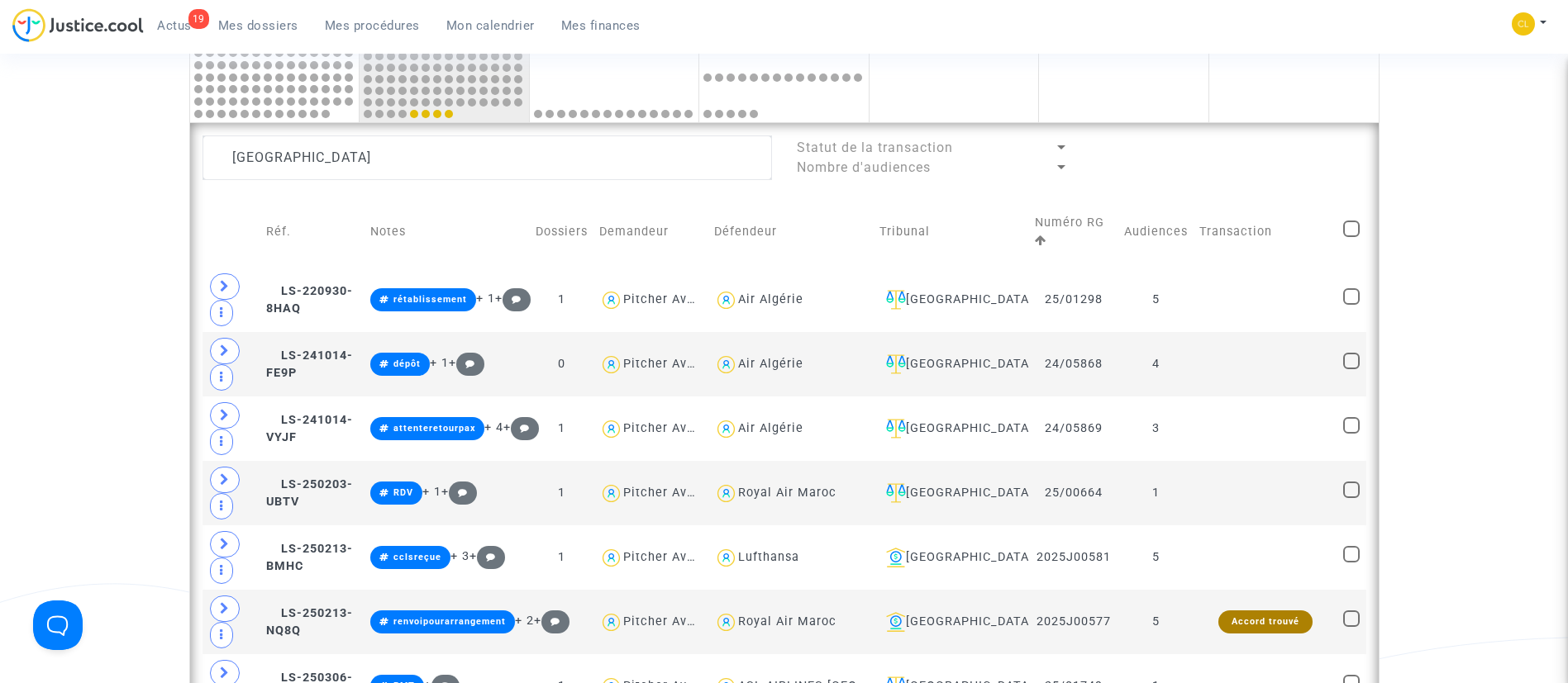
scroll to position [775, 0]
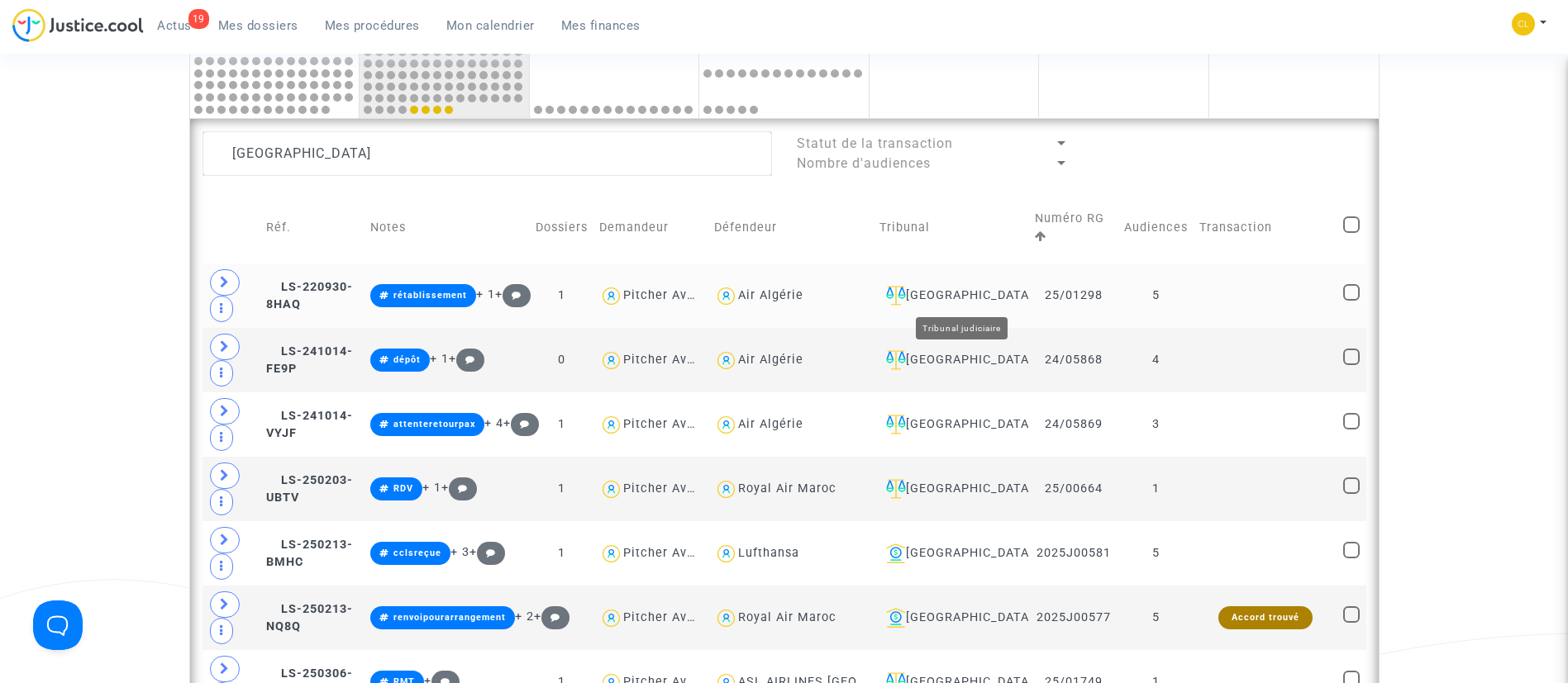
click at [965, 296] on div "Paris" at bounding box center [951, 296] width 143 height 20
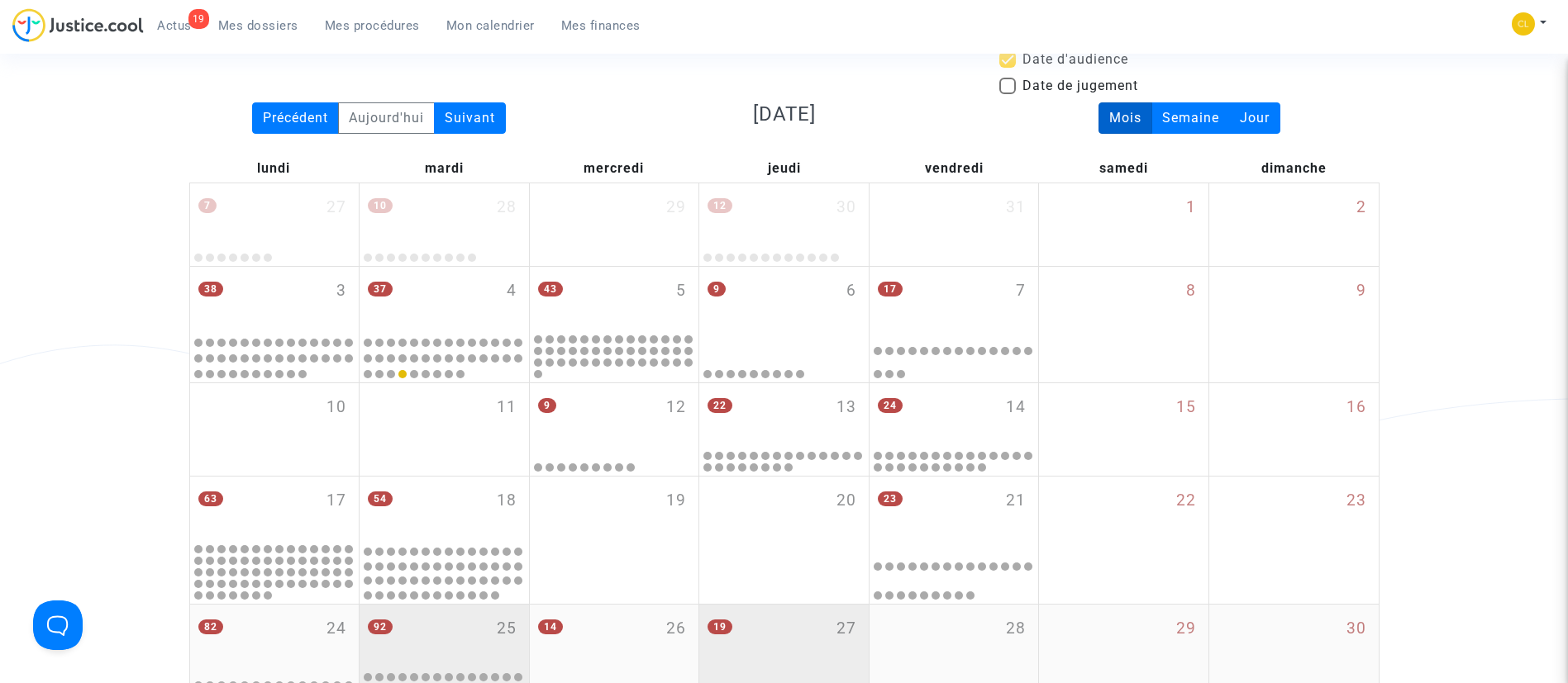
scroll to position [136, 0]
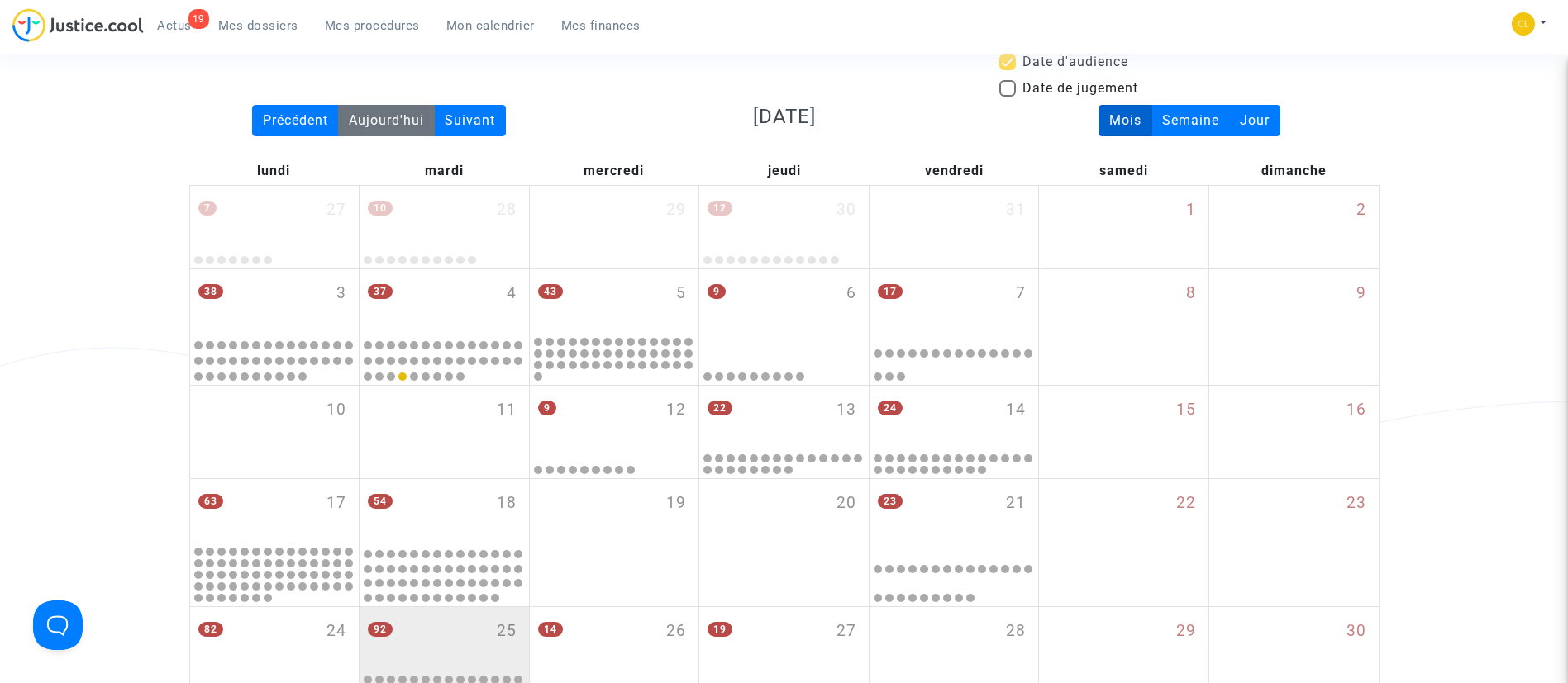
click at [366, 110] on div "Aujourd'hui" at bounding box center [386, 120] width 97 height 31
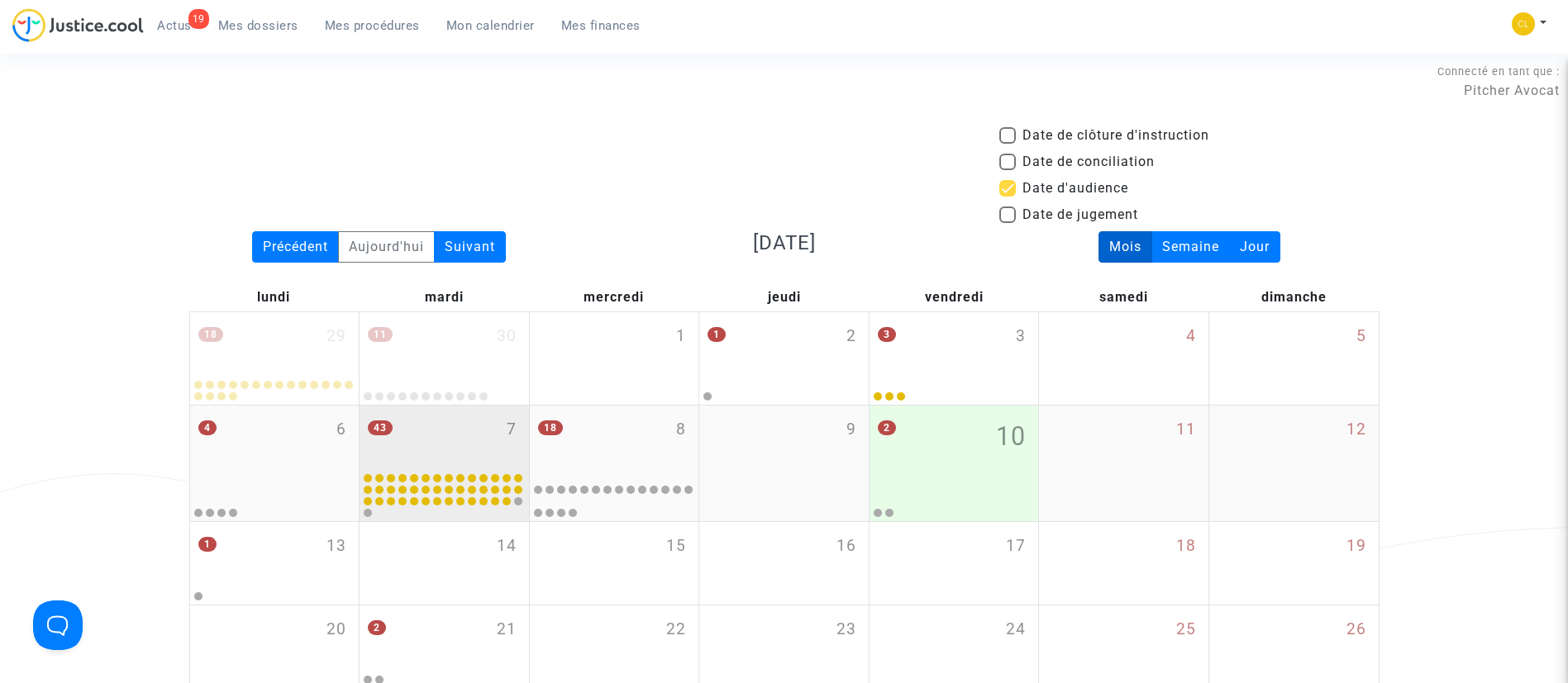
scroll to position [0, 0]
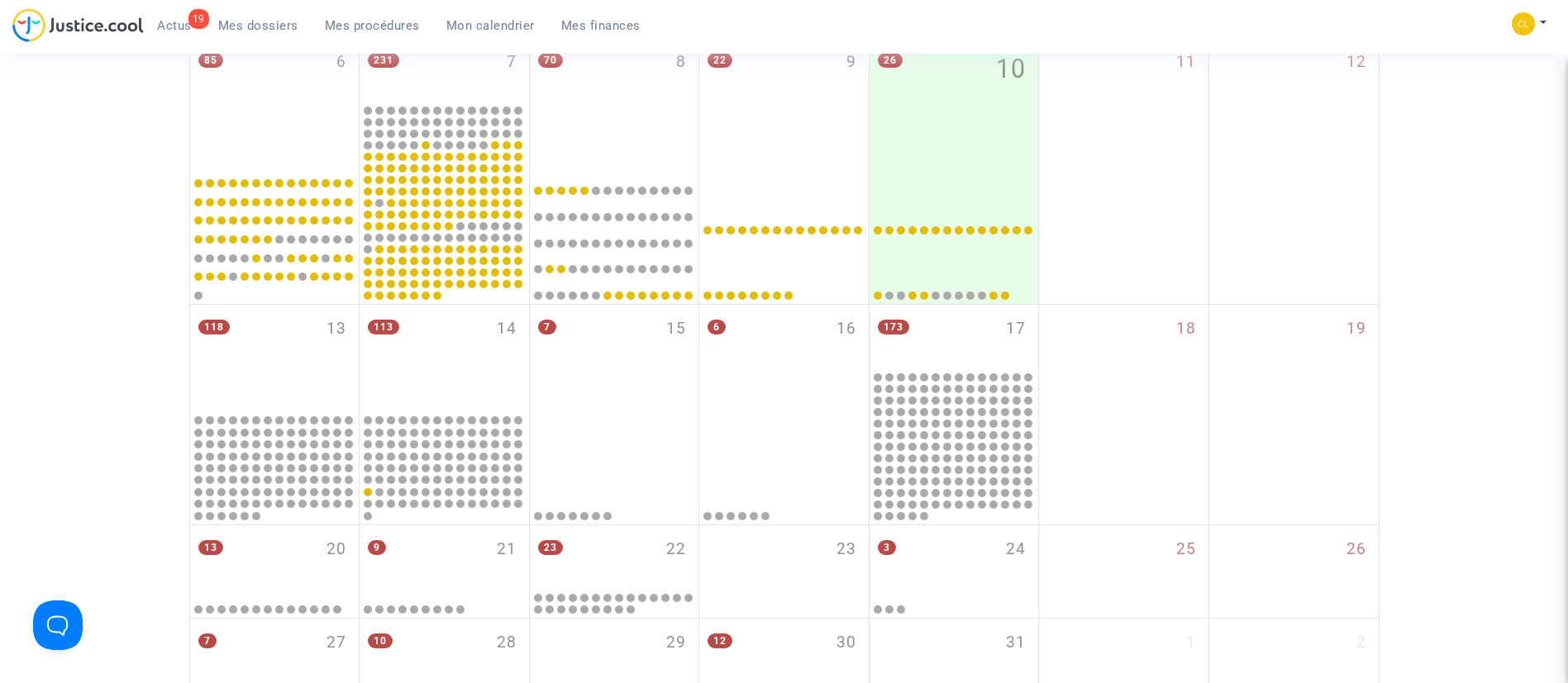
scroll to position [554, 0]
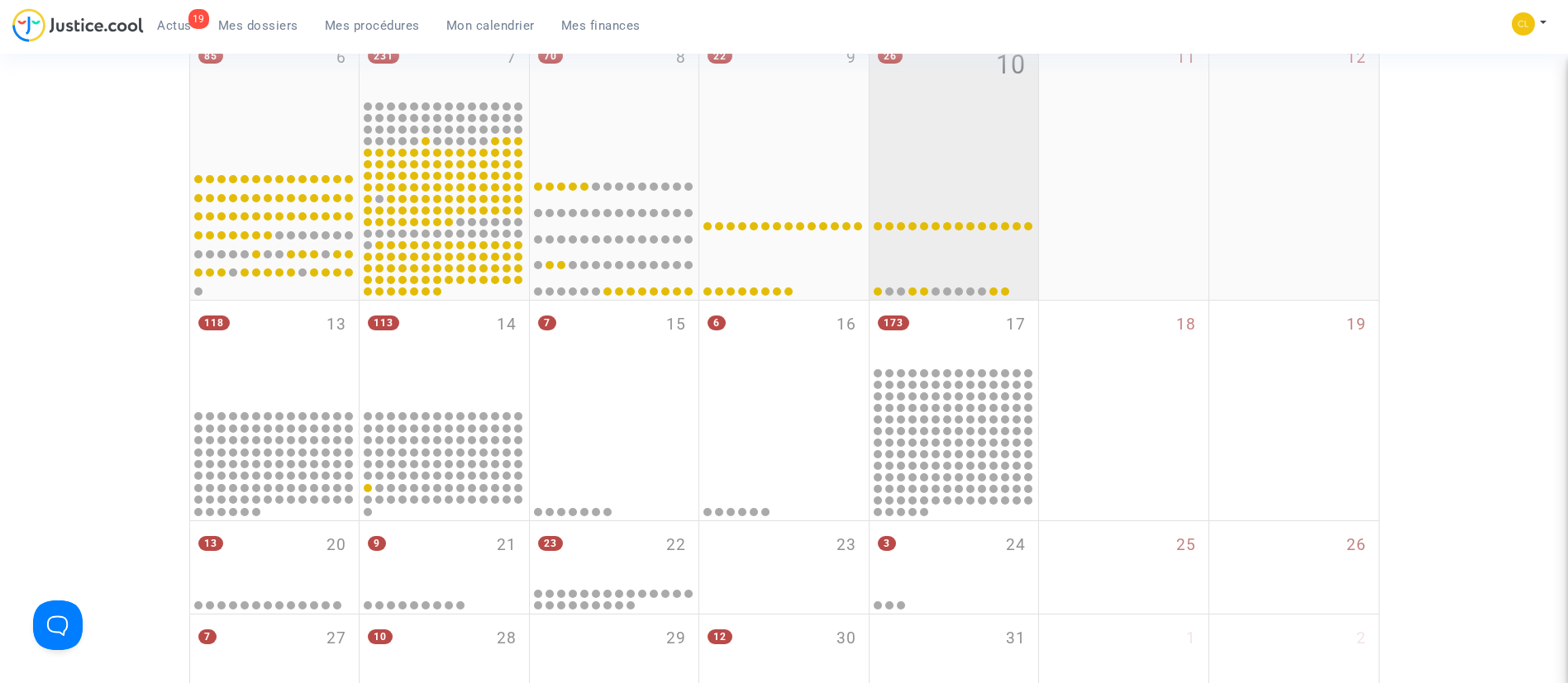
click at [950, 164] on mwl-calendar-month-cell "26 10" at bounding box center [955, 166] width 170 height 266
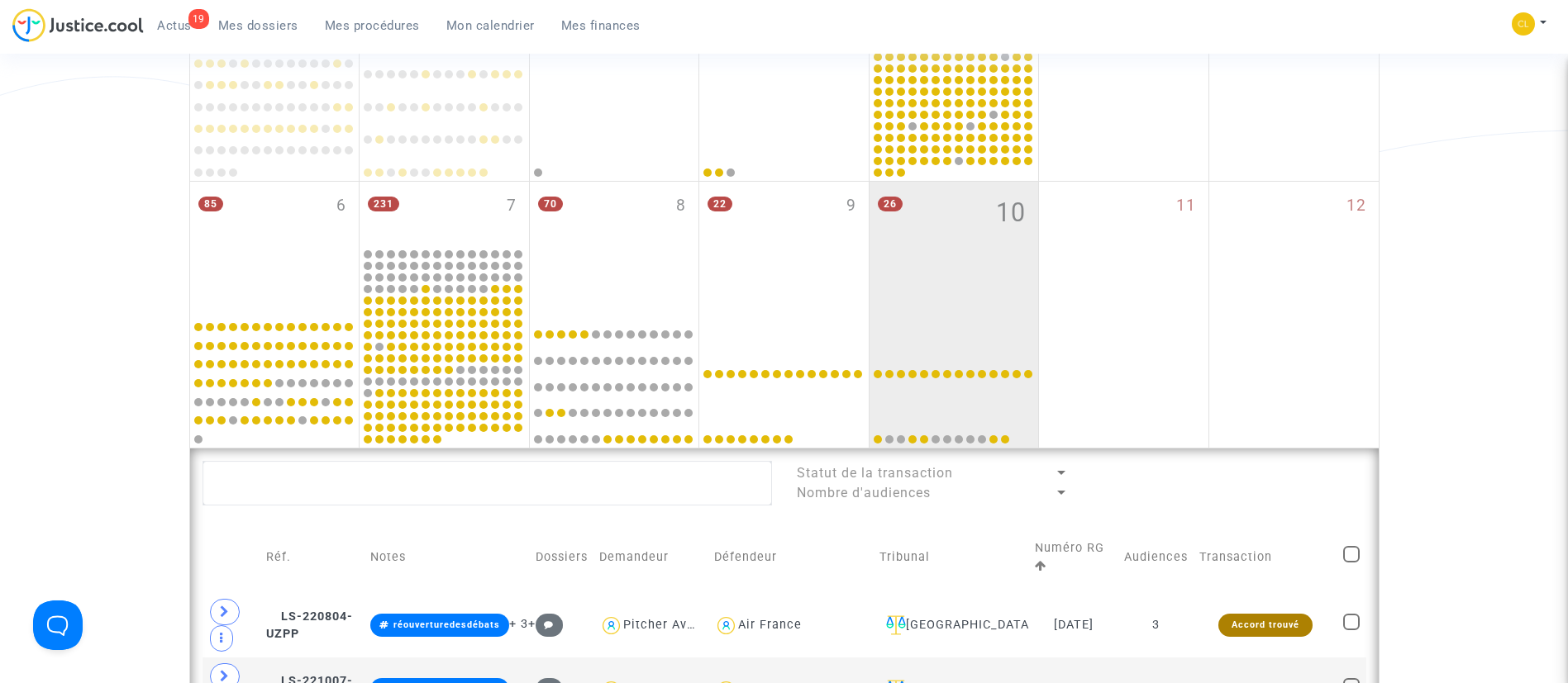
scroll to position [0, 0]
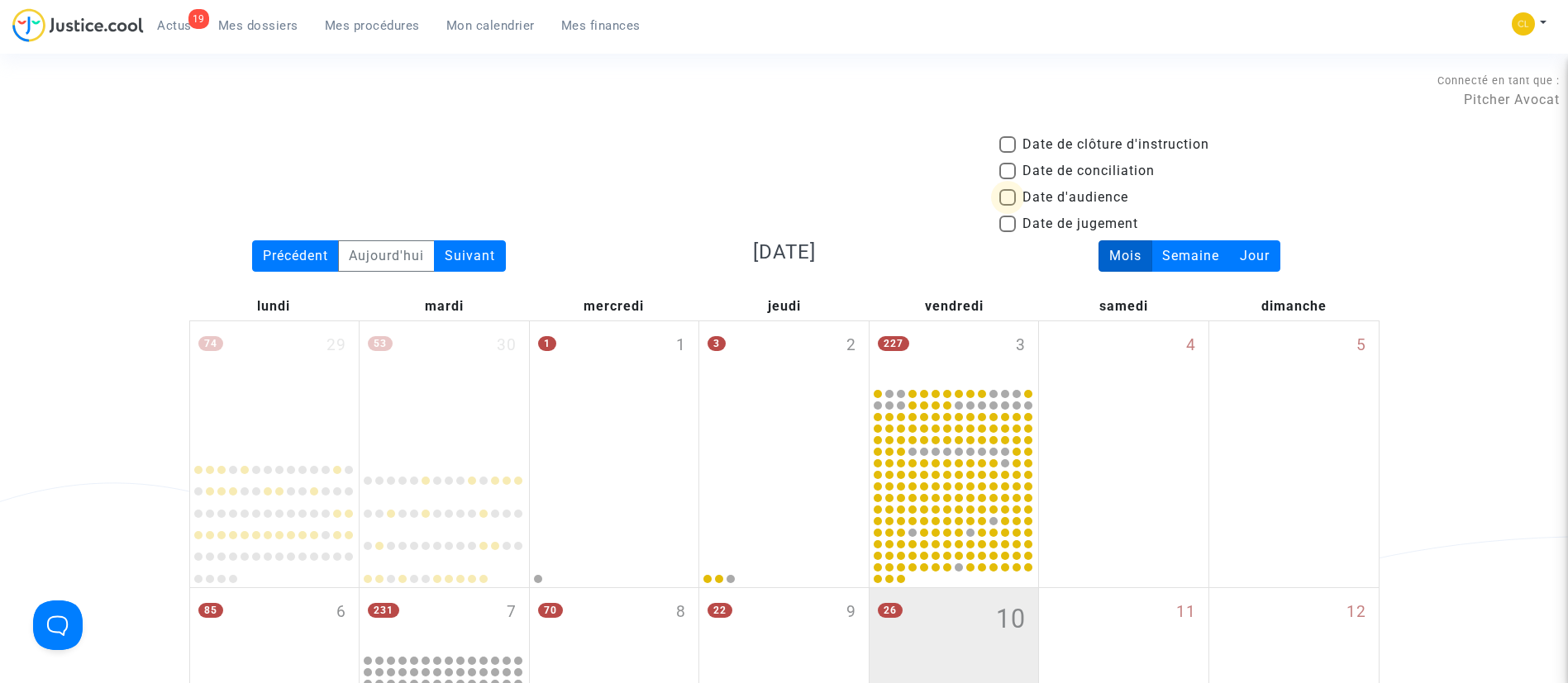
click at [1019, 202] on label "Date d'audience" at bounding box center [1064, 197] width 129 height 20
click at [1007, 206] on input "Date d'audience" at bounding box center [1006, 206] width 1 height 1
checkbox input "true"
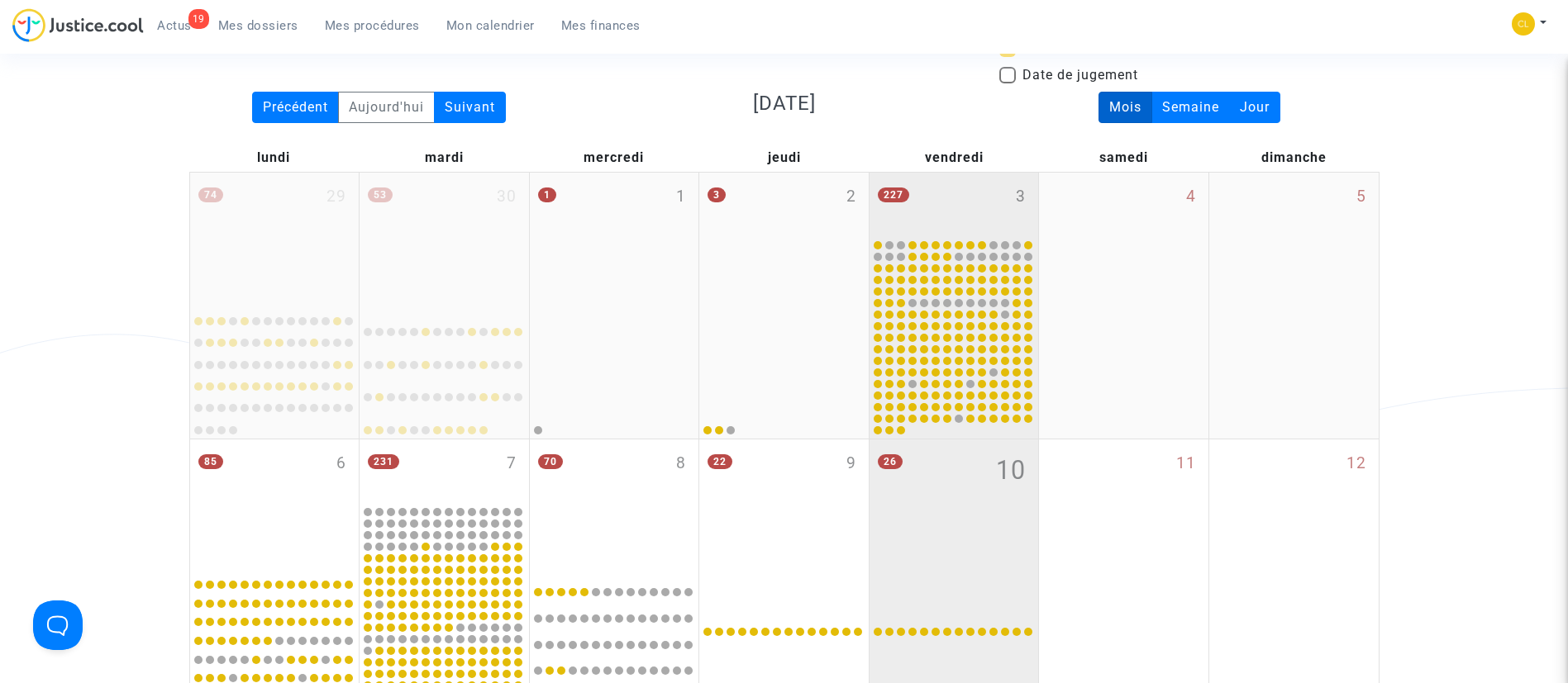
scroll to position [212, 0]
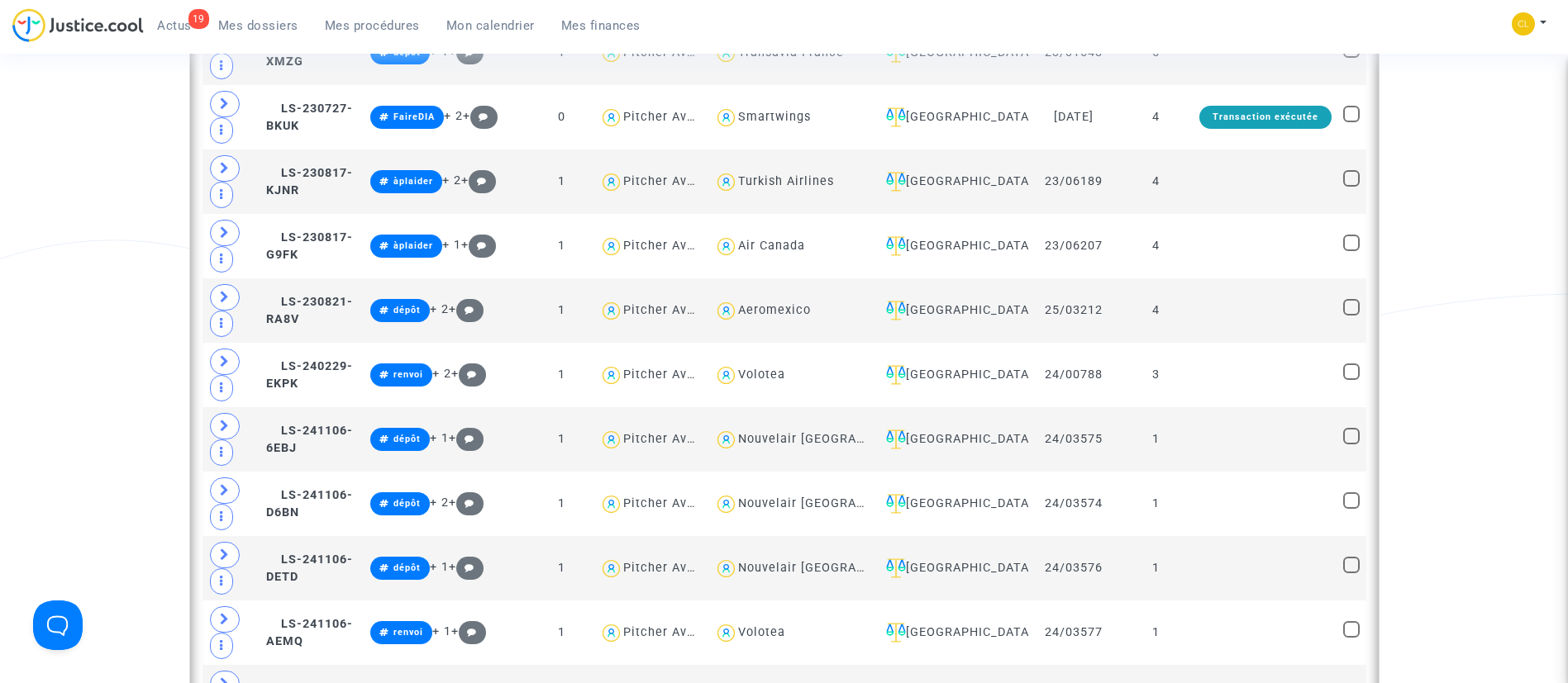
scroll to position [1129, 0]
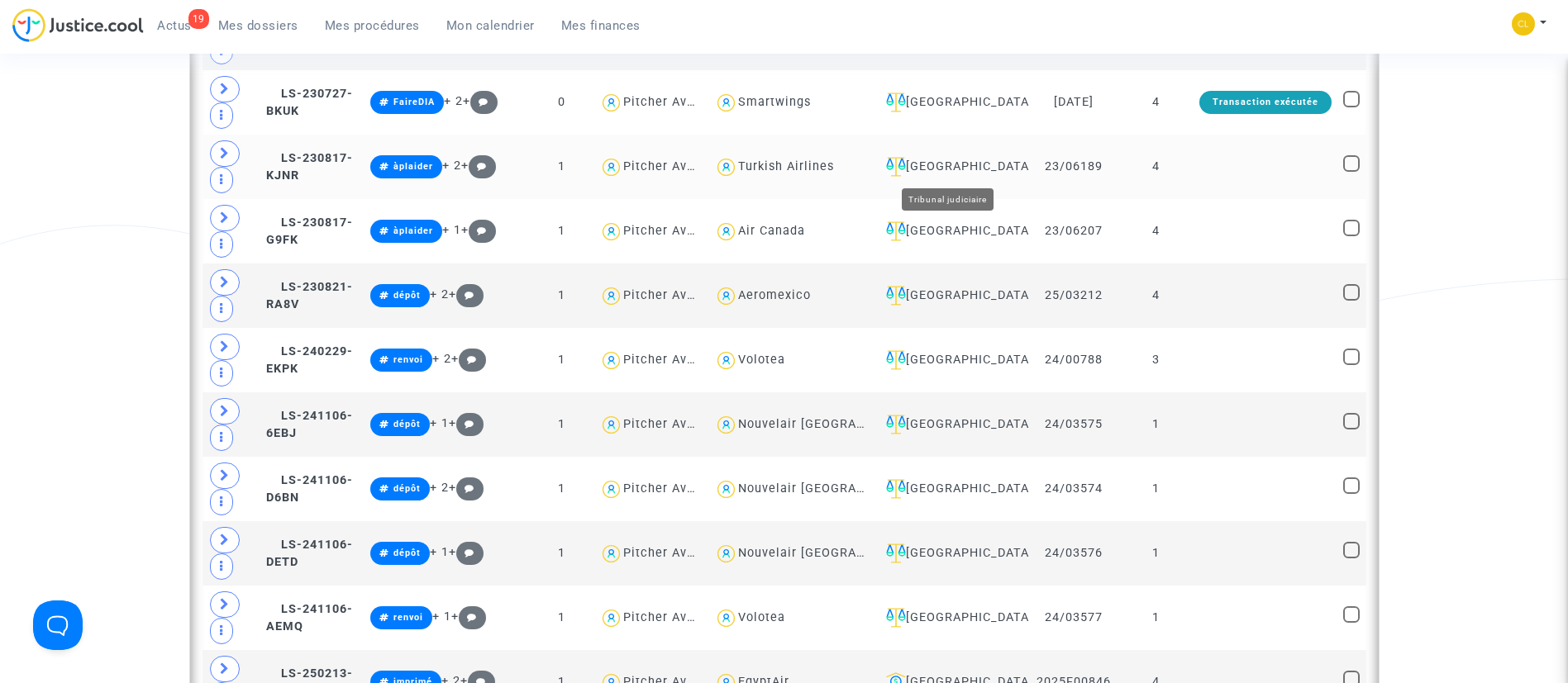
click at [935, 164] on div "Paris" at bounding box center [951, 167] width 143 height 20
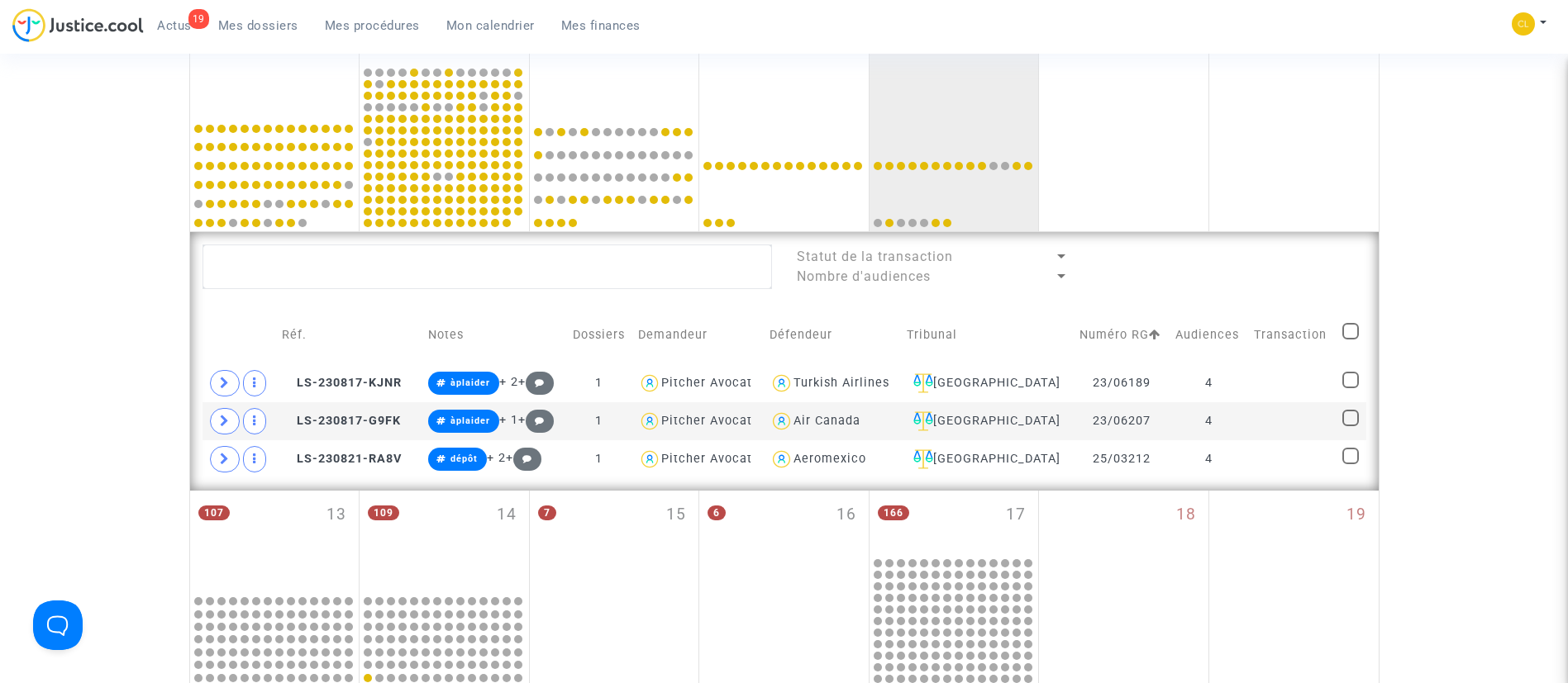
scroll to position [567, 0]
click at [1302, 382] on td at bounding box center [1291, 381] width 88 height 38
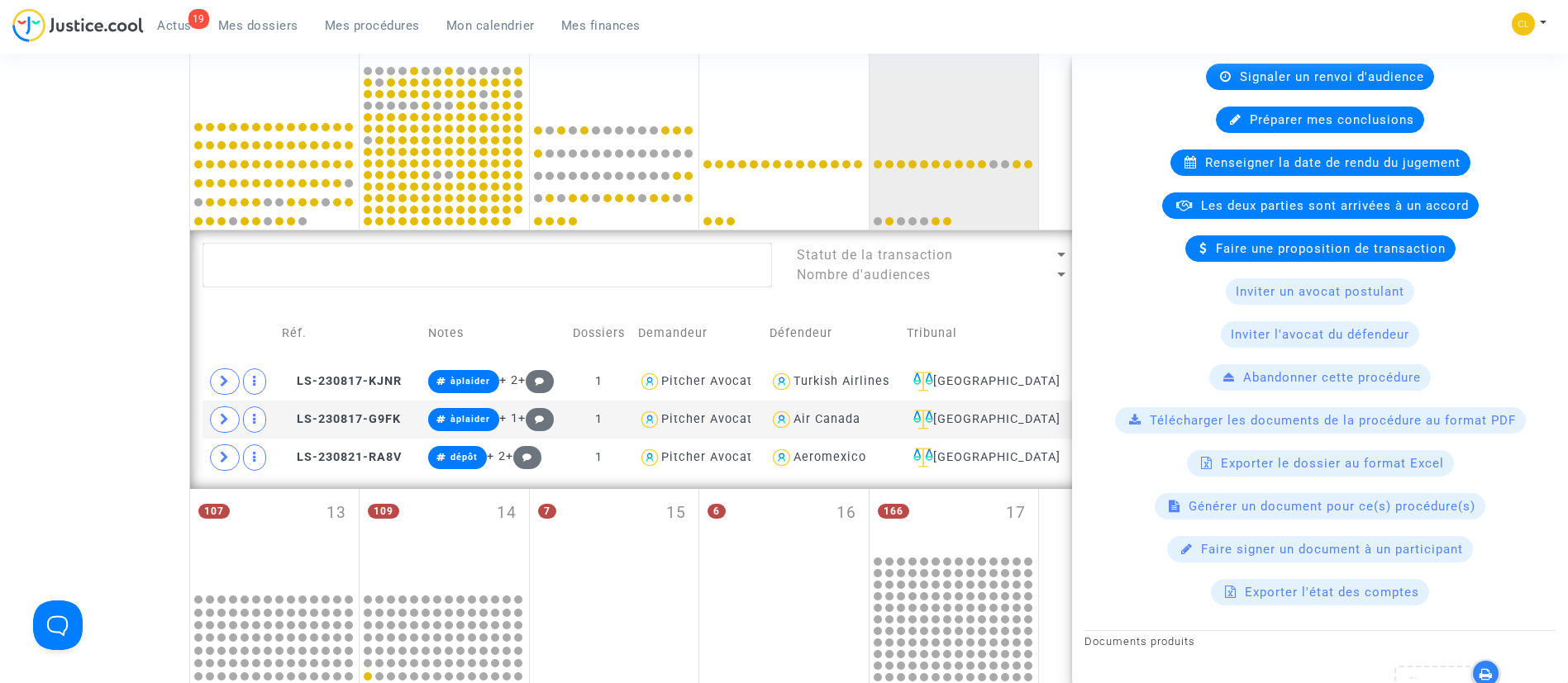
scroll to position [198, 0]
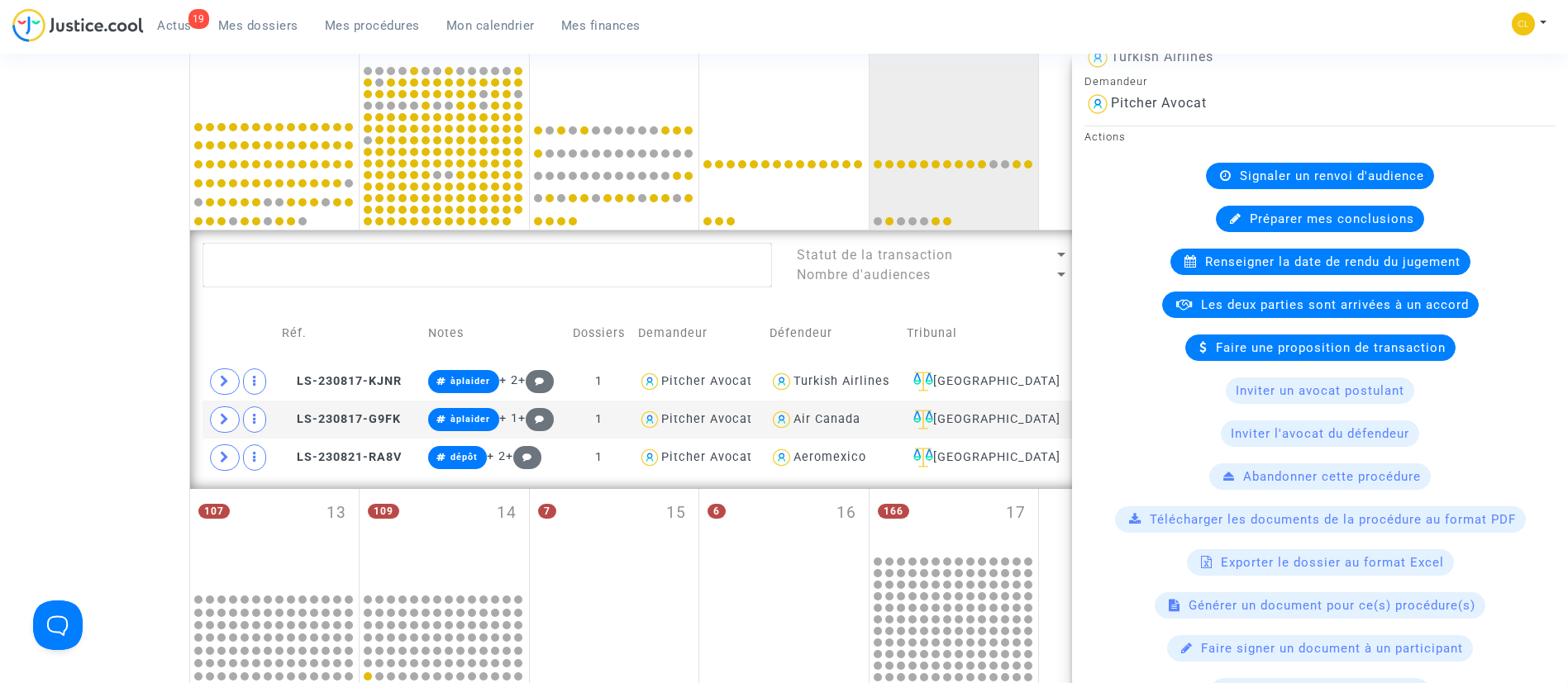
click at [1247, 265] on span "Renseigner la date de rendu du jugement" at bounding box center [1333, 262] width 256 height 15
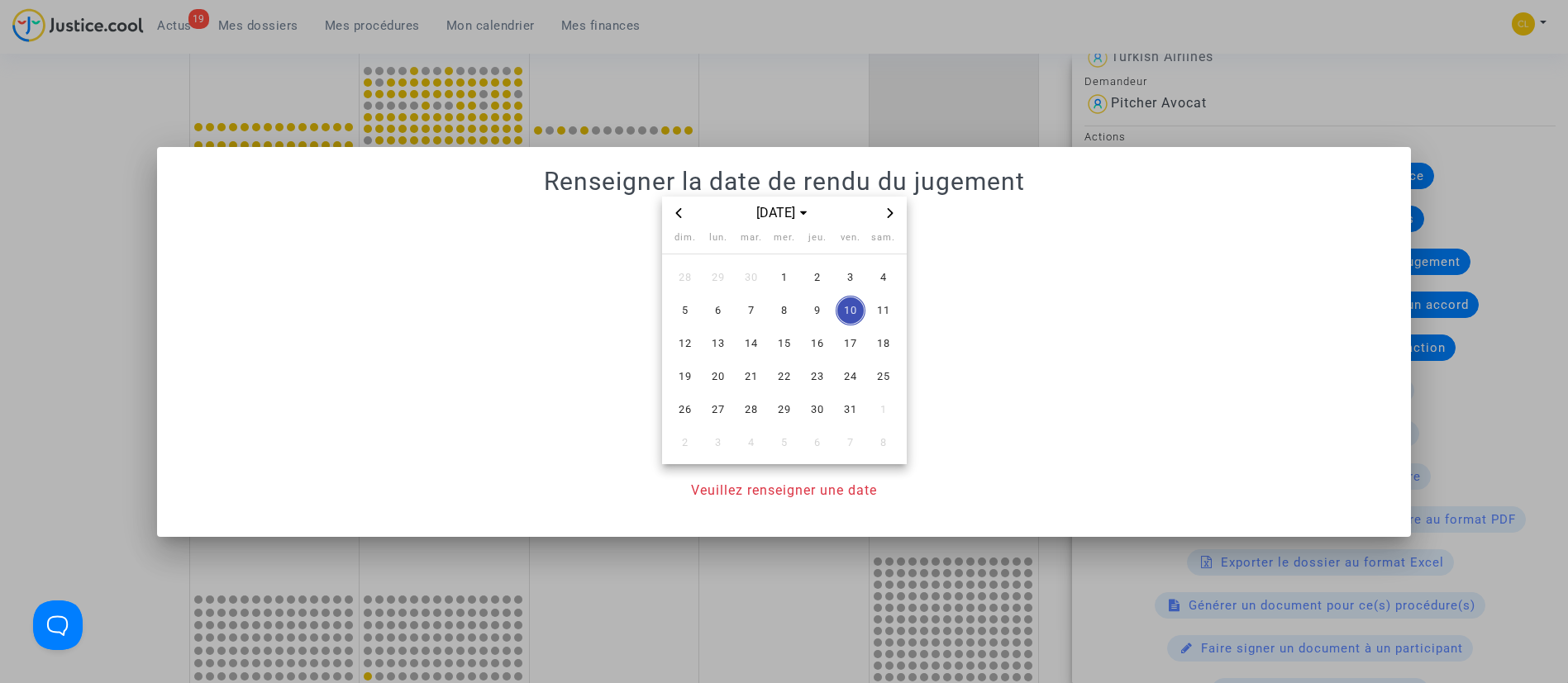
click at [891, 208] on icon "Next month" at bounding box center [890, 213] width 10 height 10
click at [856, 342] on span "19" at bounding box center [850, 343] width 30 height 30
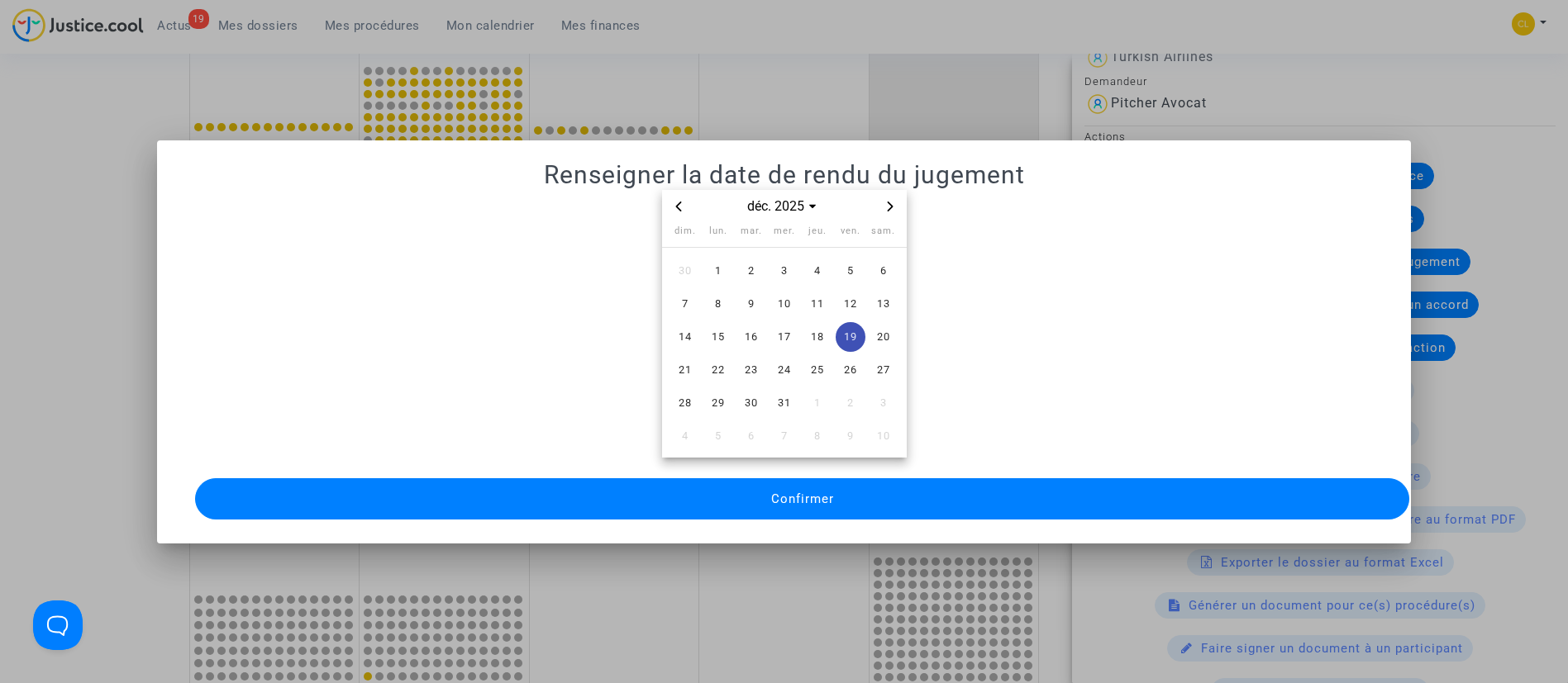
click at [844, 478] on button "Confirmer" at bounding box center [802, 498] width 1215 height 41
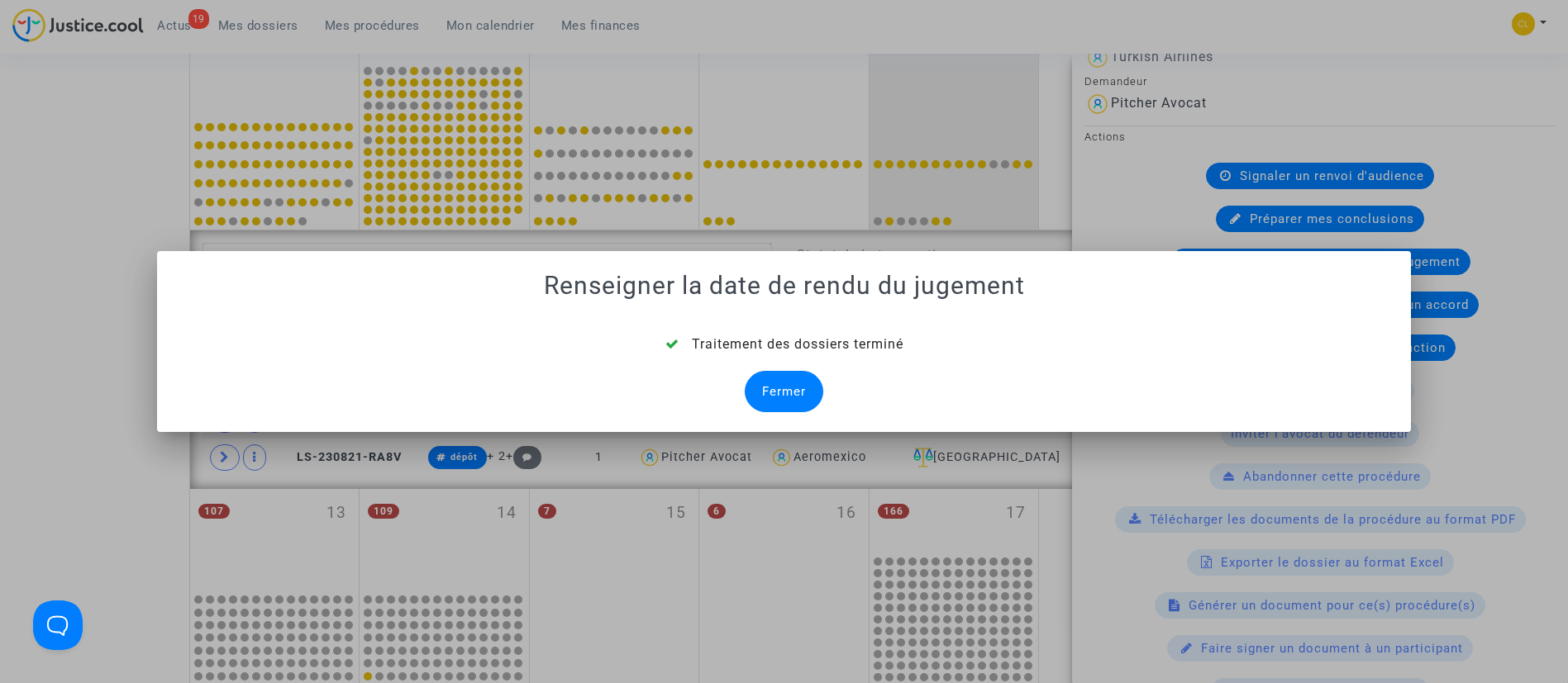
click at [778, 385] on div "Fermer" at bounding box center [784, 391] width 78 height 41
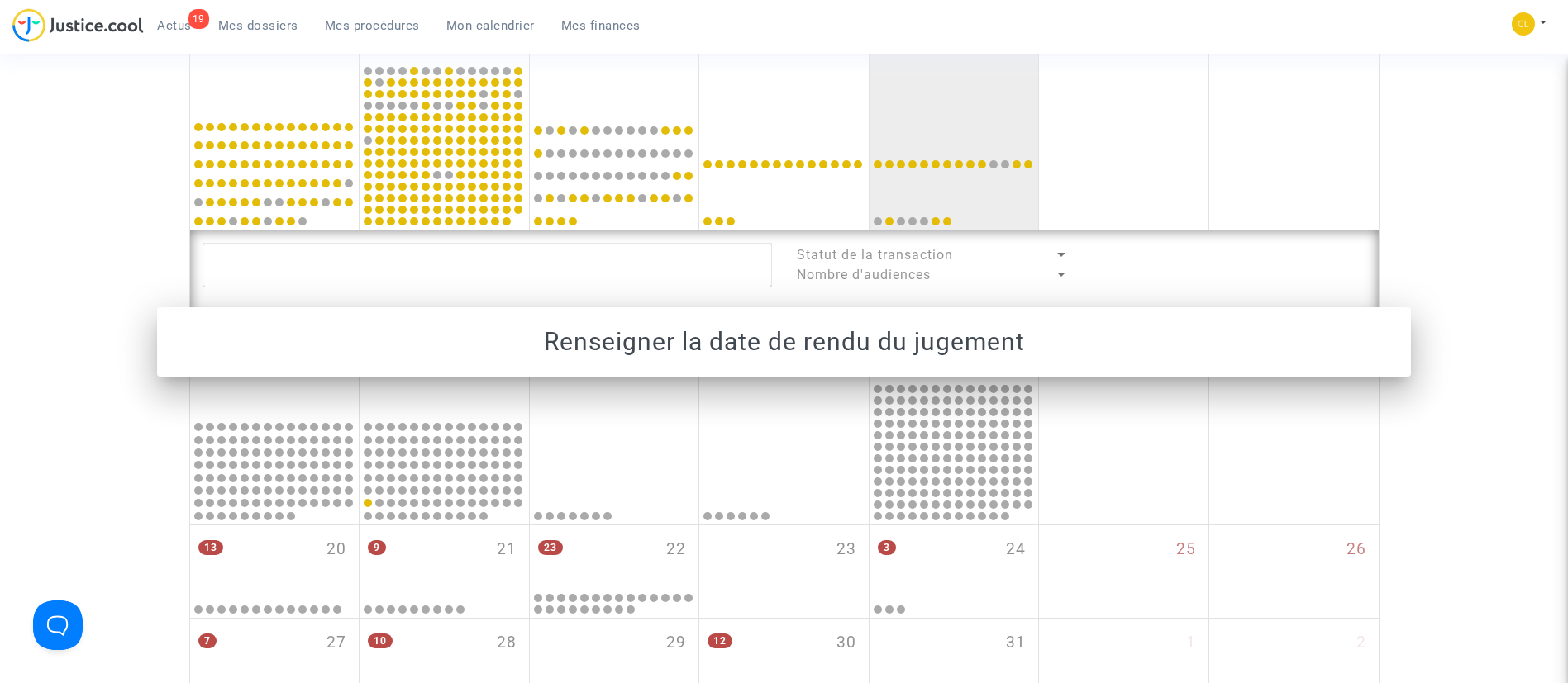
scroll to position [567, 0]
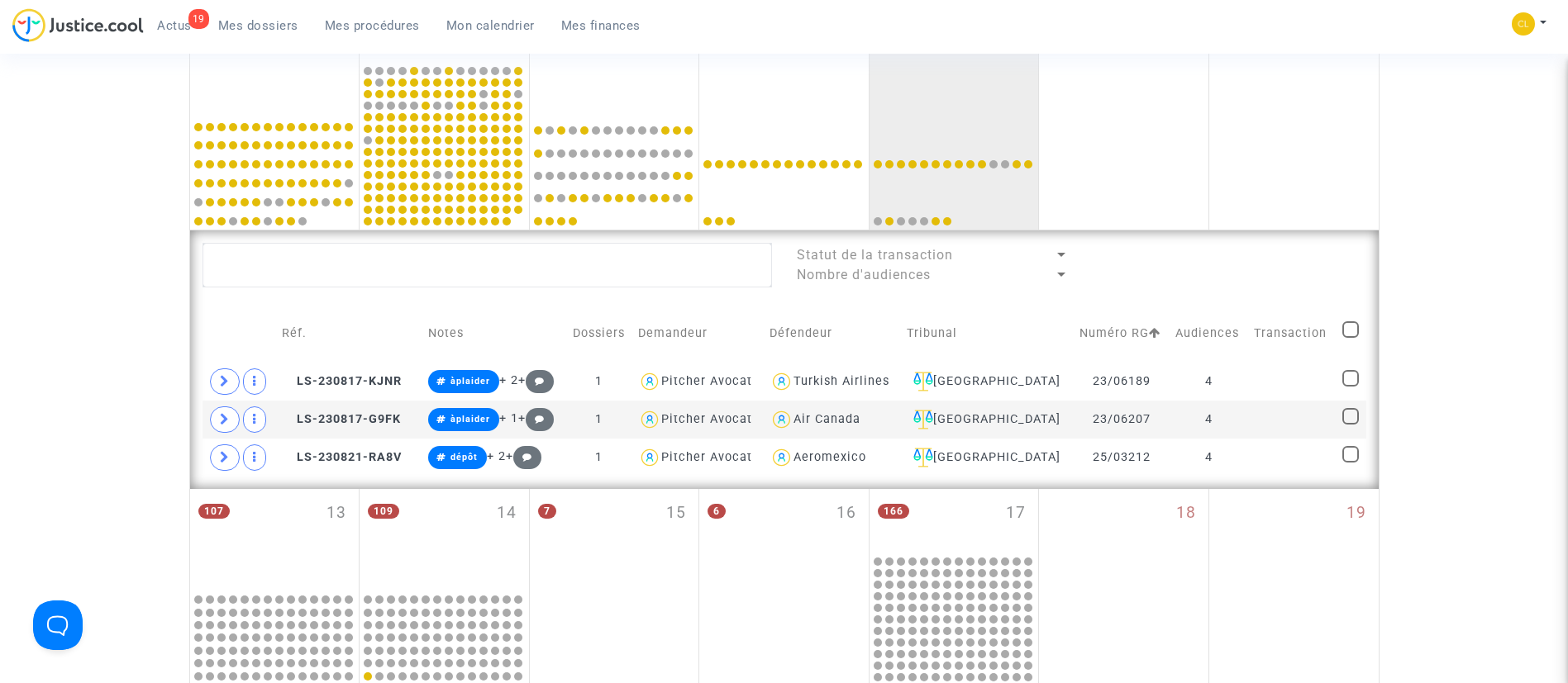
click at [892, 325] on td "Défendeur" at bounding box center [832, 334] width 137 height 59
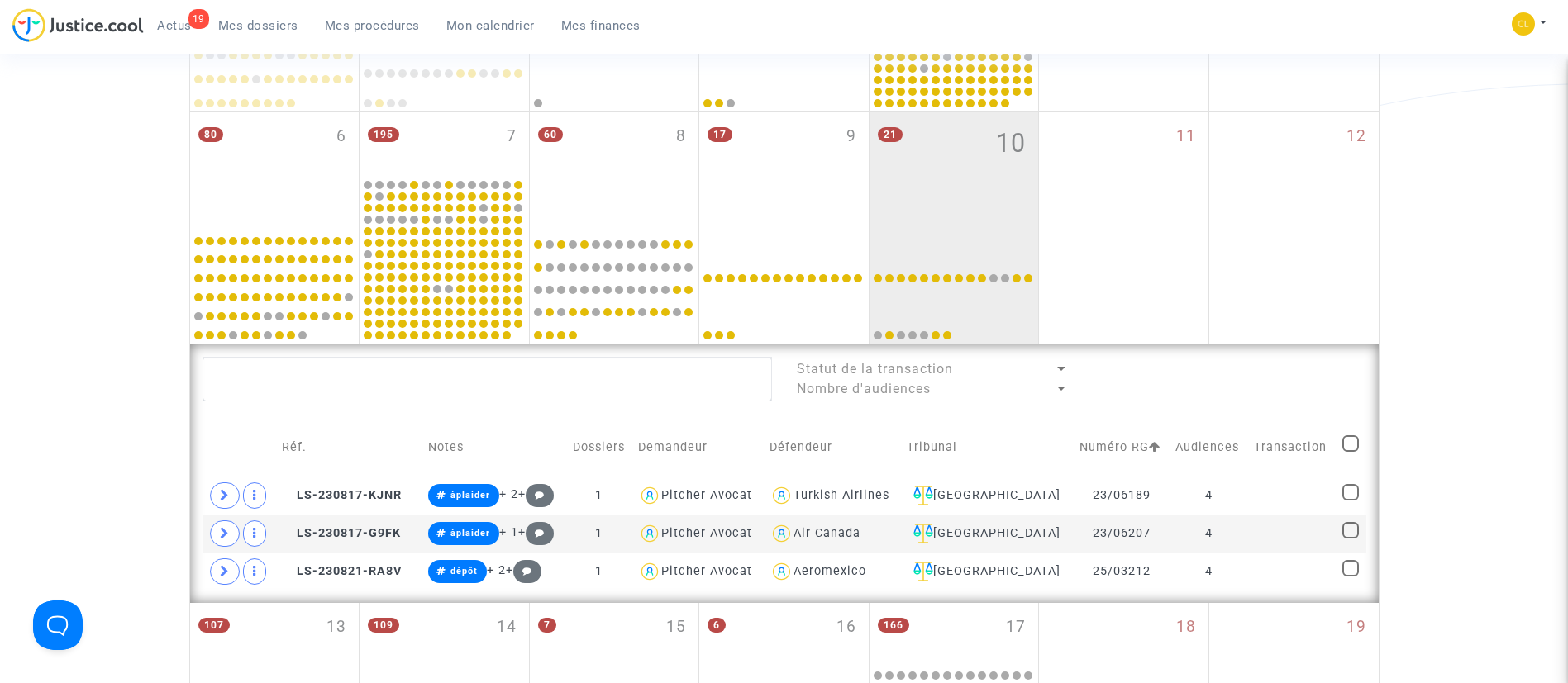
scroll to position [563, 0]
